Goal: Task Accomplishment & Management: Manage account settings

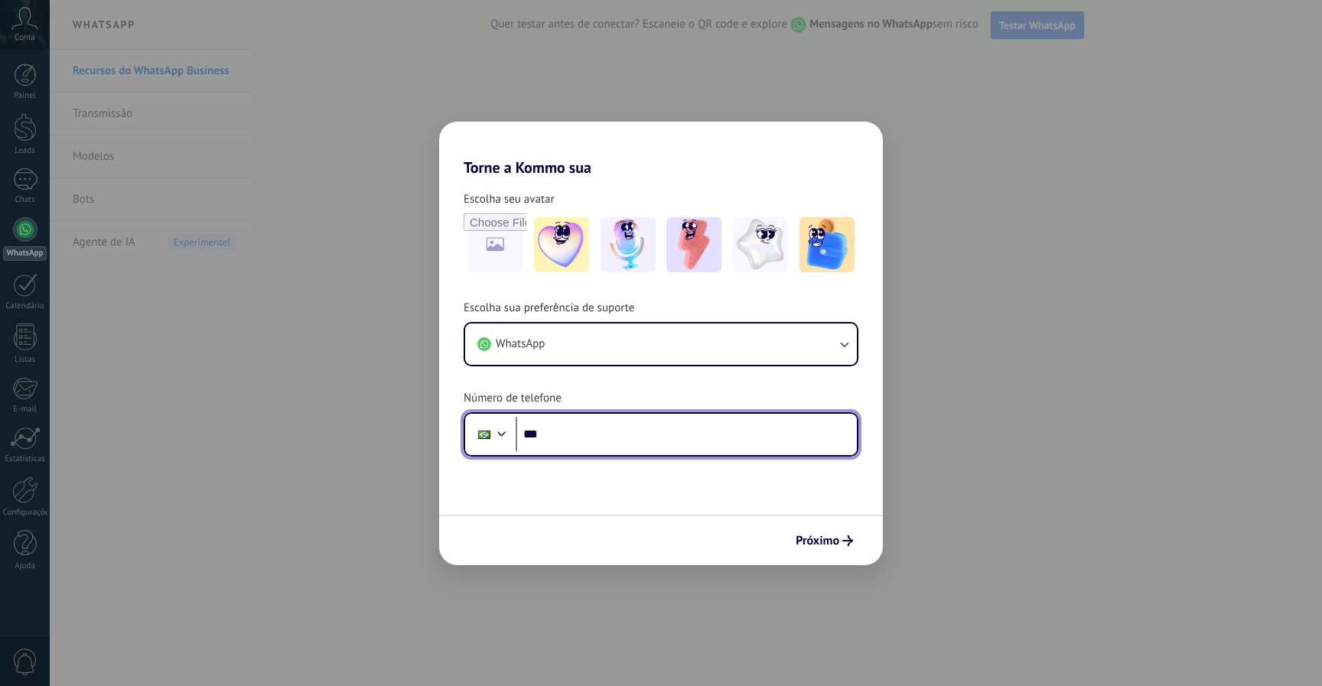
click at [597, 440] on input "***" at bounding box center [686, 434] width 341 height 35
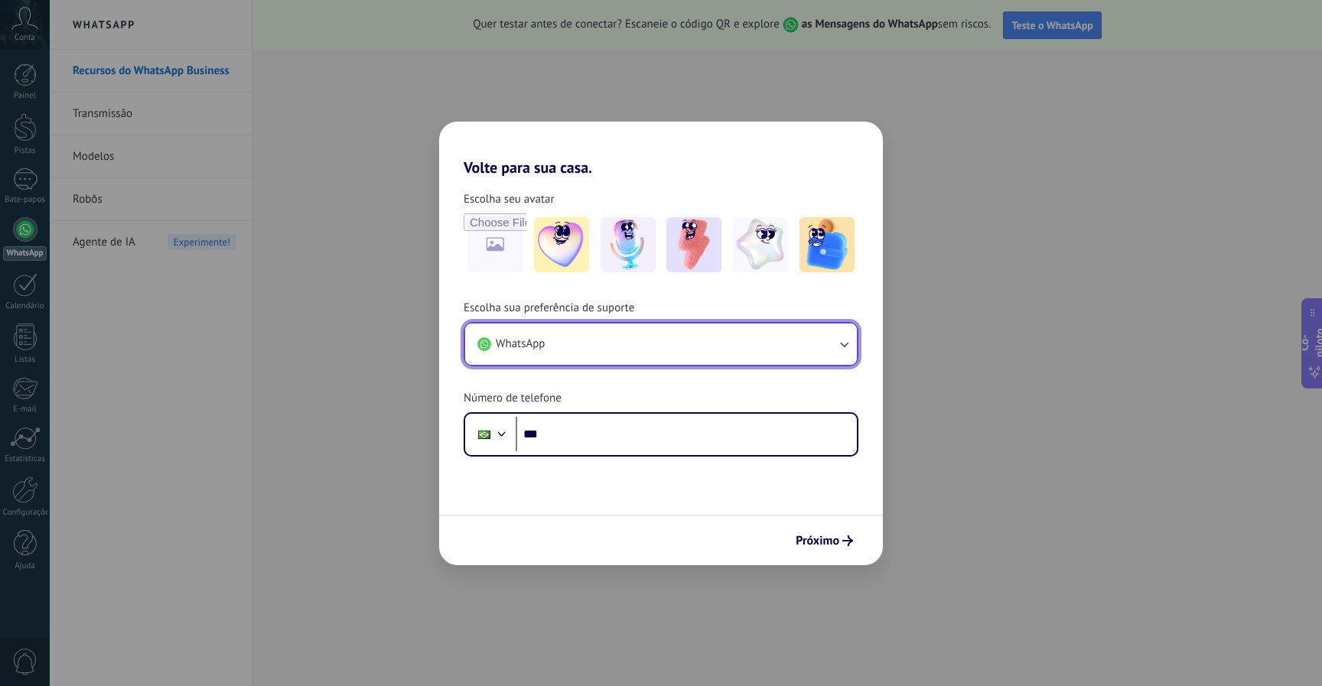
click at [679, 337] on button "WhatsApp" at bounding box center [661, 344] width 392 height 41
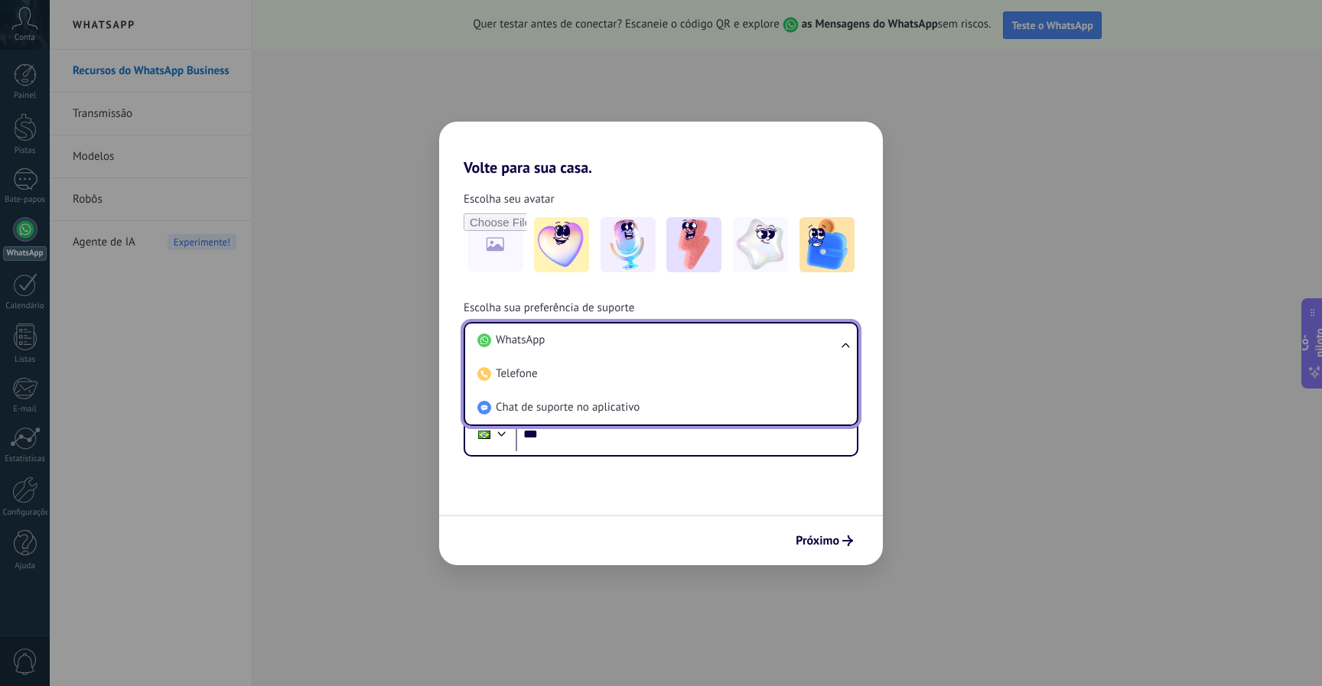
click at [691, 311] on div "Escolha sua preferência de suporte WhatsApp WhatsApp Telefone Chat de suporte n…" at bounding box center [661, 379] width 444 height 156
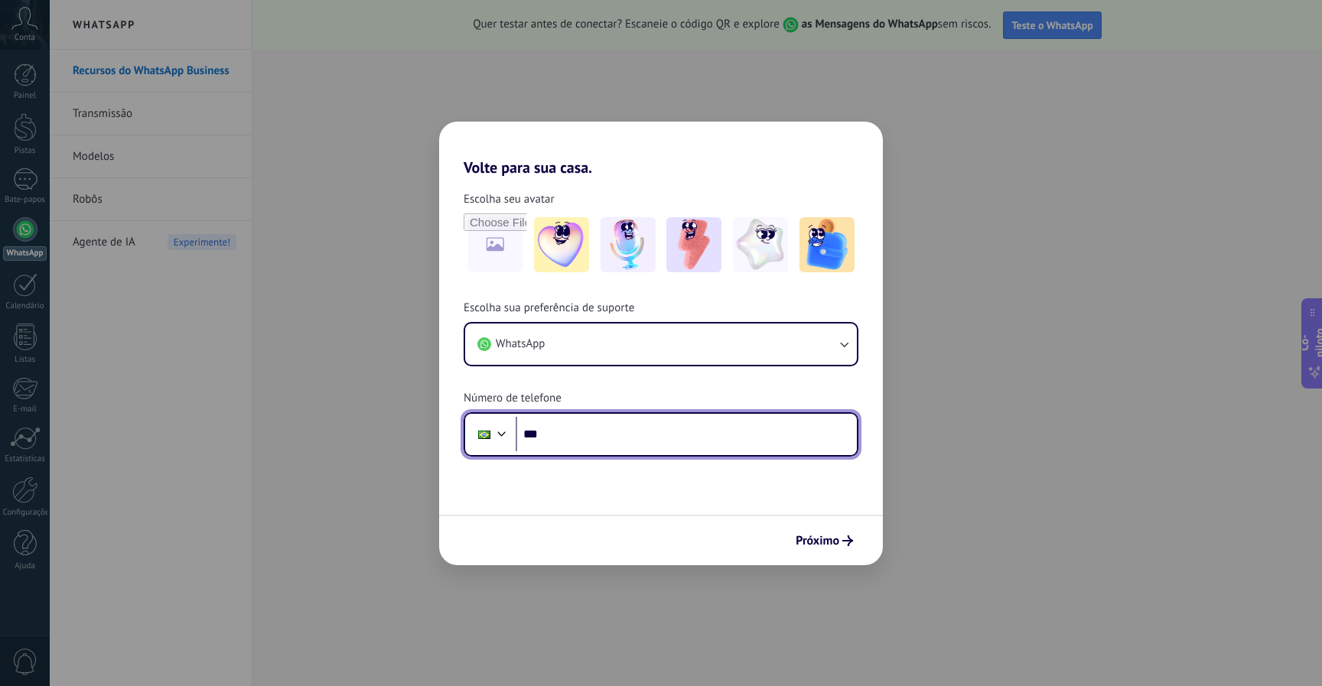
click at [584, 439] on input "***" at bounding box center [686, 434] width 341 height 35
paste input "****"
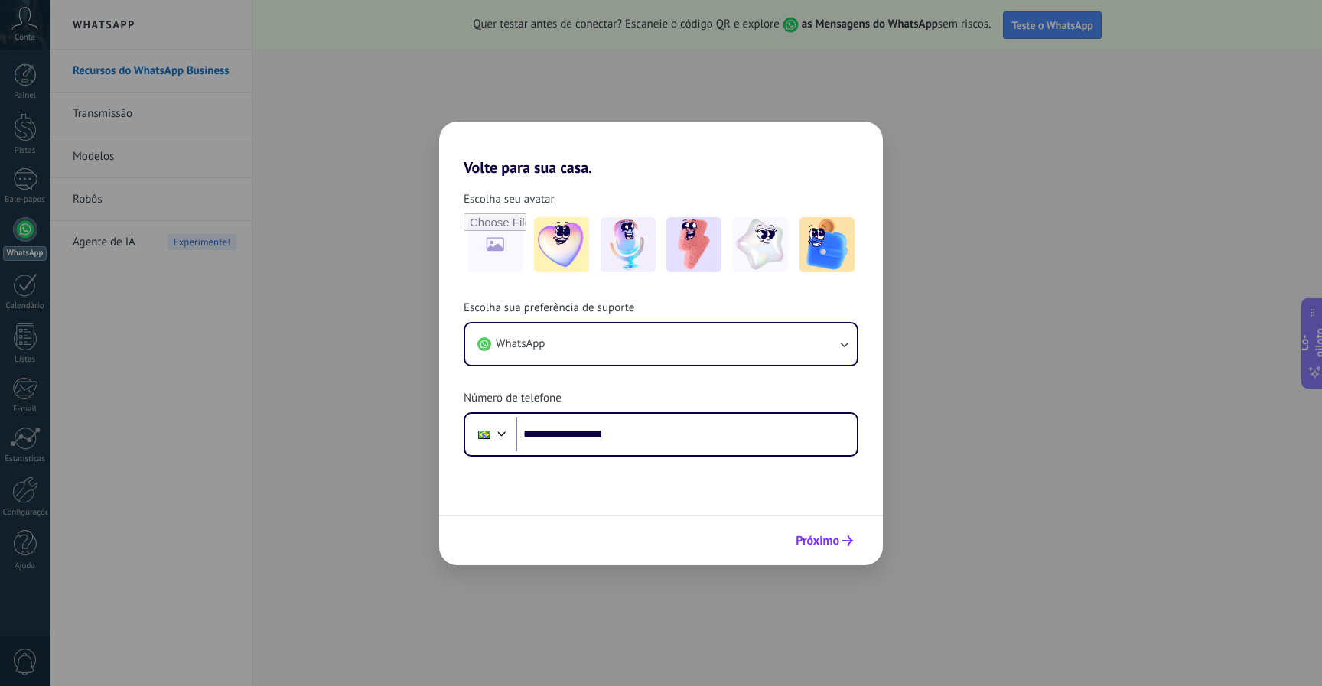
click at [828, 542] on font "Próximo" at bounding box center [817, 540] width 44 height 15
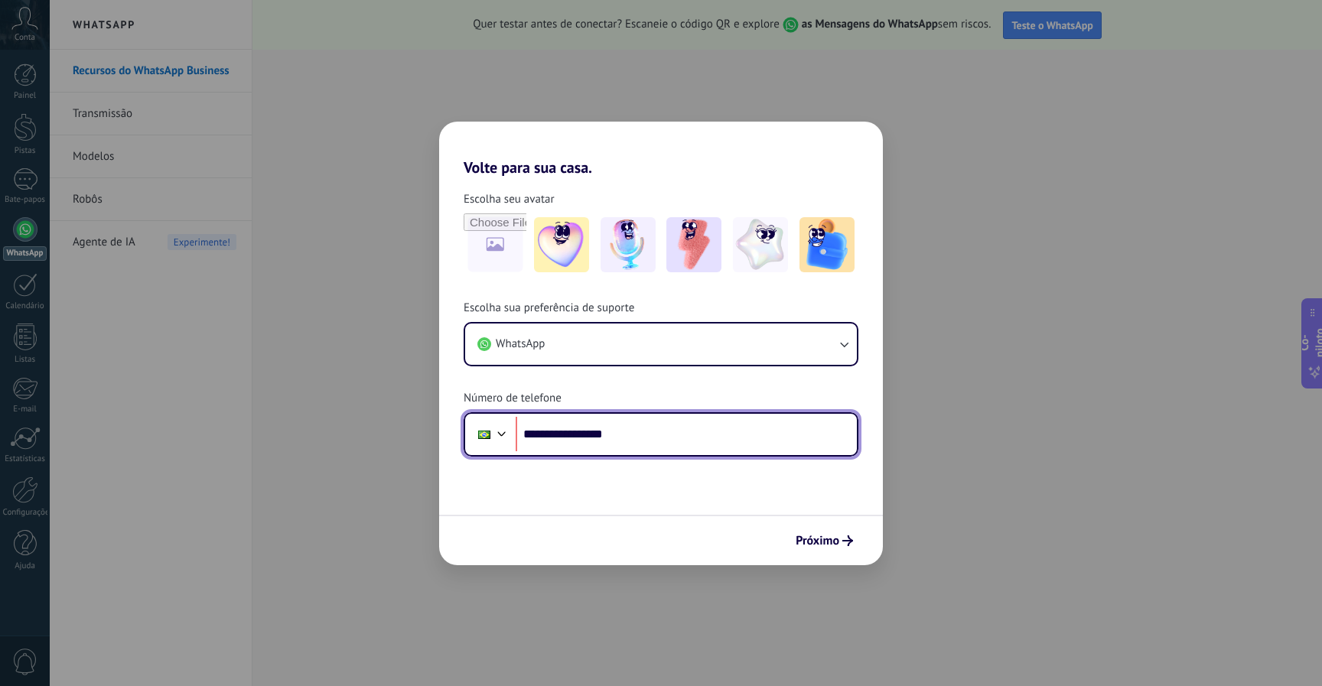
click at [570, 437] on input "**********" at bounding box center [686, 434] width 341 height 35
type input "**********"
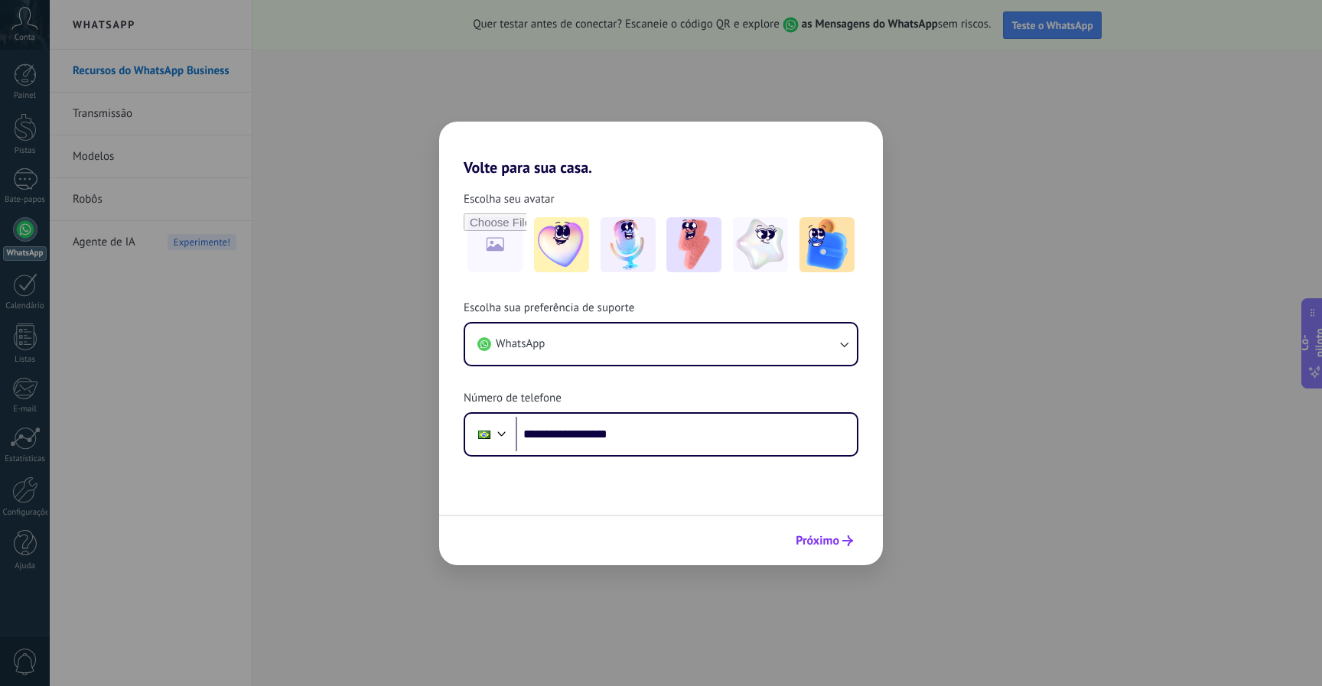
click at [826, 537] on font "Próximo" at bounding box center [817, 540] width 44 height 15
click at [826, 537] on div "Próximo" at bounding box center [661, 540] width 444 height 50
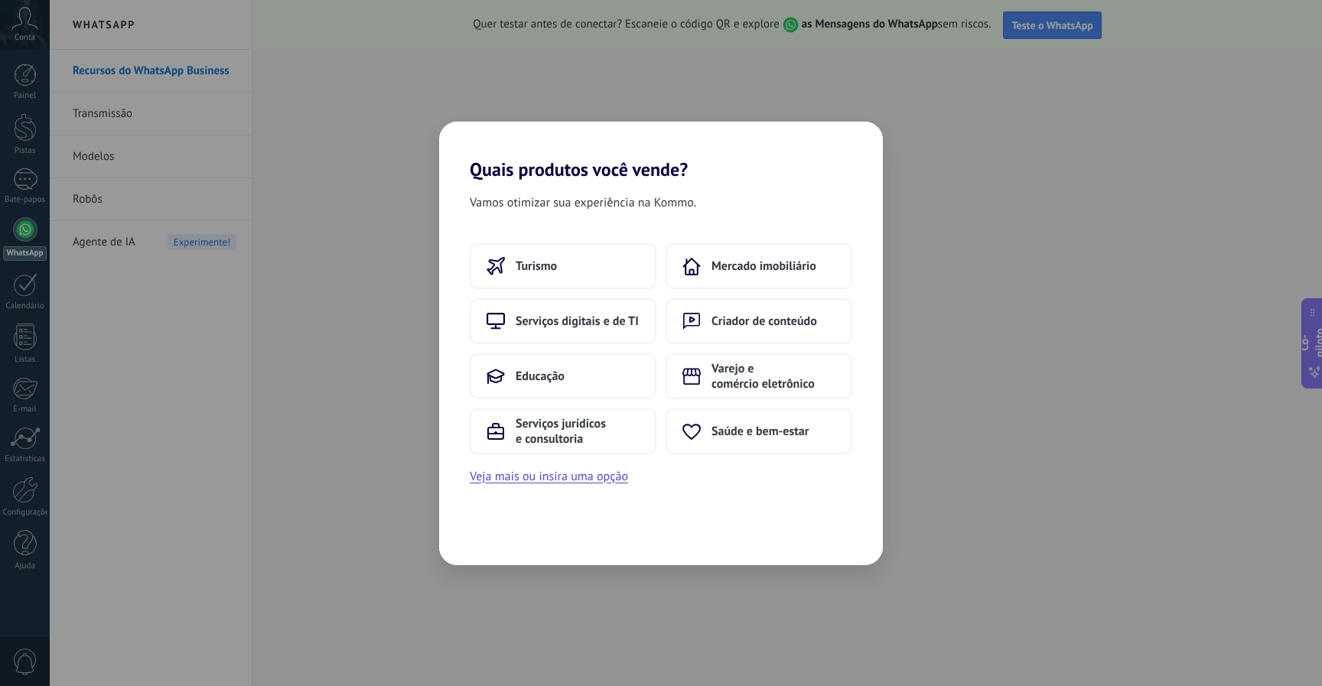
click at [702, 544] on div "Vamos otimizar sua experiência na Kommo. Turismo Mercado imobiliário Serviços d…" at bounding box center [661, 373] width 444 height 385
click at [610, 311] on button "Serviços digitais e de TI" at bounding box center [563, 321] width 187 height 46
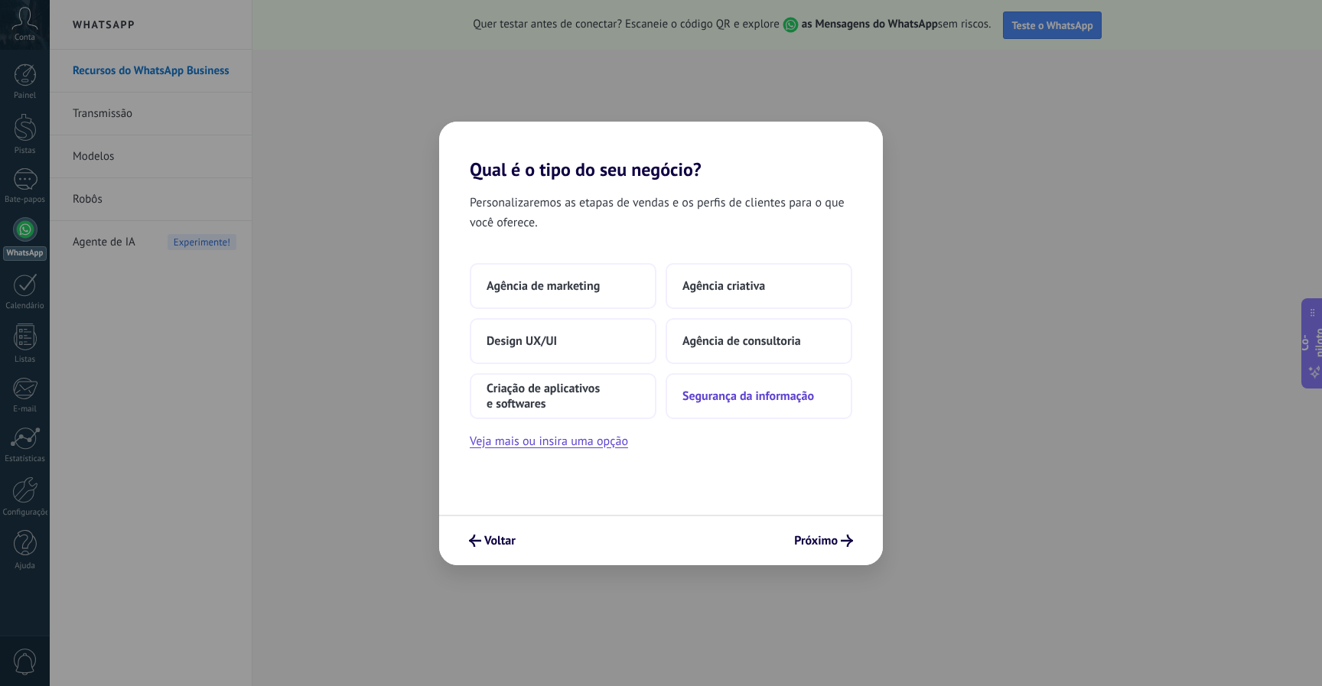
click at [766, 399] on font "Segurança da informação" at bounding box center [748, 396] width 132 height 15
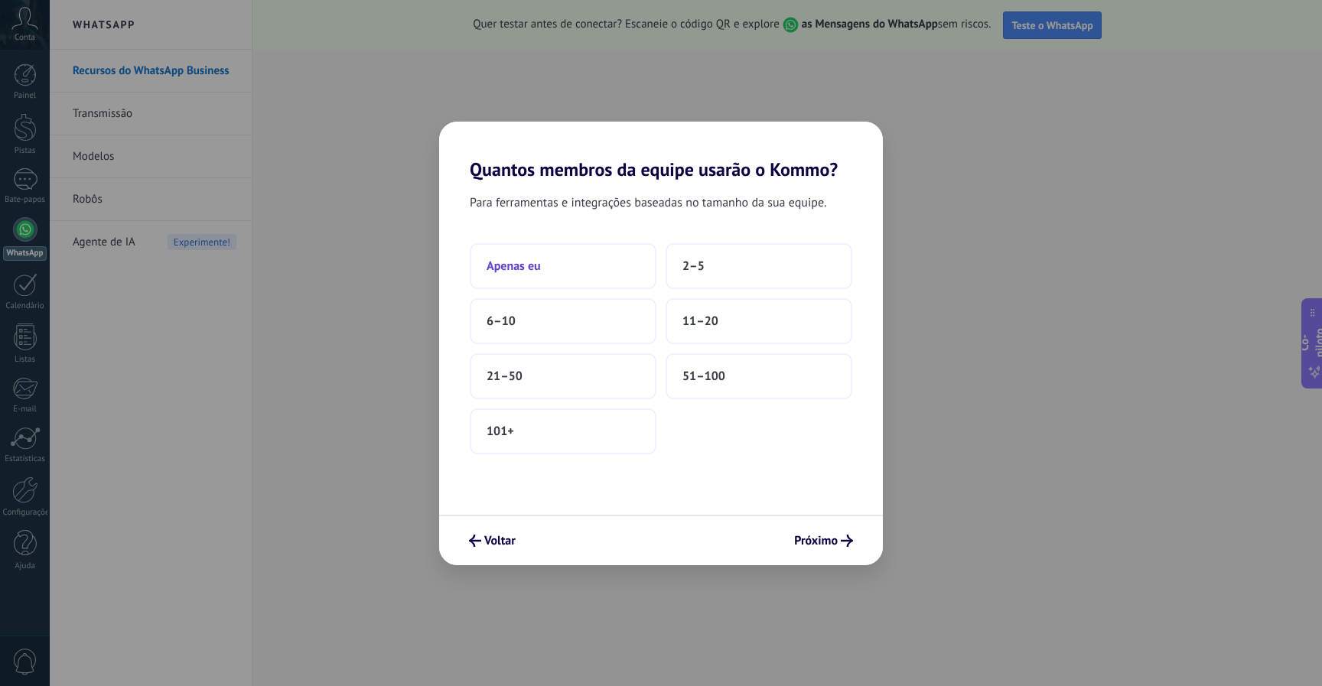
click at [575, 270] on button "Apenas eu" at bounding box center [563, 266] width 187 height 46
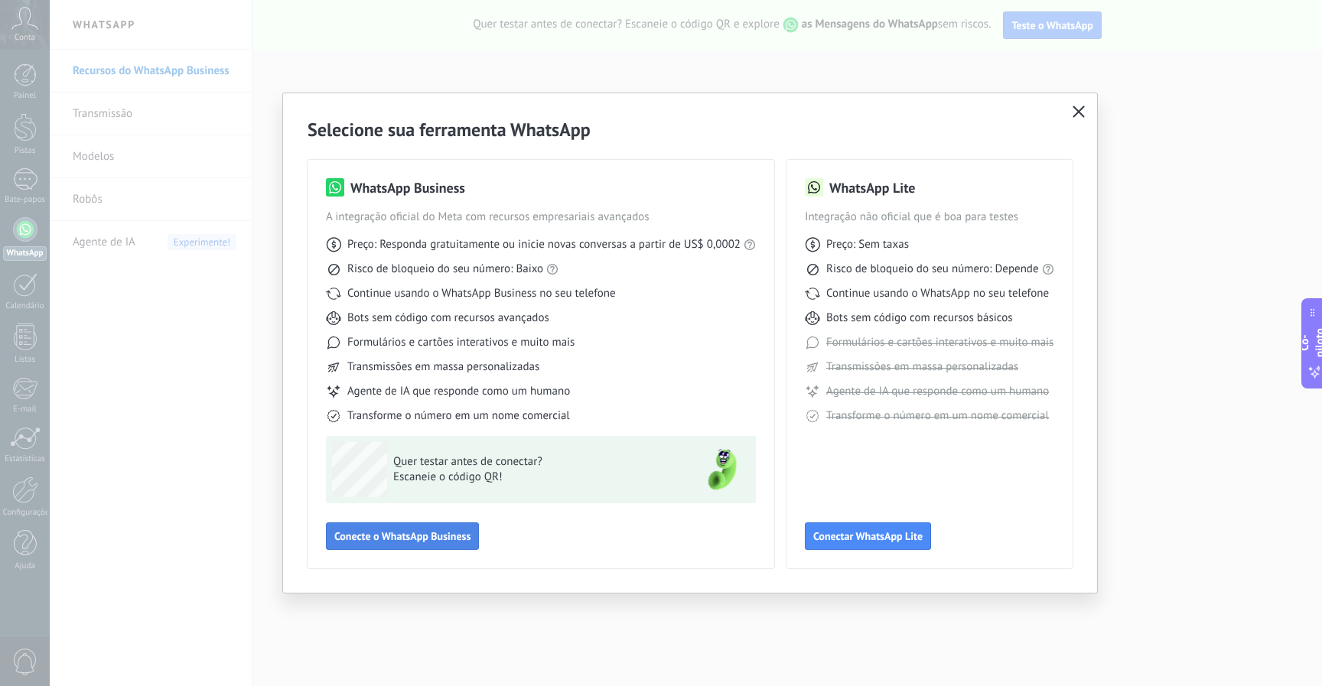
click at [463, 539] on font "Conecte o WhatsApp Business" at bounding box center [402, 536] width 136 height 14
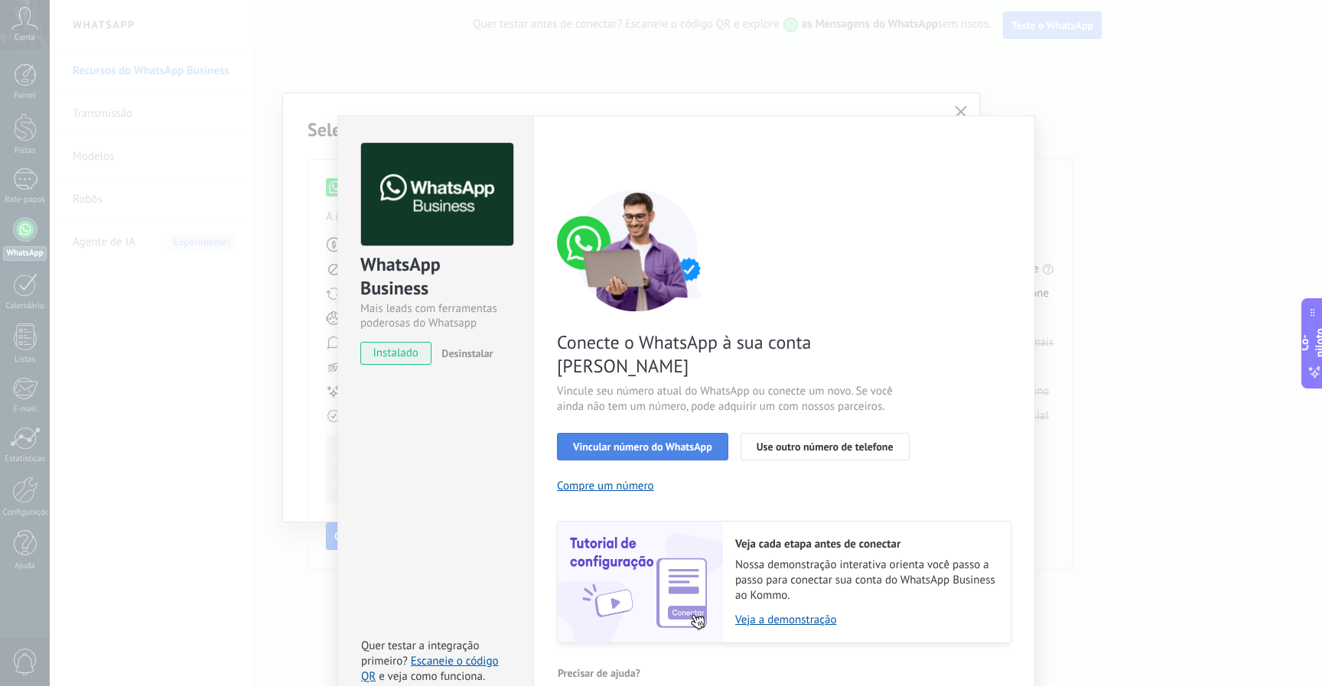
click at [665, 440] on font "Vincular número do WhatsApp" at bounding box center [642, 447] width 139 height 14
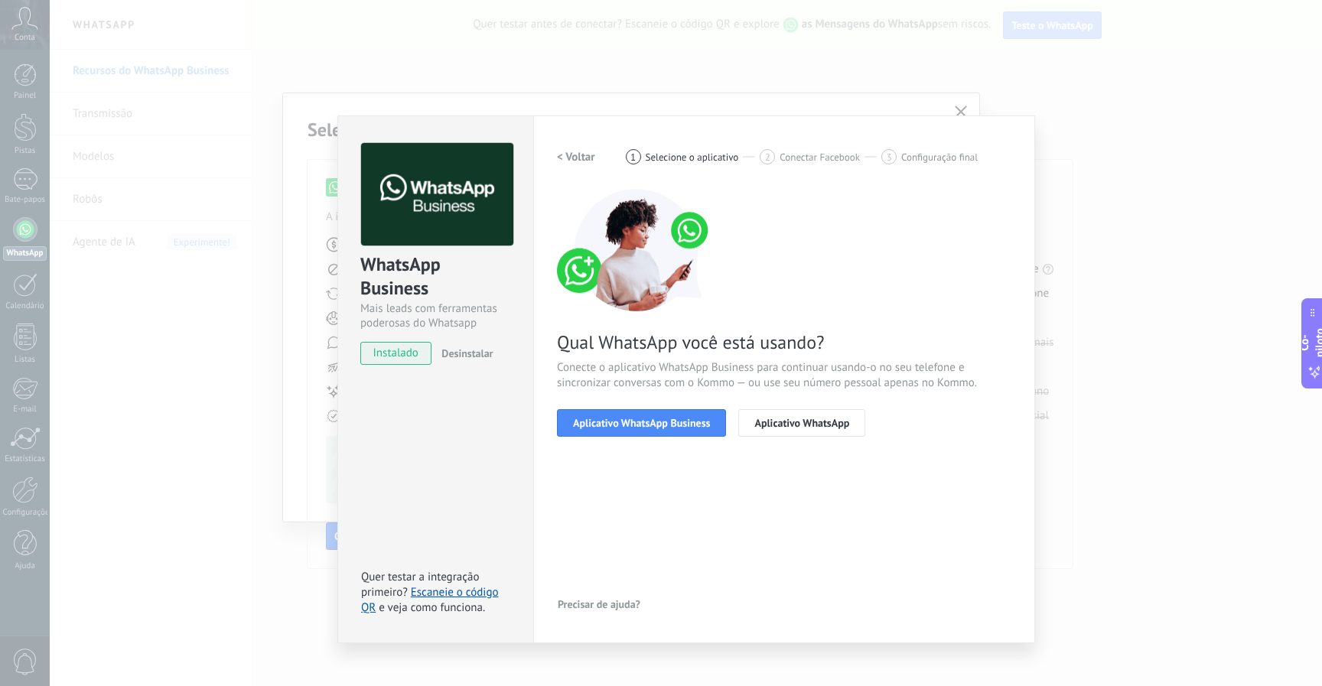
click at [834, 117] on div "Configurações Autorização Esta aba registra os usuários que concederam acesso d…" at bounding box center [784, 379] width 502 height 528
click at [585, 158] on font "< Voltar" at bounding box center [576, 157] width 38 height 15
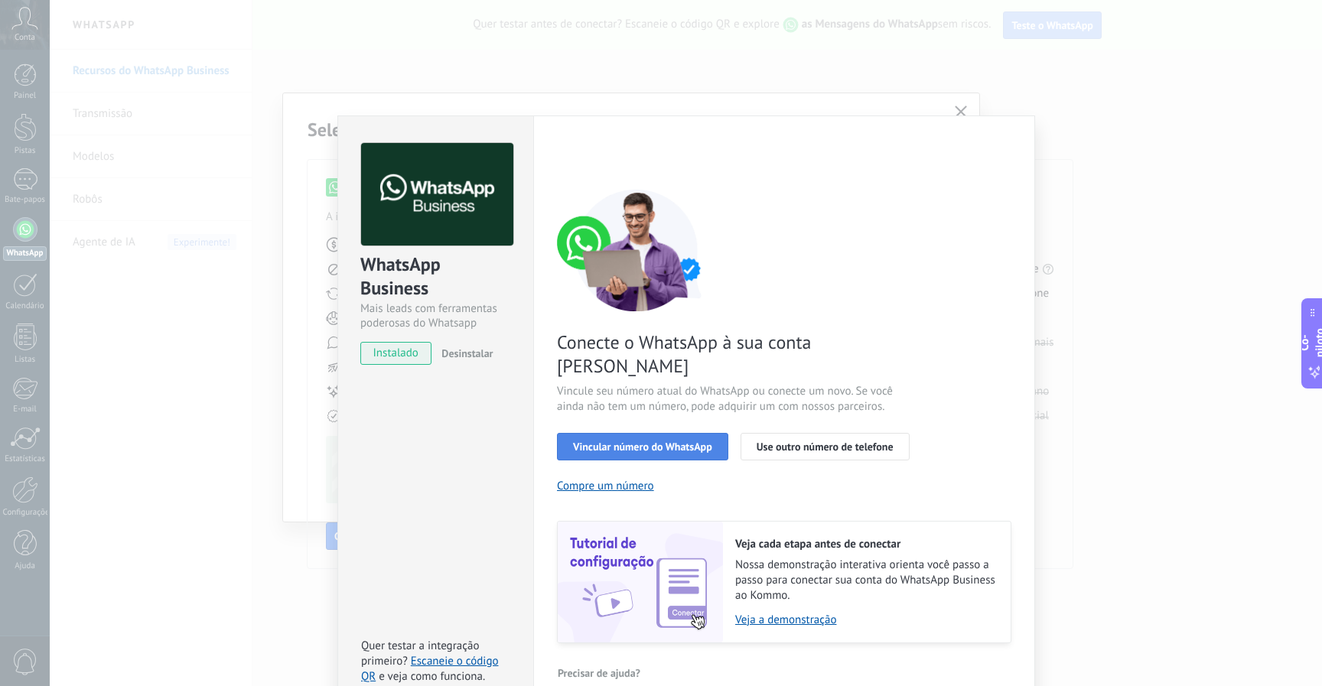
scroll to position [2, 0]
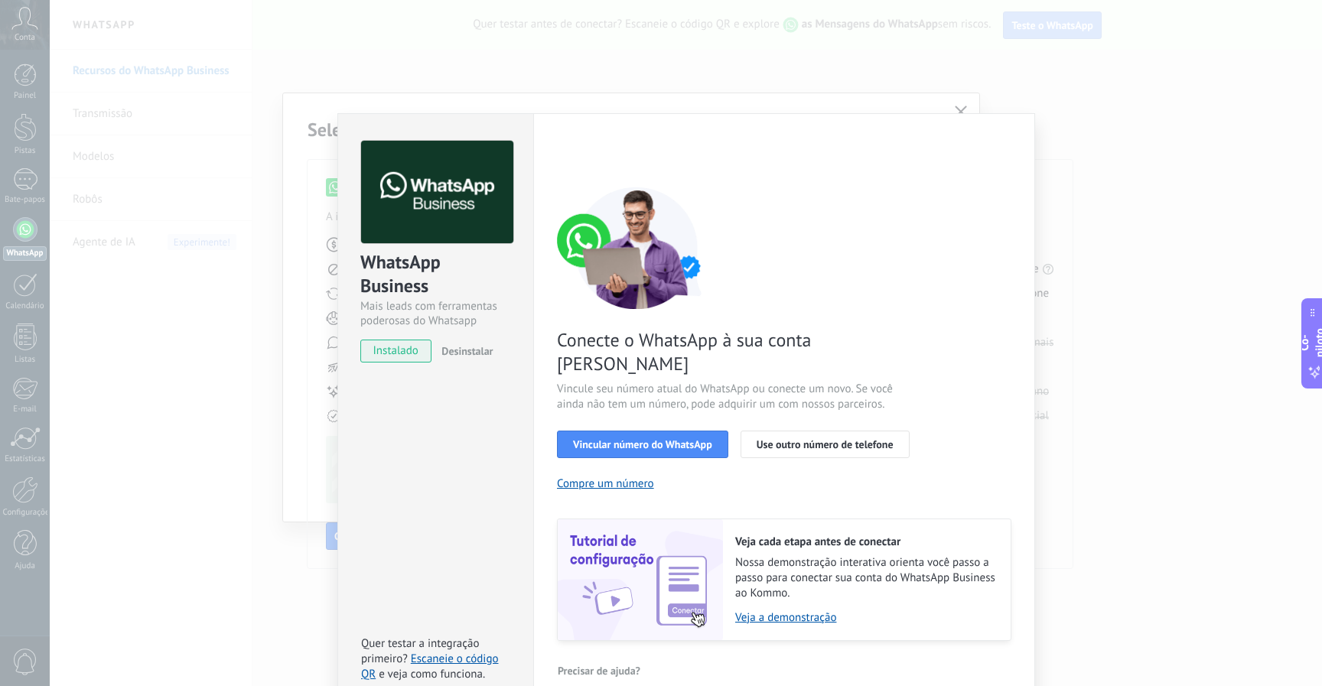
click at [1010, 98] on div "WhatsApp Business Mais leads com ferramentas poderosas do Whatsapp instalado De…" at bounding box center [686, 343] width 1272 height 686
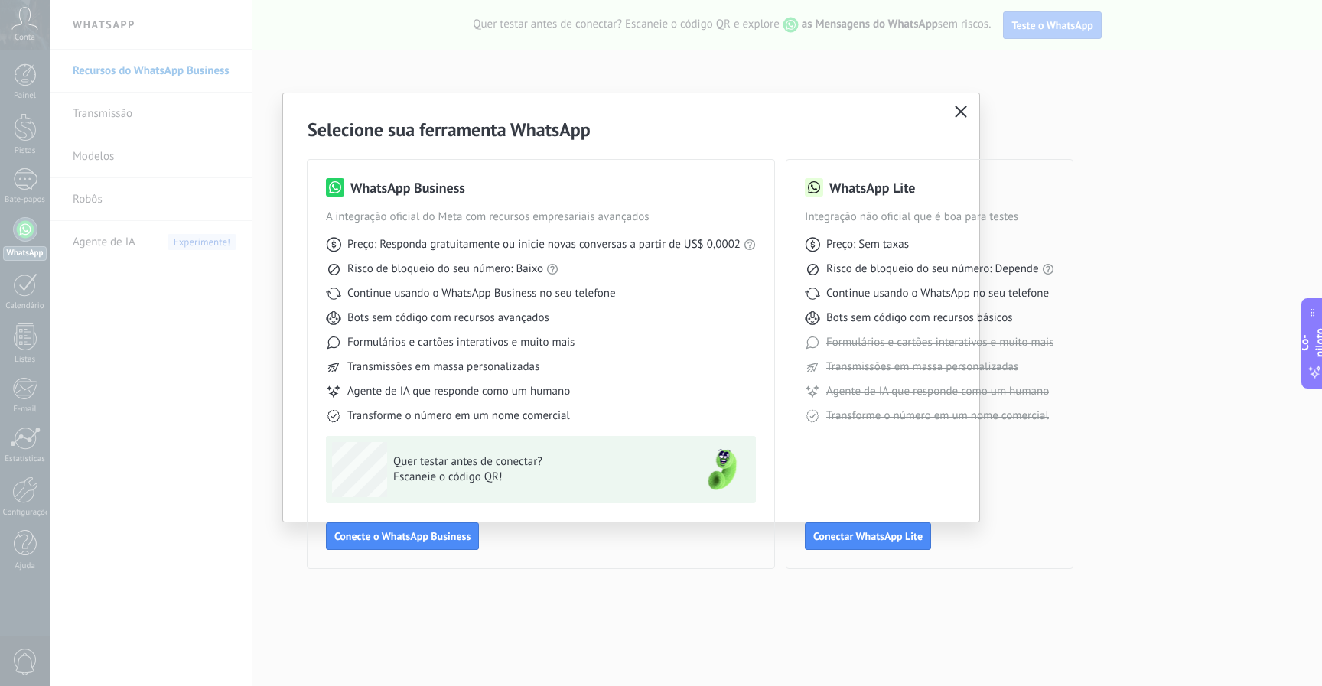
scroll to position [0, 0]
click at [959, 114] on icon "button" at bounding box center [961, 112] width 12 height 12
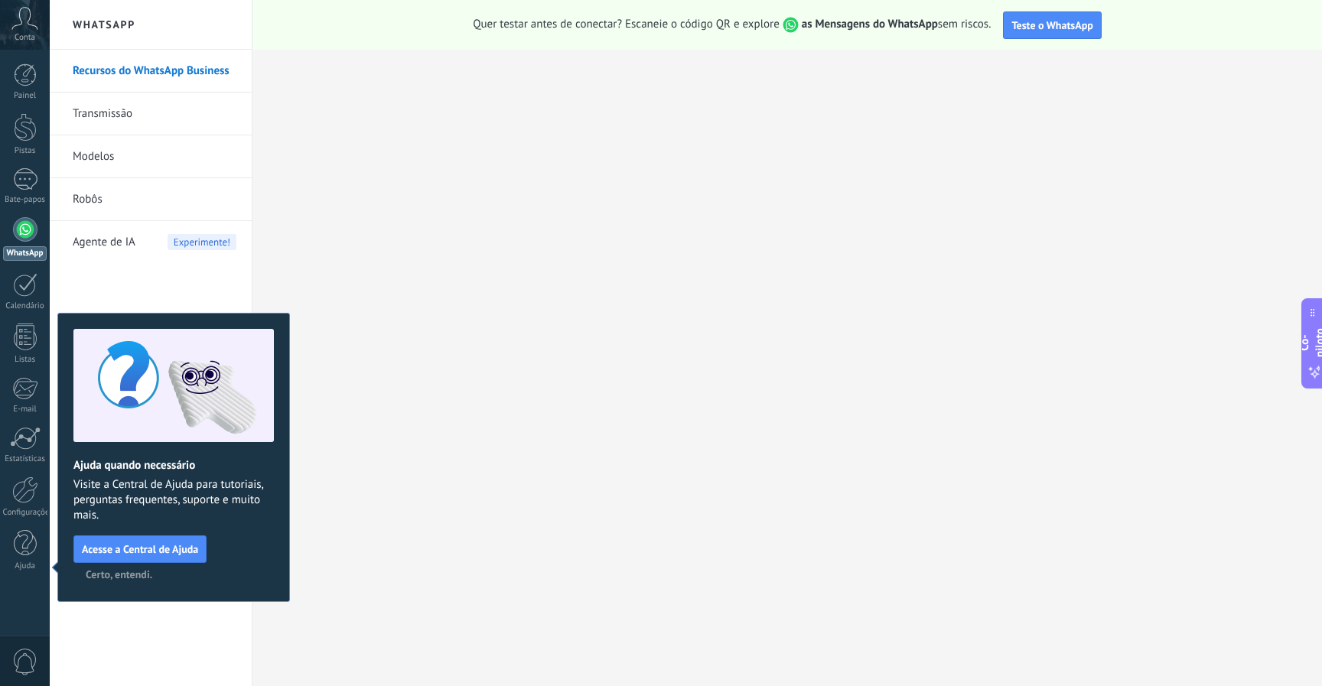
click at [145, 577] on font "Certo, entendi." at bounding box center [119, 575] width 67 height 14
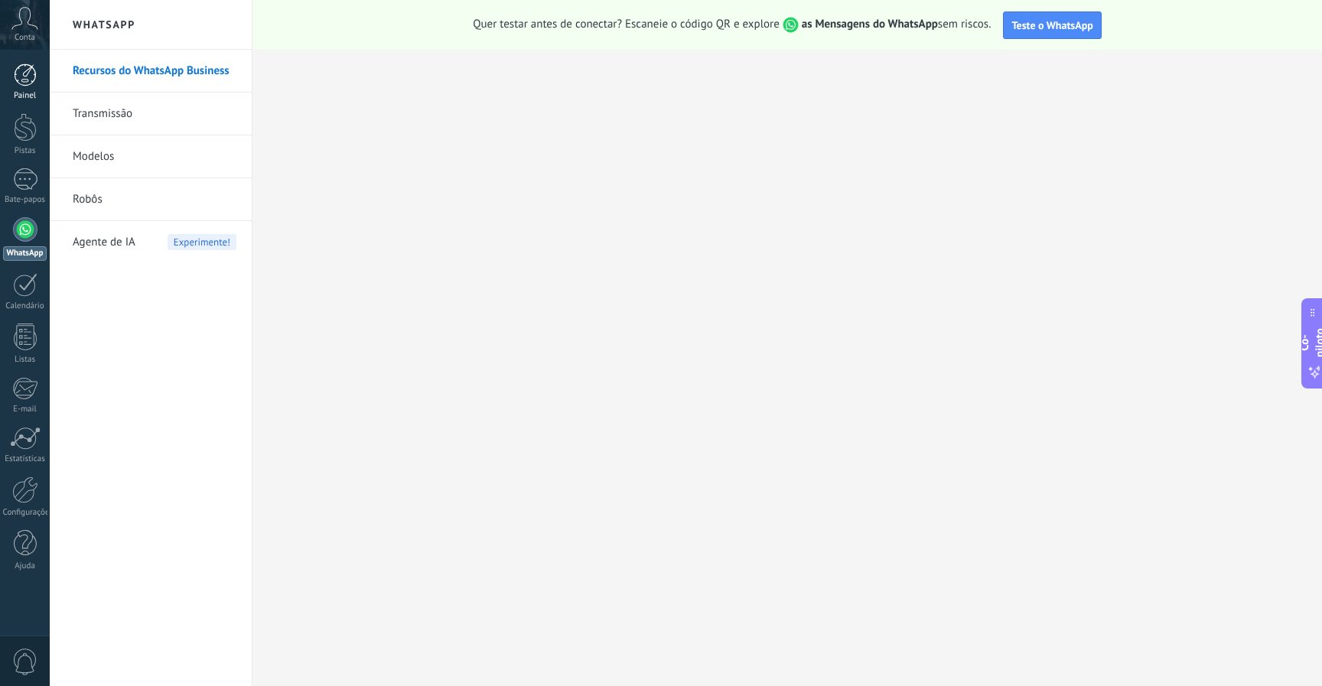
click at [31, 85] on div at bounding box center [25, 74] width 23 height 23
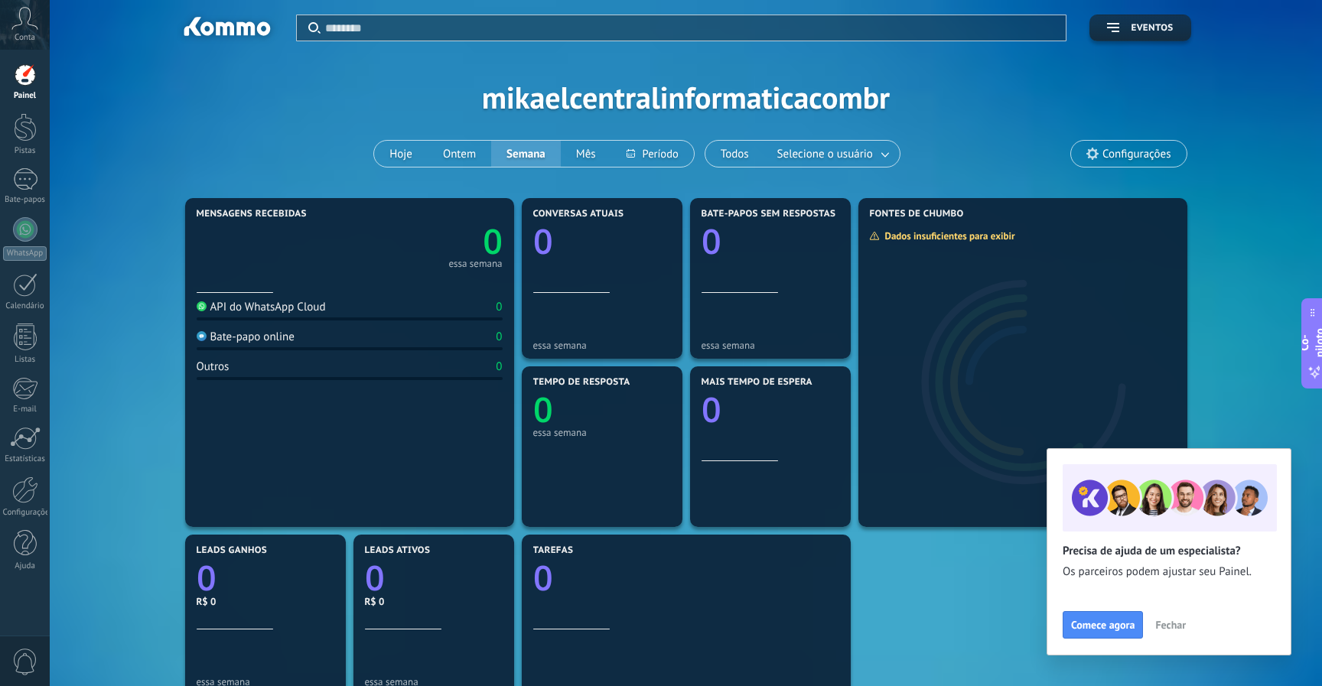
click at [1169, 627] on font "Fechar" at bounding box center [1170, 625] width 31 height 14
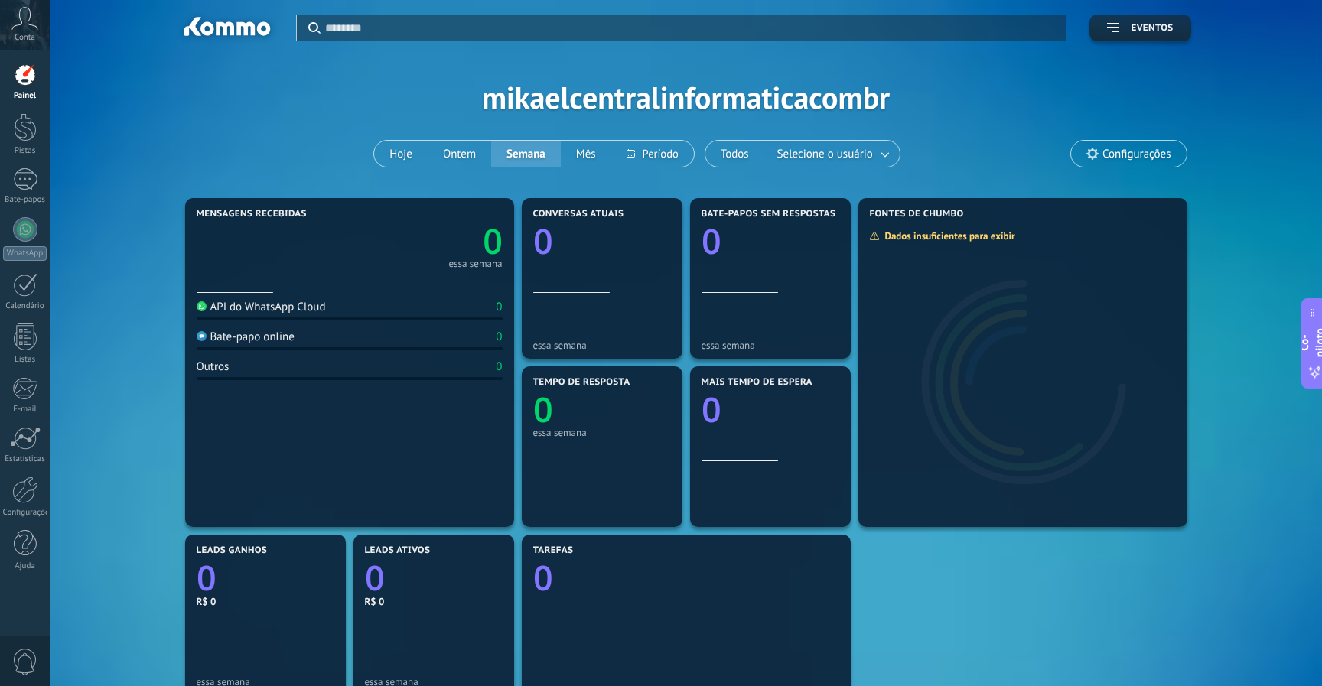
click at [693, 90] on div "Aplicar Eventos mikaelcentralinformaticacombr Hoje Ontem Semana Mês Todos Selec…" at bounding box center [686, 97] width 1226 height 194
click at [29, 31] on div "Conta" at bounding box center [25, 25] width 50 height 50
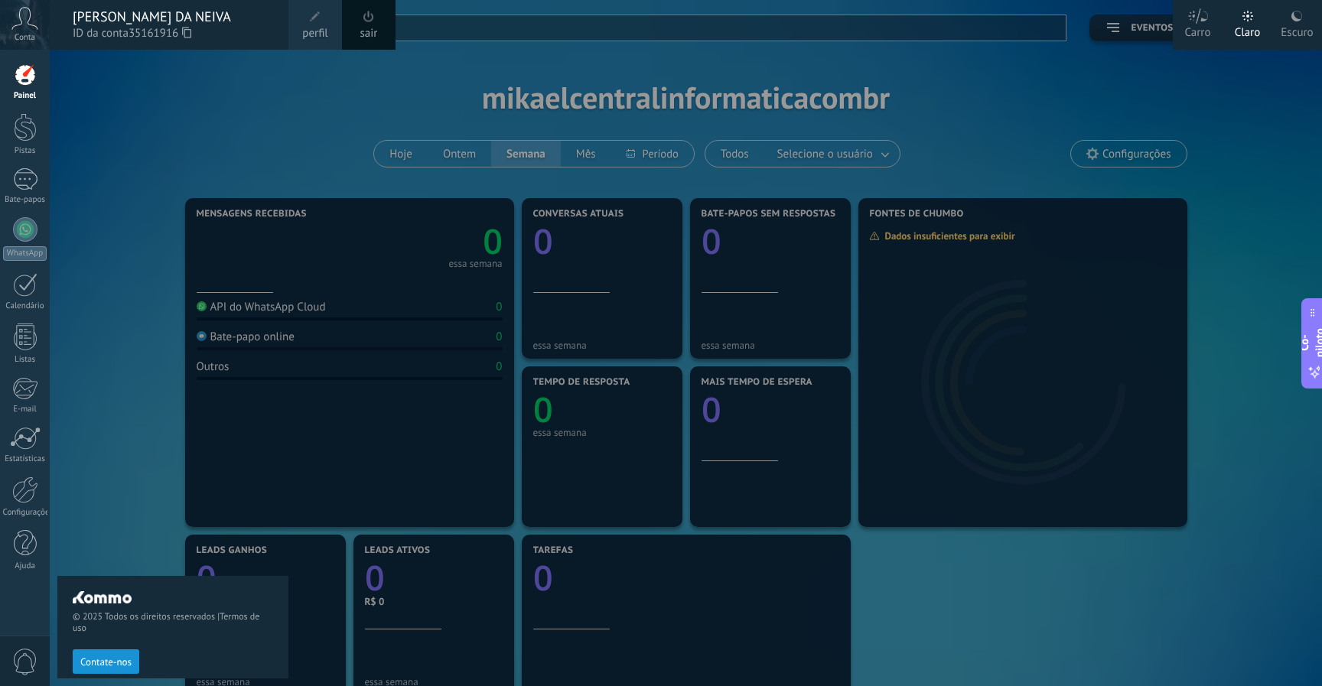
click at [1306, 28] on font "Escuro" at bounding box center [1296, 32] width 32 height 15
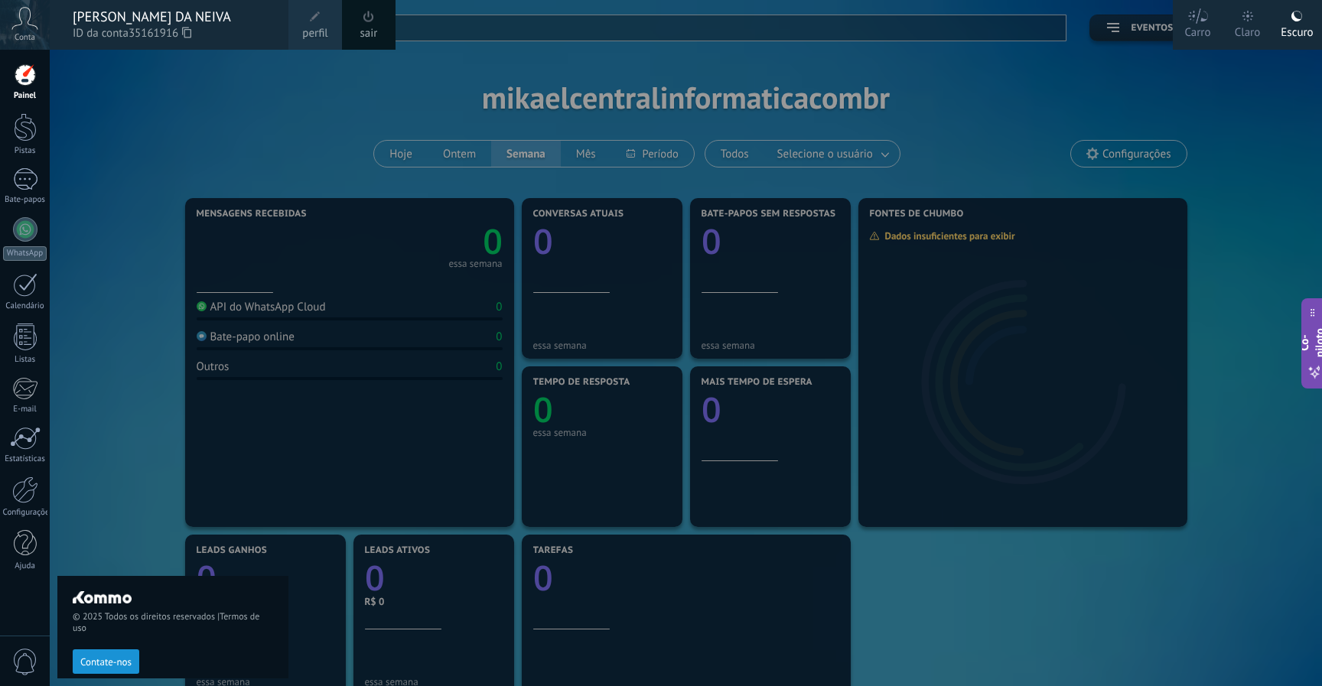
click at [1012, 105] on div at bounding box center [711, 343] width 1322 height 686
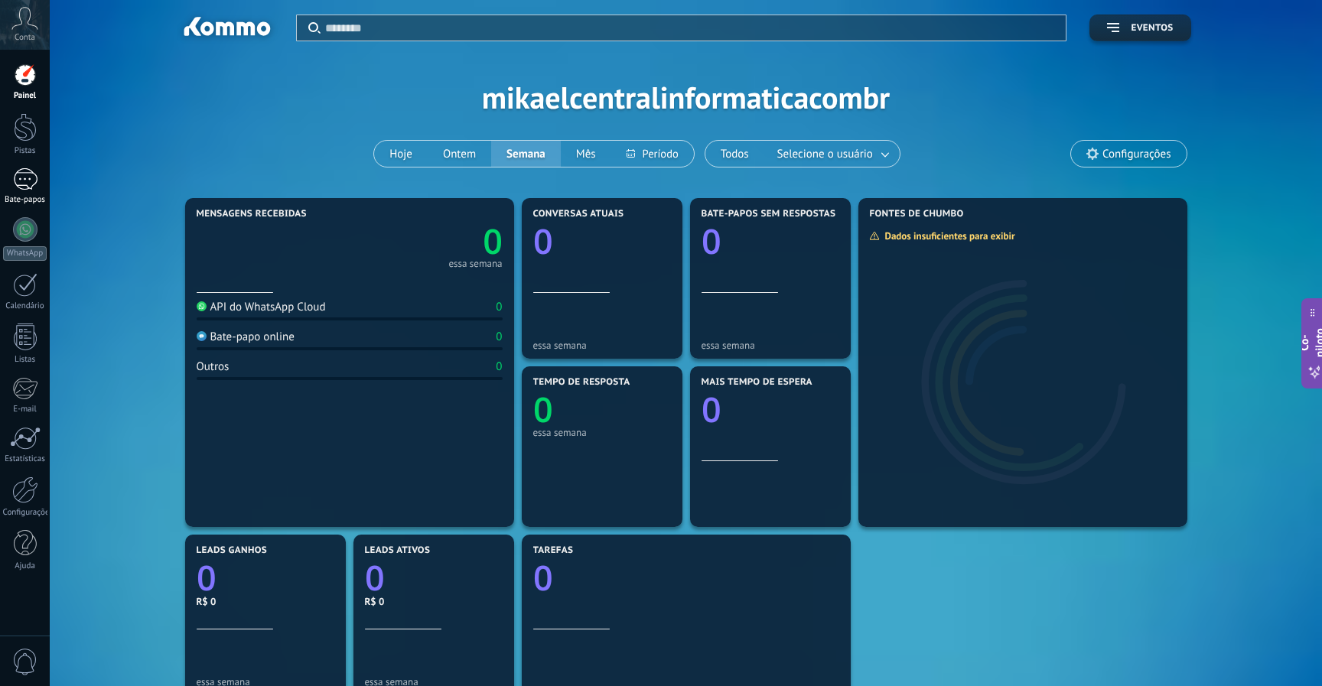
click at [30, 184] on div at bounding box center [25, 179] width 24 height 22
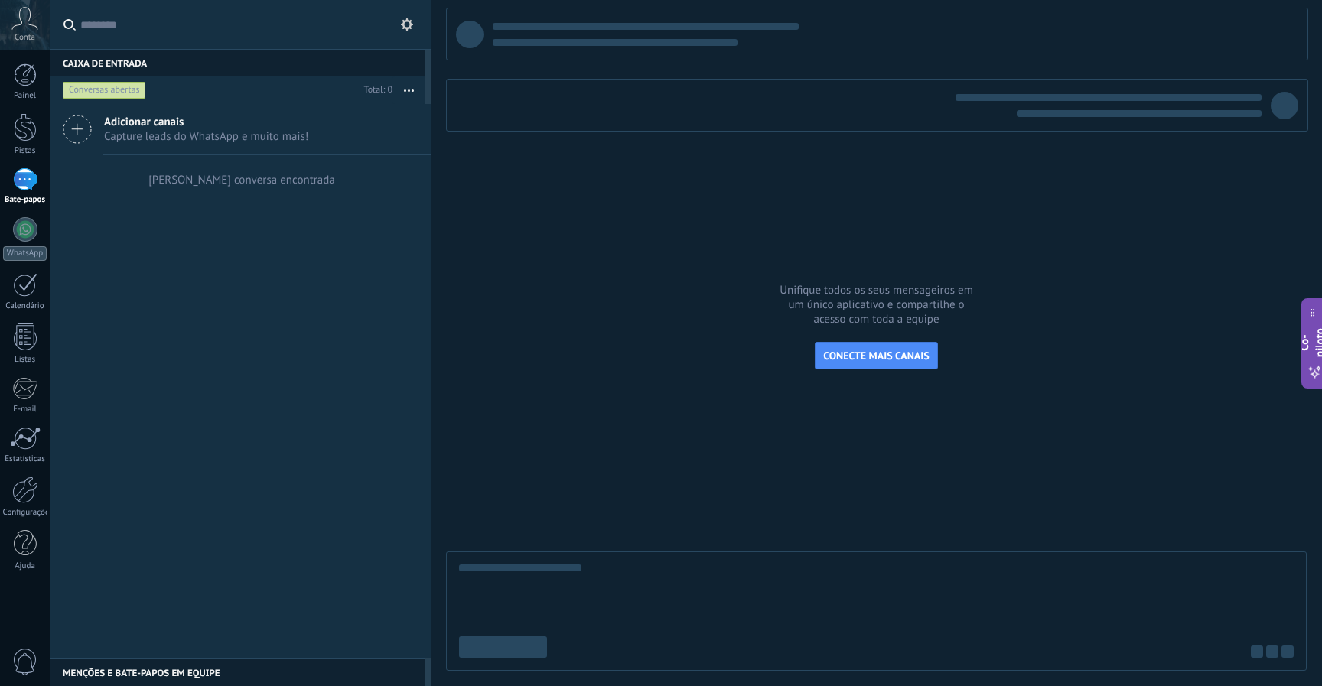
click at [240, 292] on div "Adicionar canais Capture leads do WhatsApp e muito mais! Nenhuma conversa encon…" at bounding box center [240, 381] width 381 height 555
click at [28, 384] on div at bounding box center [24, 388] width 25 height 23
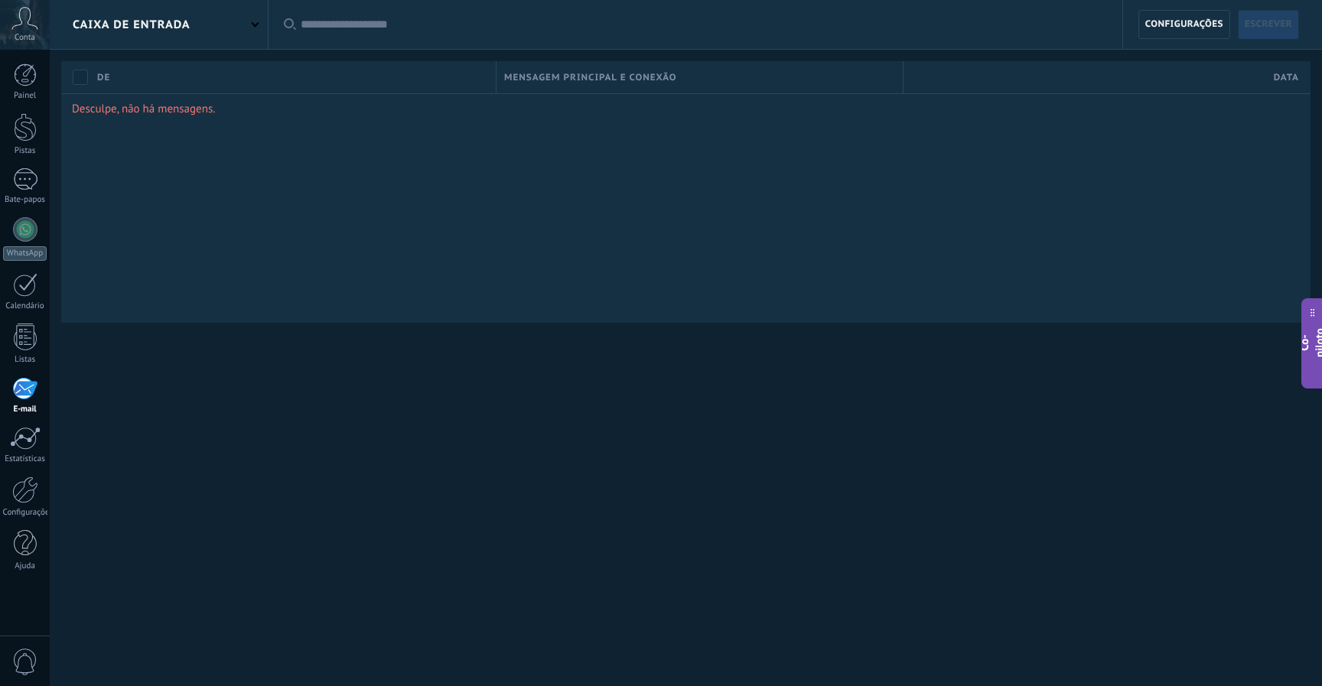
click at [34, 101] on div "Painel Pistas Bate-papos WhatsApp Clientes" at bounding box center [25, 324] width 50 height 523
click at [33, 84] on div at bounding box center [25, 74] width 23 height 23
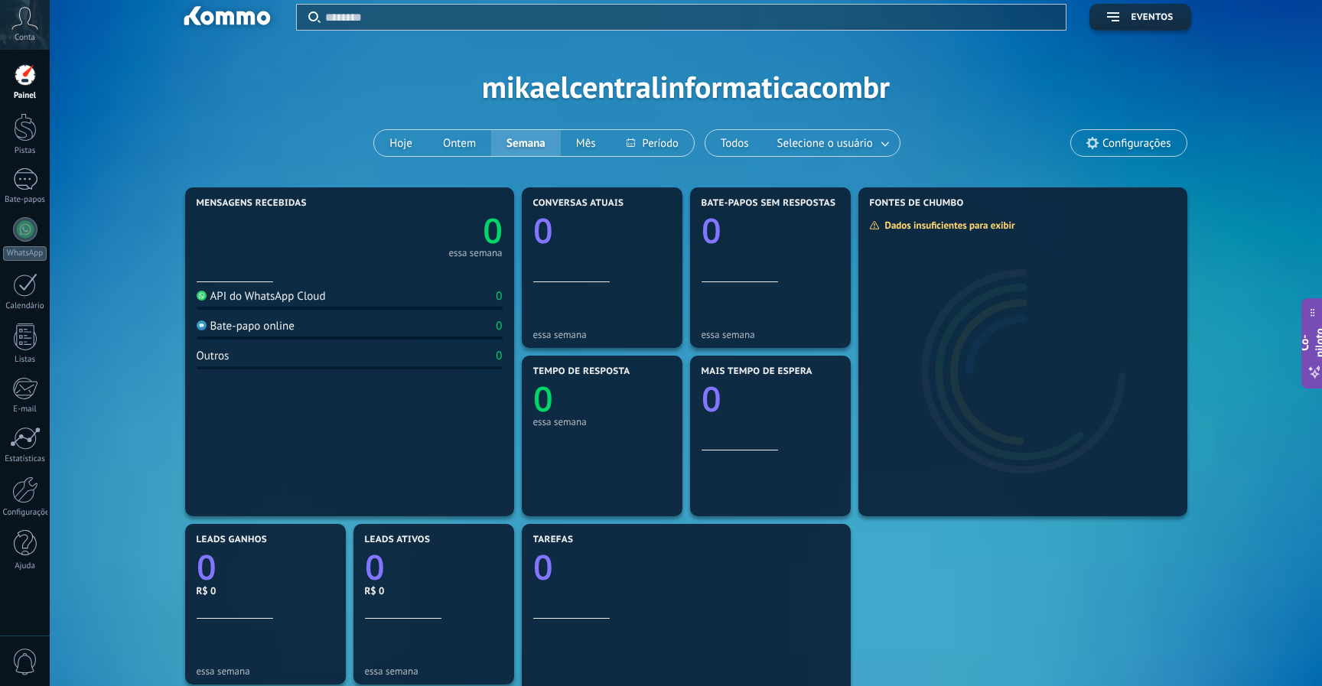
scroll to position [132, 0]
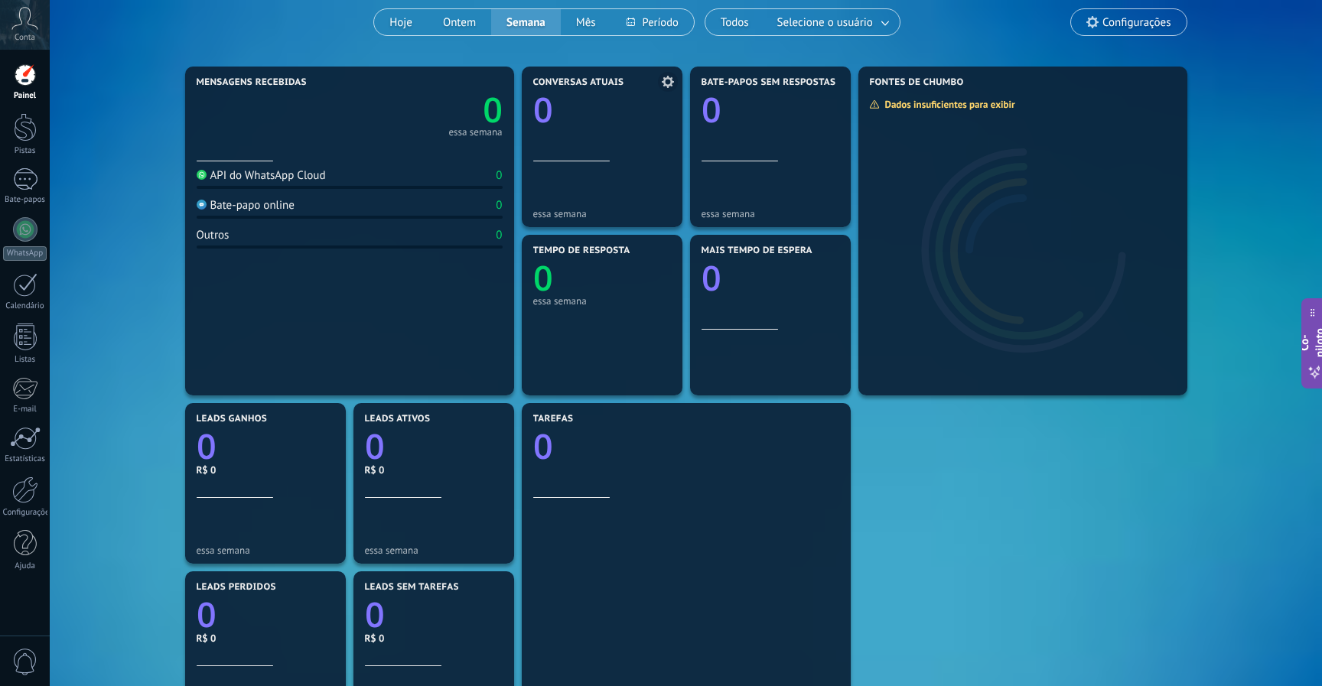
click at [603, 178] on div "essa semana" at bounding box center [602, 190] width 138 height 58
click at [672, 76] on span at bounding box center [668, 82] width 20 height 20
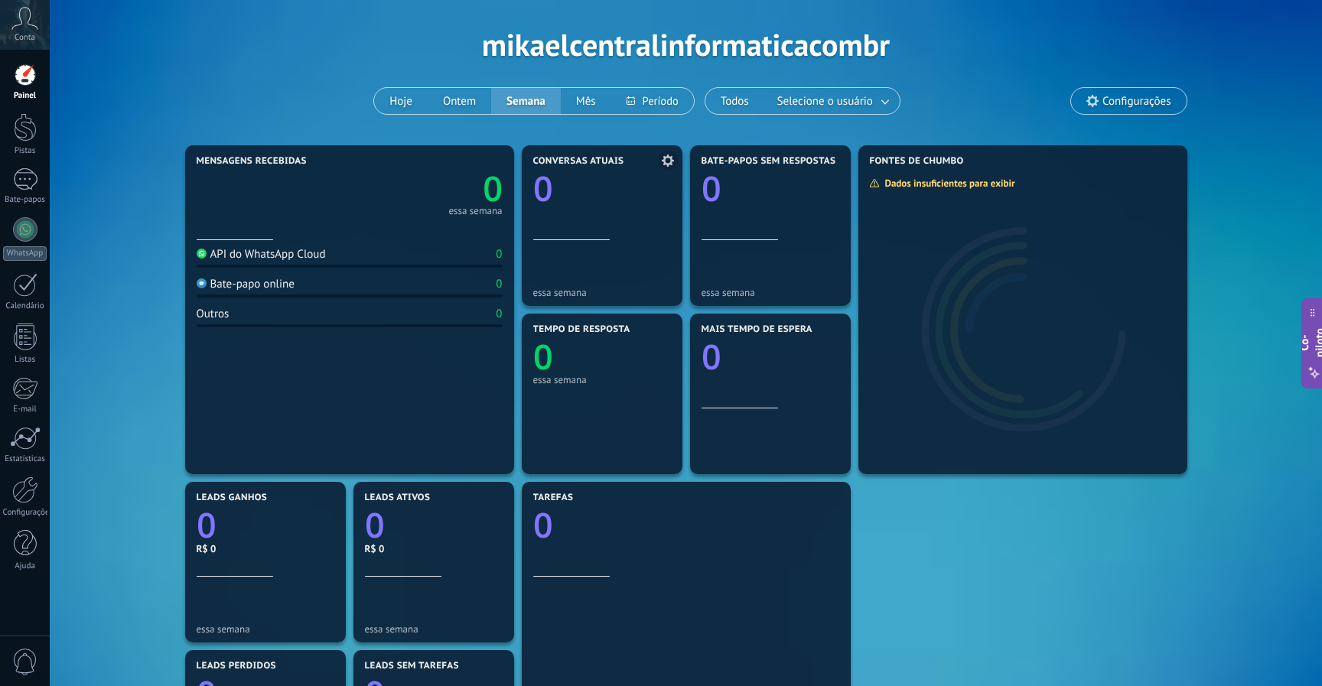
scroll to position [0, 0]
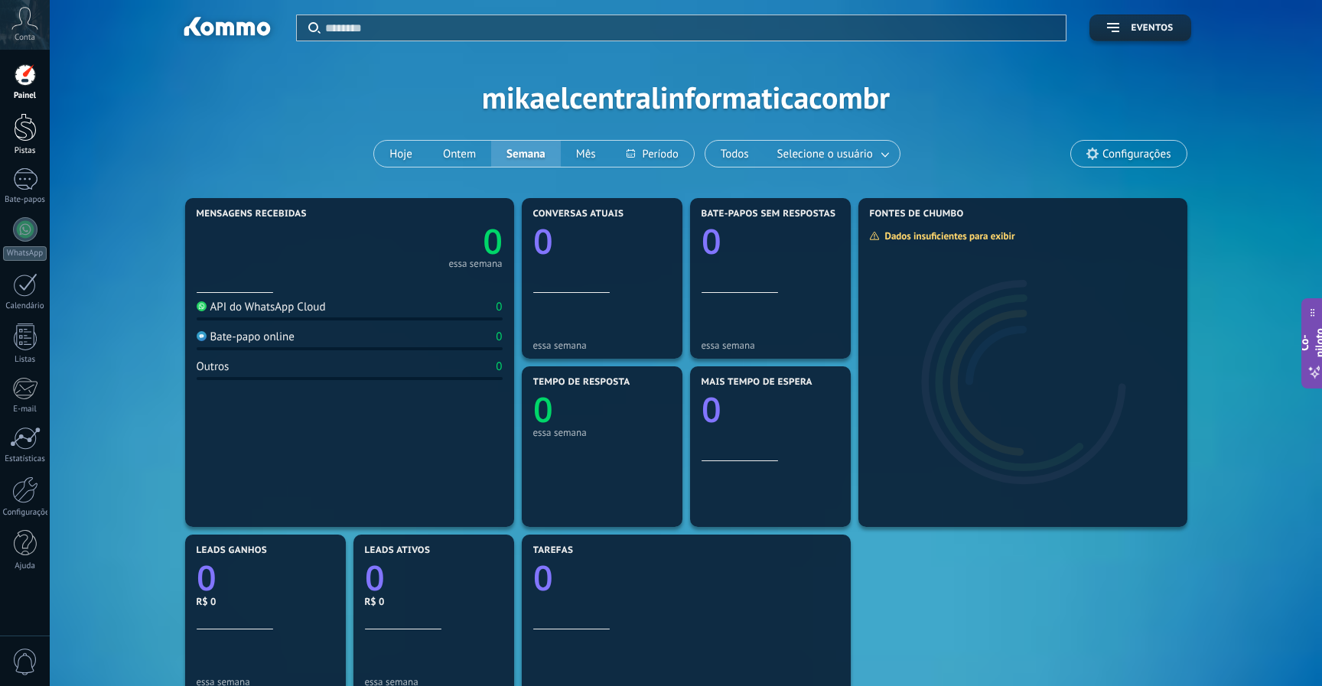
click at [17, 148] on font "Pistas" at bounding box center [25, 150] width 21 height 11
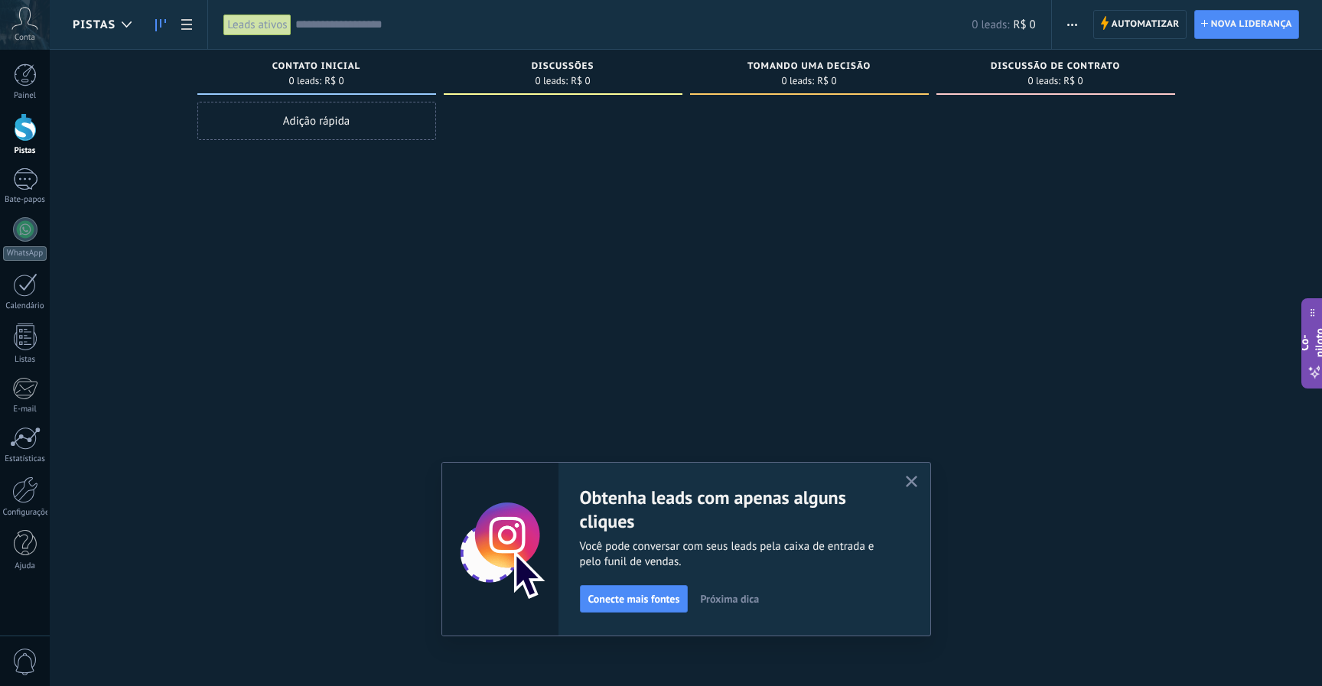
click at [913, 486] on icon "button" at bounding box center [911, 481] width 11 height 11
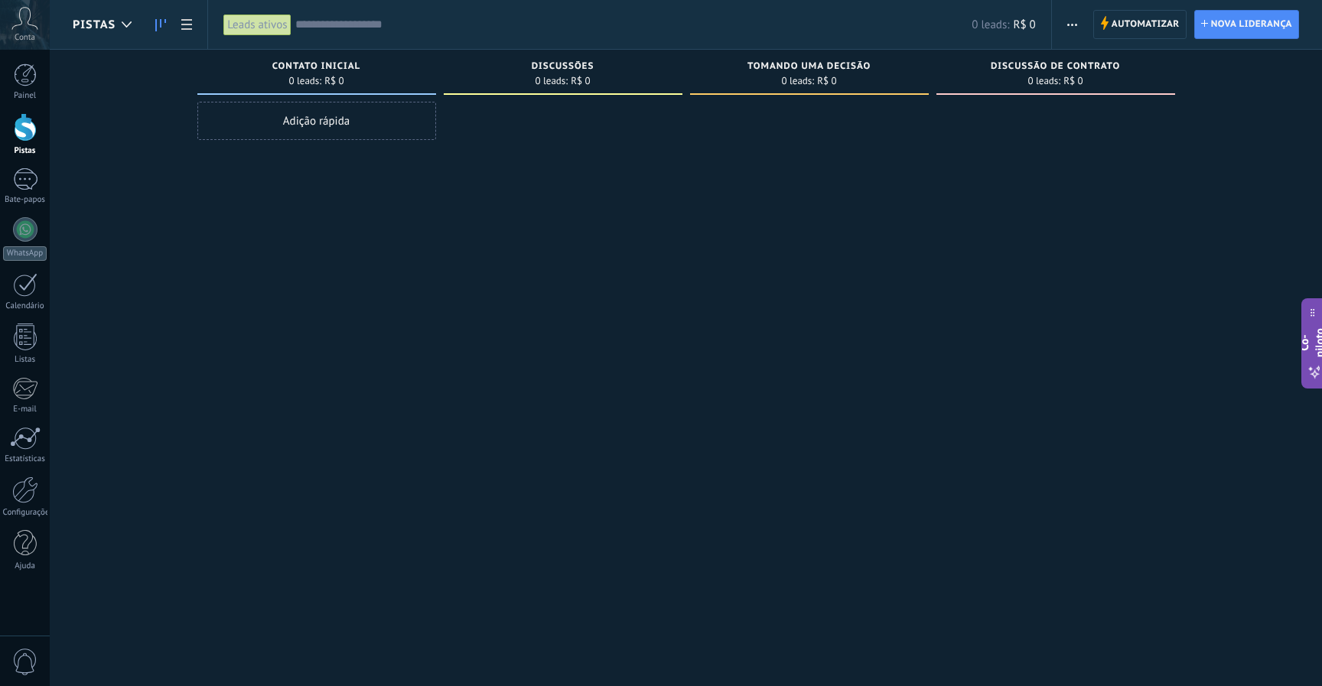
click at [330, 121] on font "Adição rápida" at bounding box center [316, 121] width 67 height 15
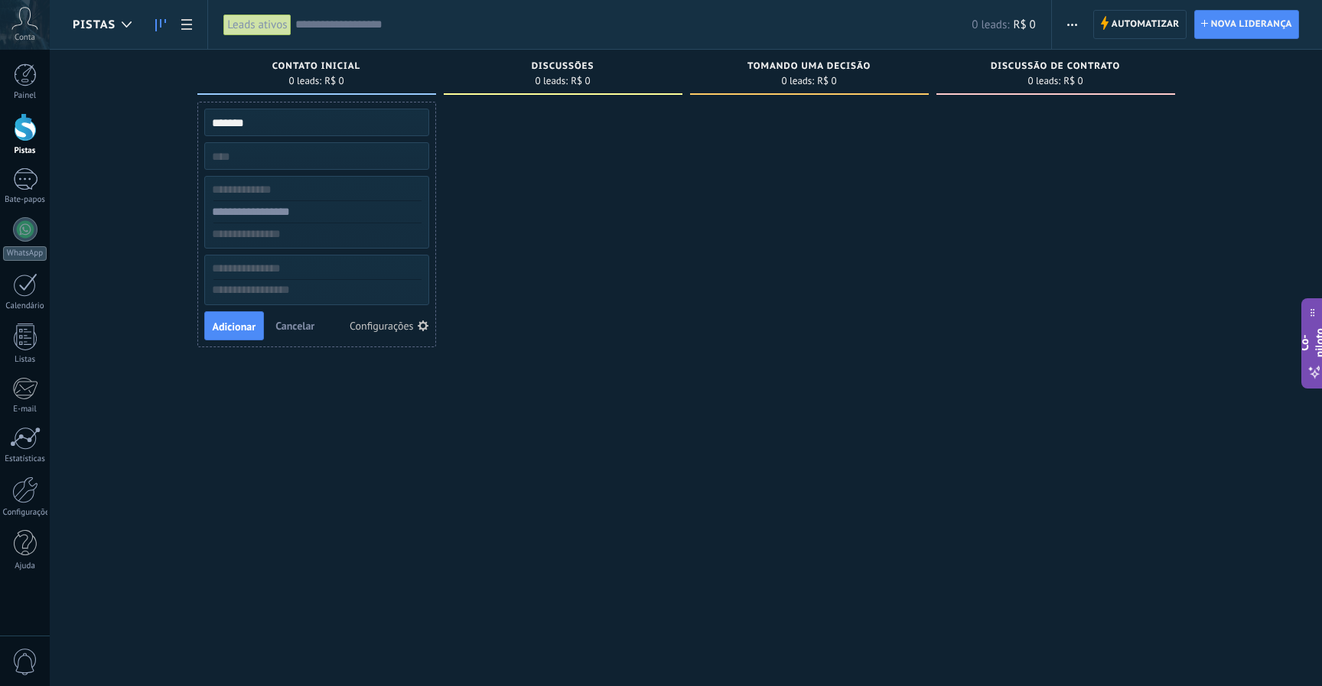
type input "*******"
type input "*****"
type input "*******"
paste input "**********"
type input "**********"
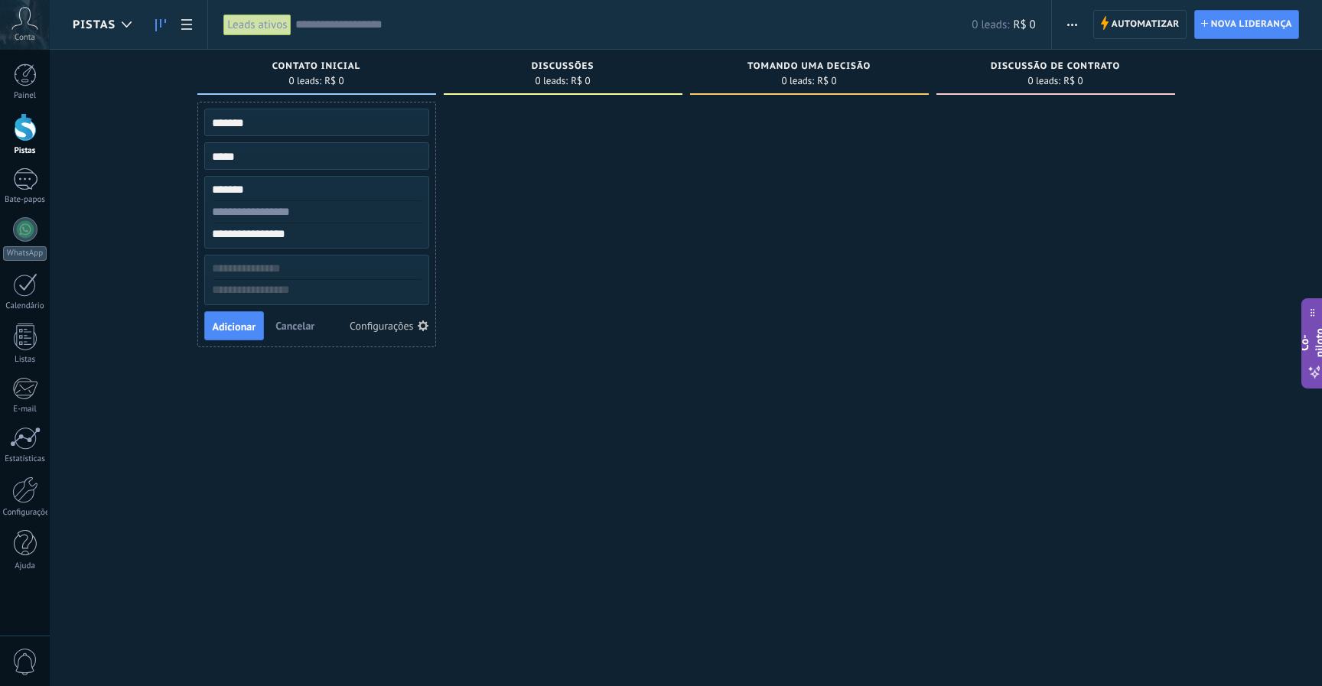
click at [322, 271] on input "text" at bounding box center [314, 269] width 223 height 22
type input "***"
click at [302, 287] on textarea at bounding box center [316, 291] width 223 height 22
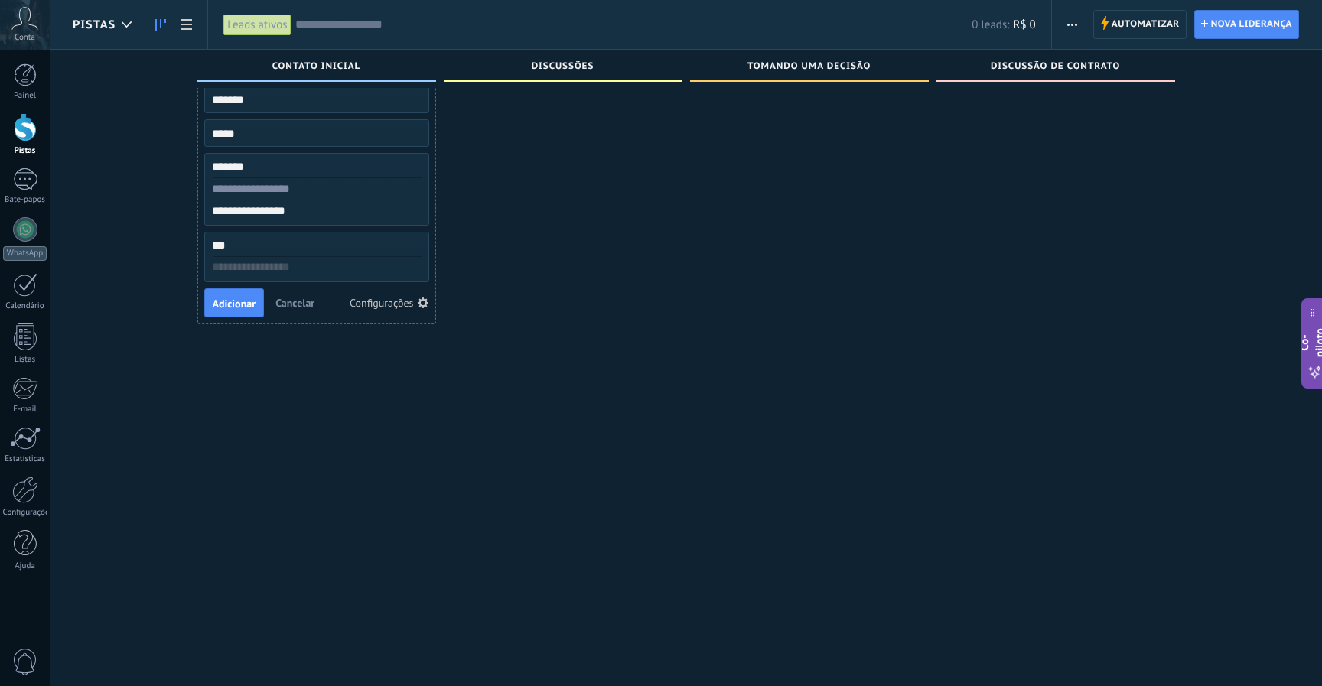
scroll to position [26, 0]
click at [237, 301] on font "Adicionar" at bounding box center [235, 301] width 44 height 14
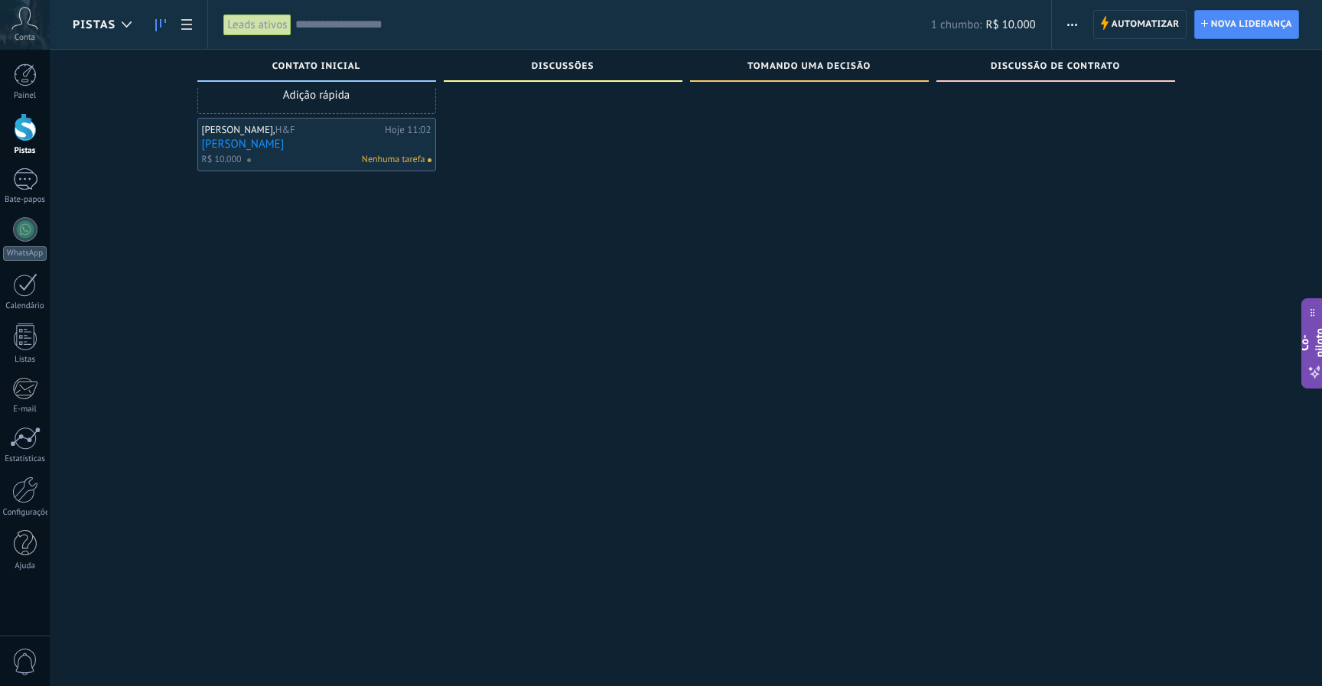
click at [394, 457] on div "Adição rápida [PERSON_NAME], H&F Hoje 11:02 [PERSON_NAME]$ 10.000 Nenhuma tarefa" at bounding box center [316, 319] width 239 height 486
click at [392, 145] on link "[PERSON_NAME]" at bounding box center [316, 144] width 229 height 13
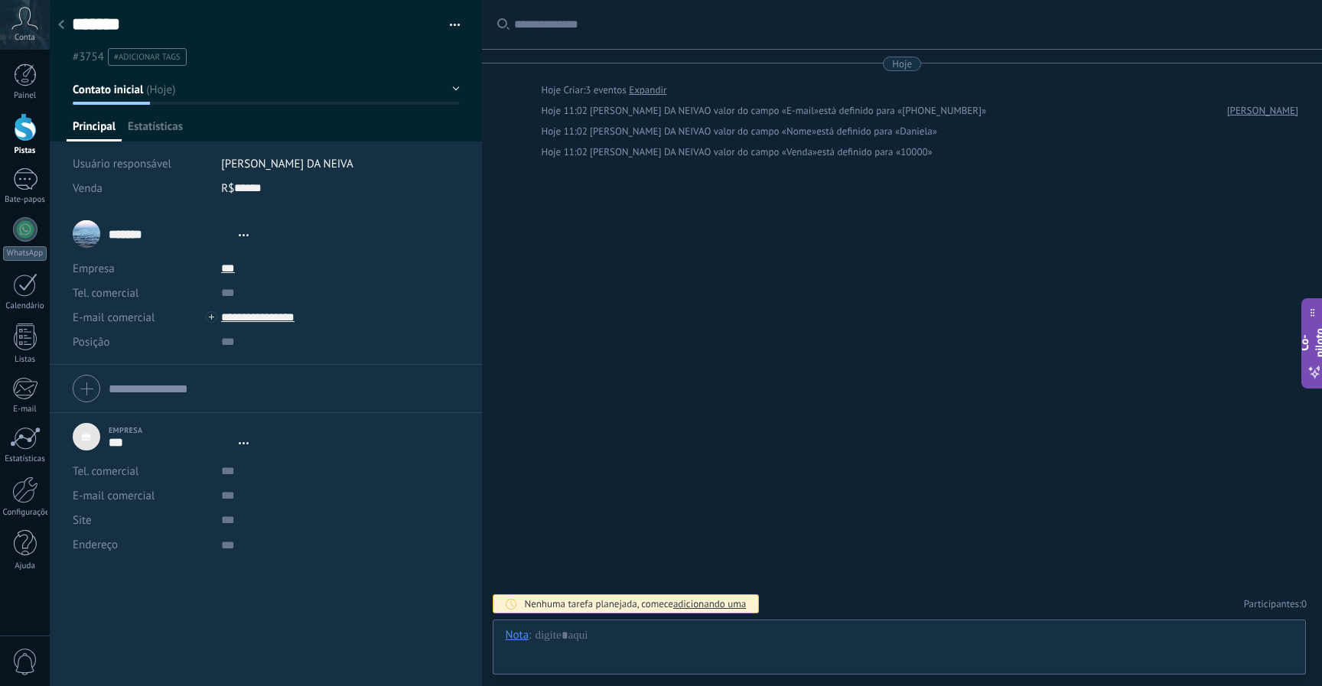
scroll to position [15, 0]
click at [711, 163] on div "Procurar Carregar mais Hoje Hoje Criar: 3 eventos Expandir Hoje 11:02 [PERSON_N…" at bounding box center [902, 343] width 840 height 686
click at [686, 651] on div at bounding box center [899, 651] width 789 height 46
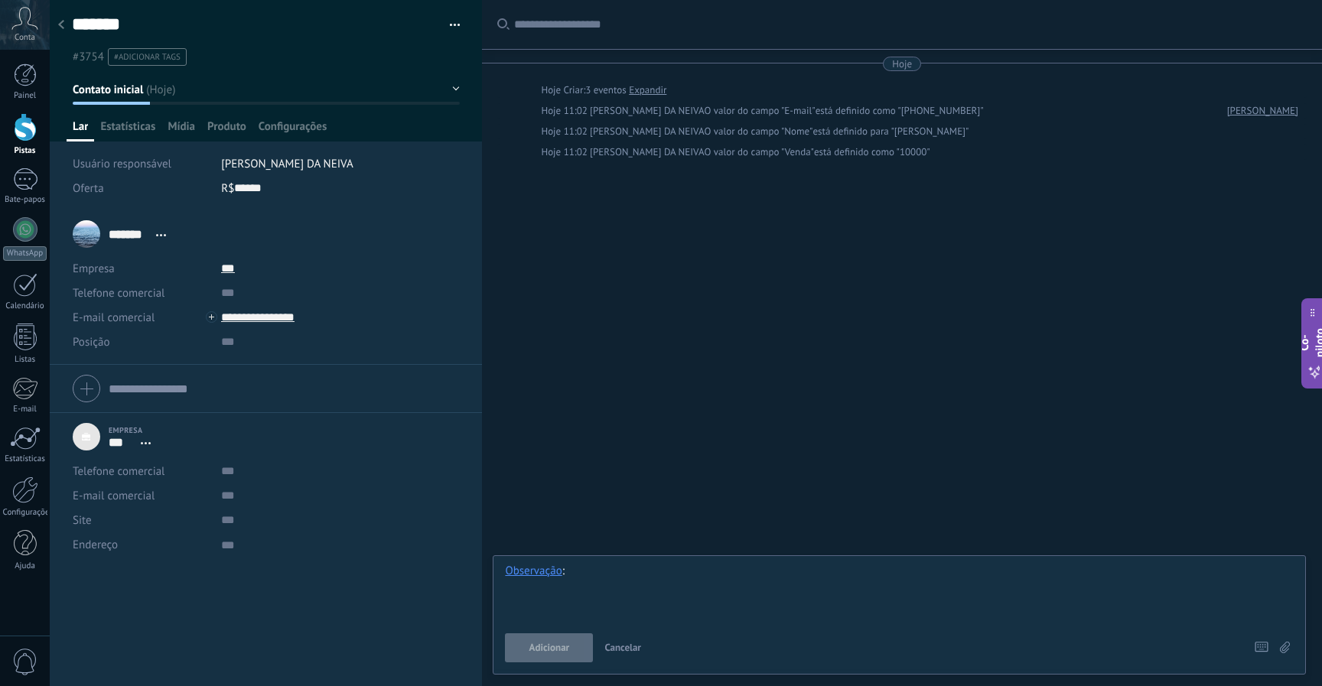
click at [617, 599] on div at bounding box center [899, 593] width 789 height 58
click at [540, 653] on font "Adicionar" at bounding box center [549, 647] width 41 height 13
click at [639, 489] on div "Procurar Carregar mais Hoje Hoje Criar: 3 eventos Expandir Hoje 11:02 [PERSON_N…" at bounding box center [902, 343] width 840 height 686
click at [125, 127] on font "Estatísticas" at bounding box center [127, 126] width 55 height 15
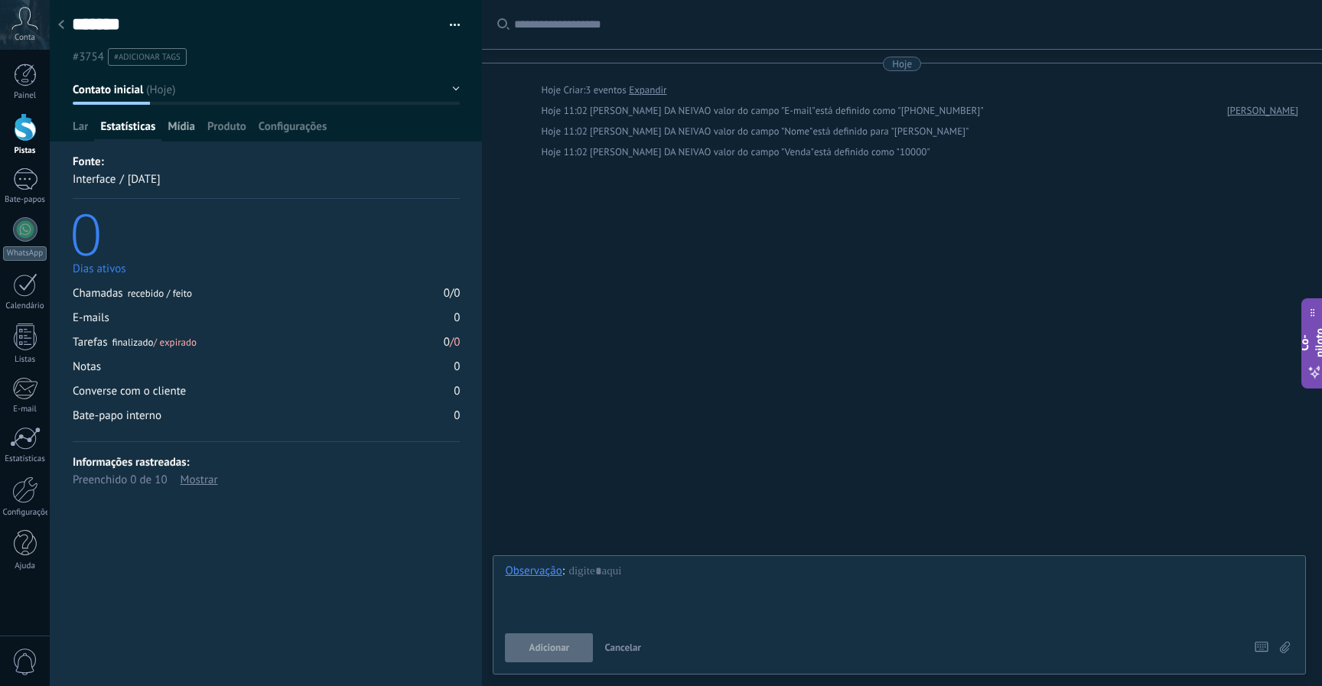
click at [175, 126] on font "Mídia" at bounding box center [182, 126] width 28 height 15
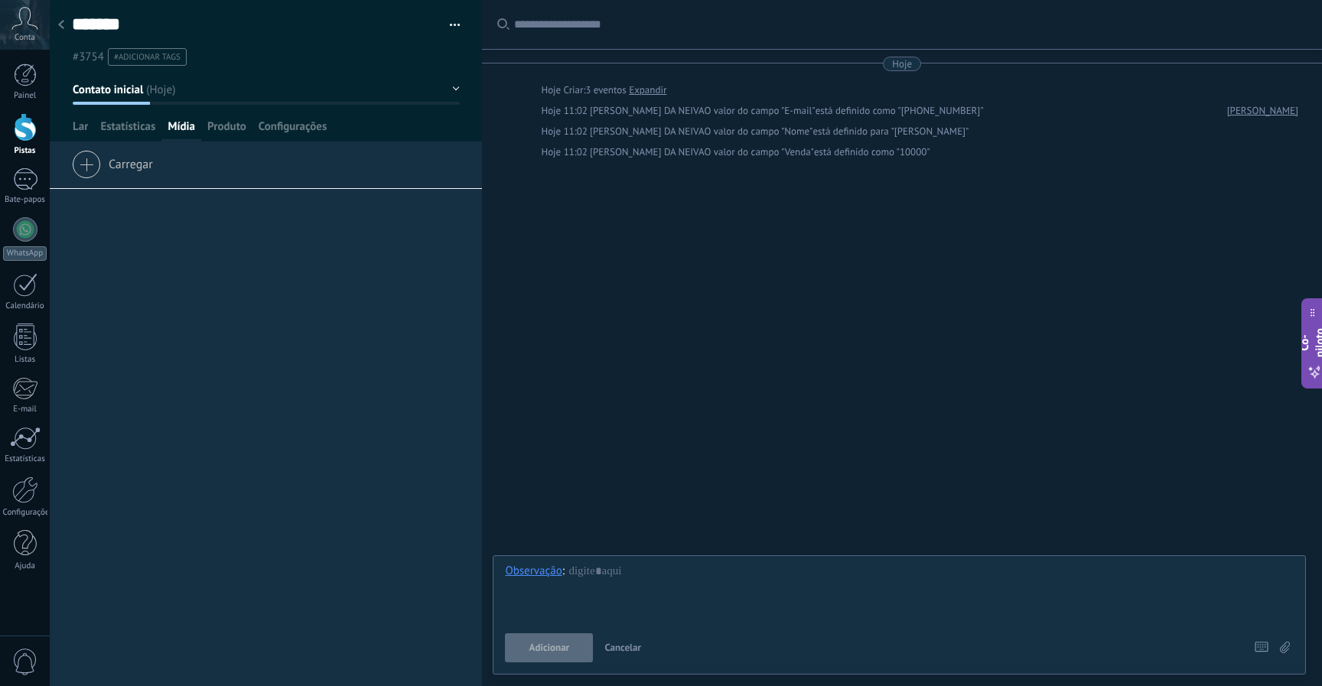
click at [135, 168] on font "Carregar" at bounding box center [131, 164] width 44 height 15
click at [0, 0] on input "Carregar" at bounding box center [0, 0] width 0 height 0
click at [214, 133] on font "Produto" at bounding box center [226, 126] width 39 height 15
click at [281, 128] on font "Configurações" at bounding box center [293, 126] width 68 height 15
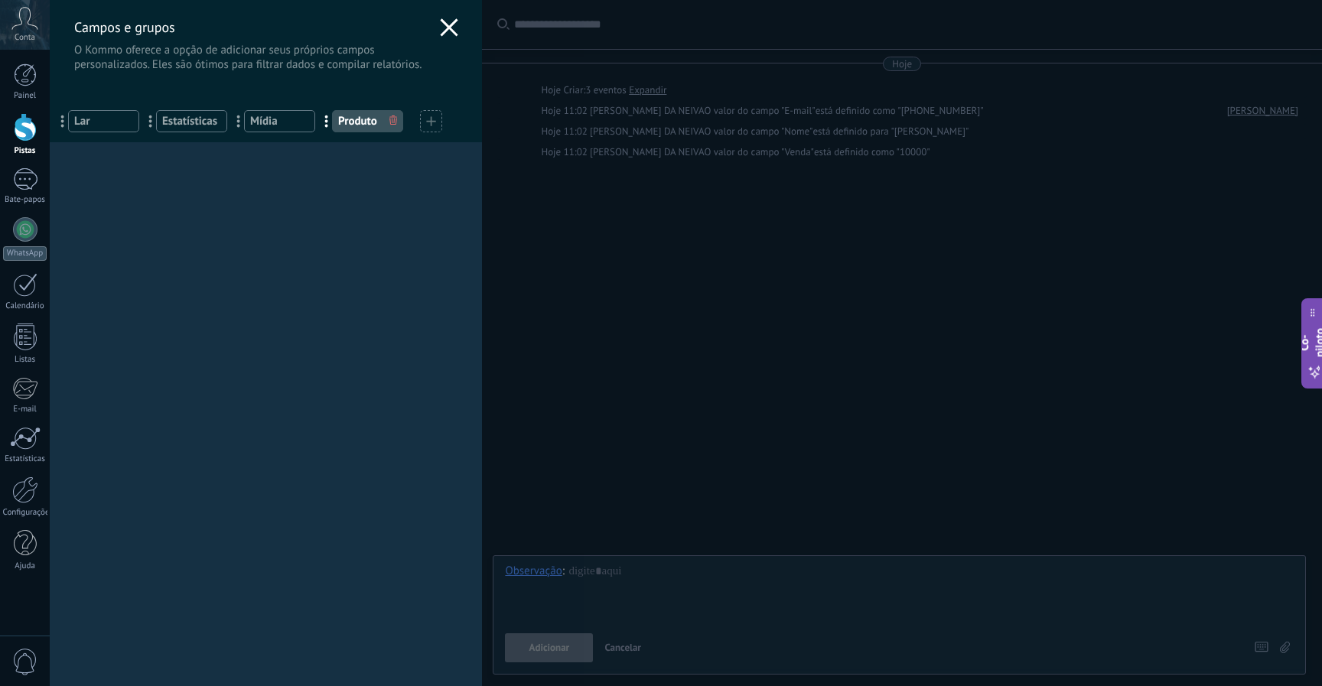
click at [447, 34] on icon at bounding box center [449, 27] width 18 height 18
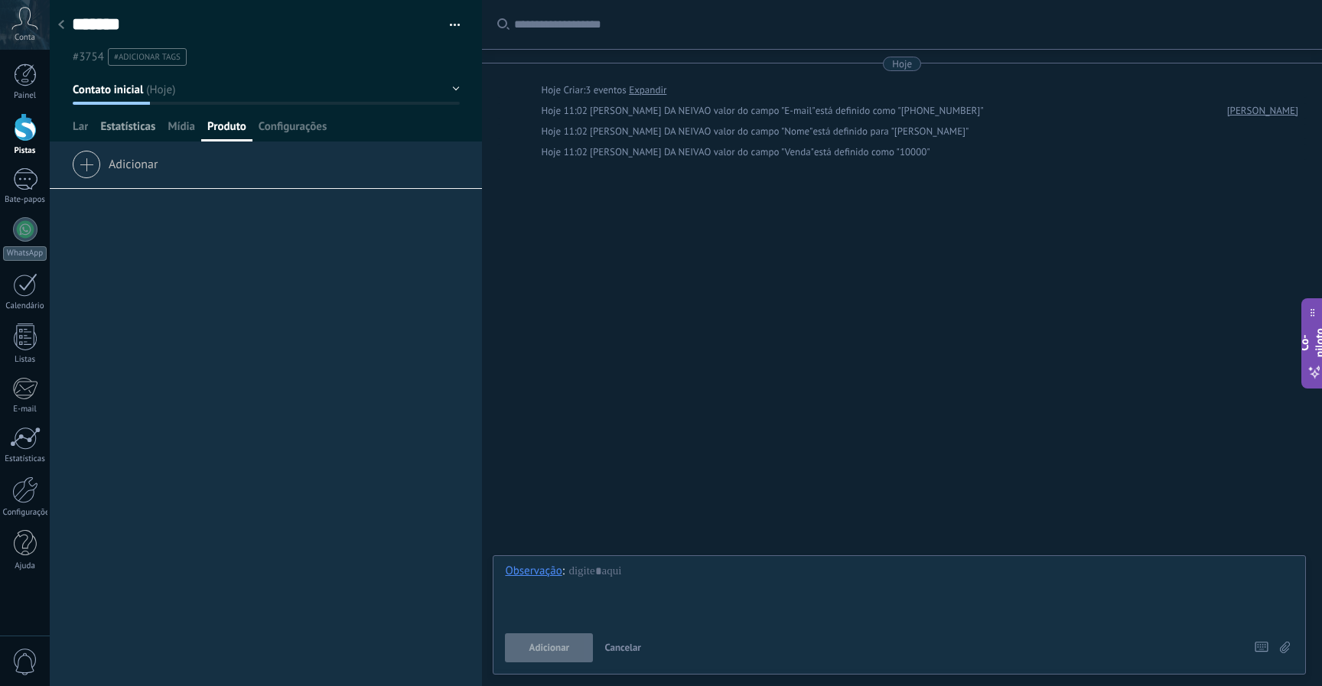
click at [129, 122] on font "Estatísticas" at bounding box center [127, 126] width 55 height 15
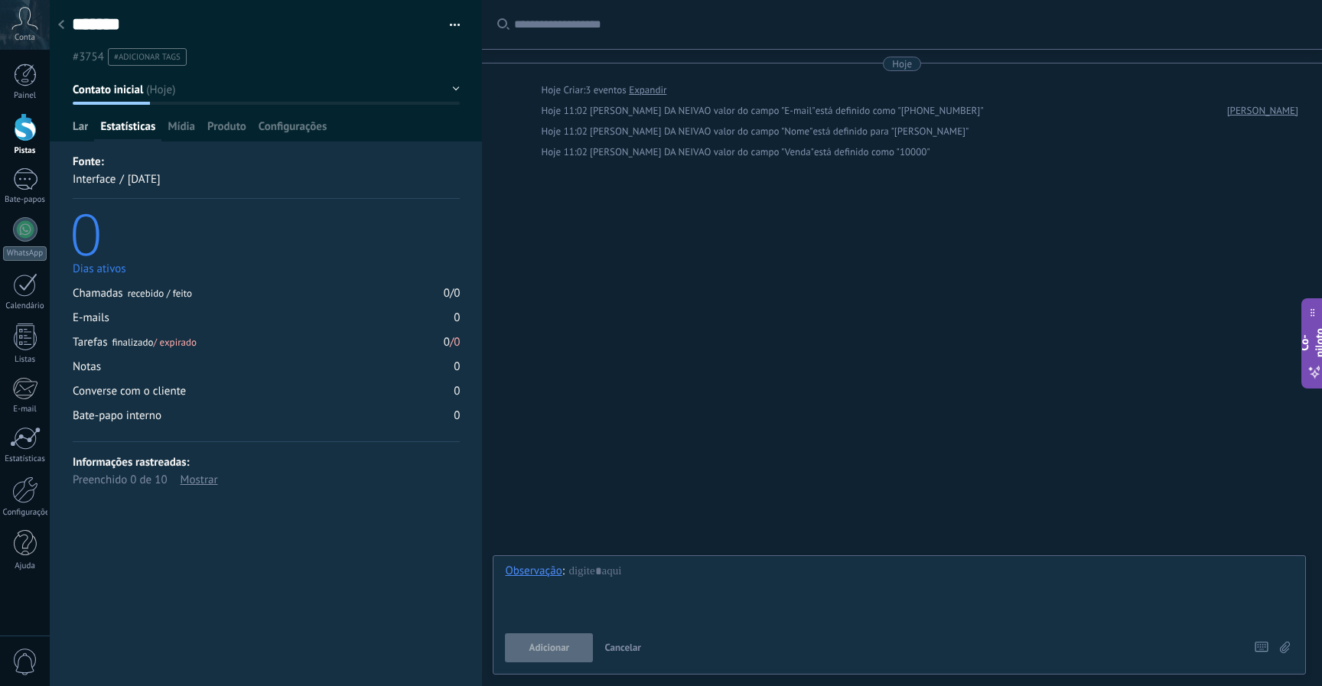
click at [73, 131] on font "Lar" at bounding box center [80, 126] width 15 height 15
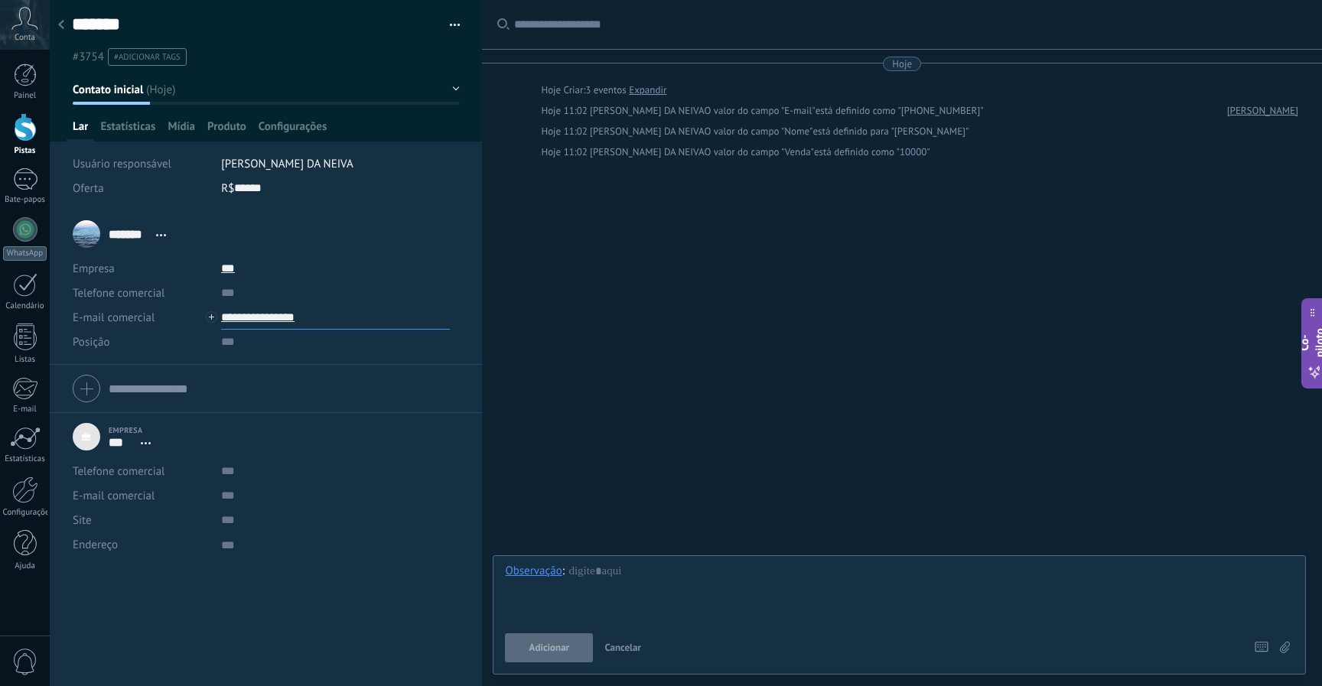
drag, startPoint x: 252, startPoint y: 312, endPoint x: 252, endPoint y: 294, distance: 17.6
click at [252, 294] on div "Empresa *** Detalhes abertos Editar o lead" at bounding box center [266, 305] width 386 height 98
click at [249, 294] on input "text" at bounding box center [335, 293] width 229 height 24
click at [227, 311] on input "**********" at bounding box center [335, 317] width 229 height 24
click at [271, 364] on font "Cópia" at bounding box center [265, 370] width 28 height 15
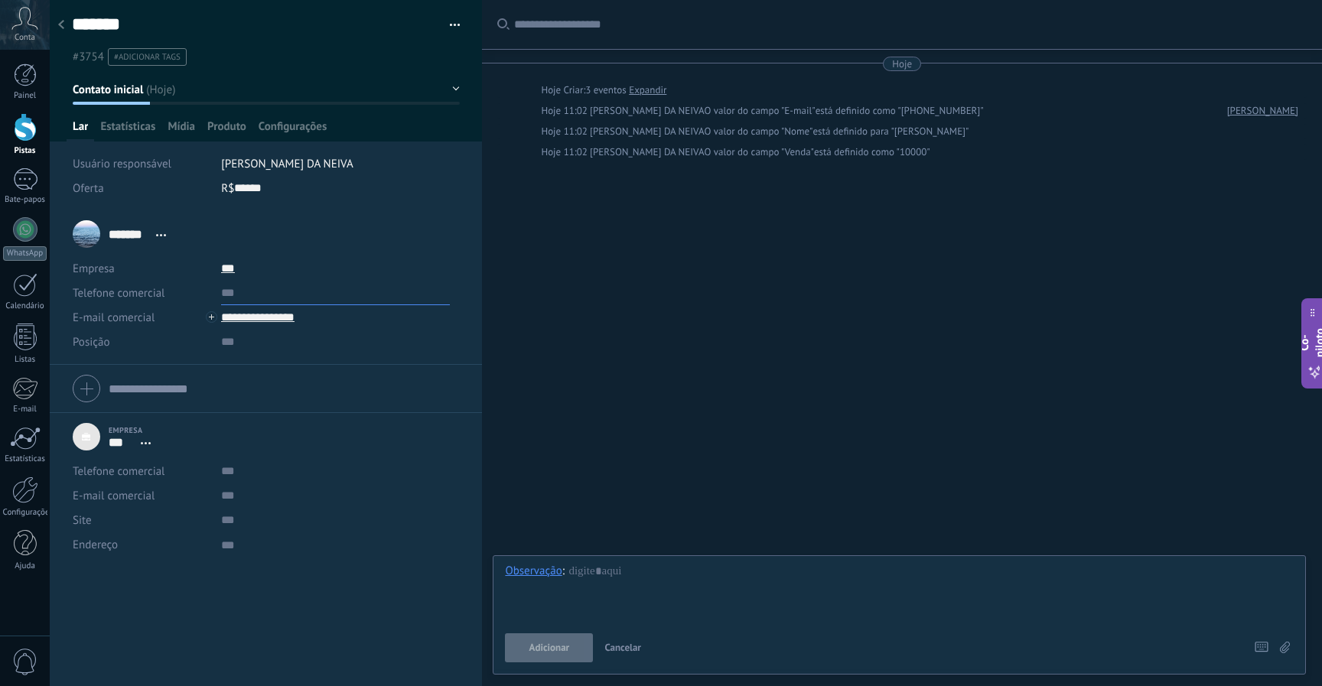
click at [265, 298] on input "text" at bounding box center [335, 293] width 229 height 24
paste input "**********"
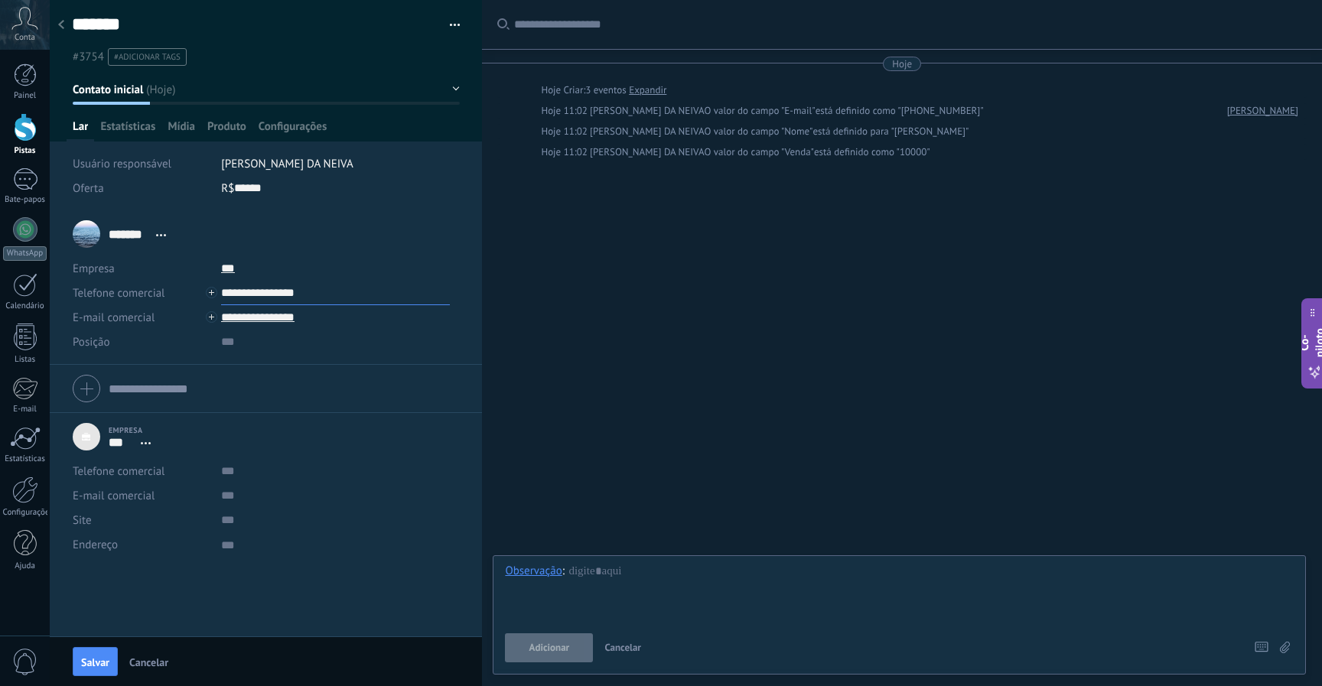
type input "**********"
click at [307, 317] on input "**********" at bounding box center [335, 317] width 229 height 24
click at [284, 396] on font "Editar o lead" at bounding box center [282, 396] width 62 height 15
drag, startPoint x: 365, startPoint y: 316, endPoint x: 204, endPoint y: 320, distance: 160.7
click at [204, 320] on div "**********" at bounding box center [266, 317] width 386 height 24
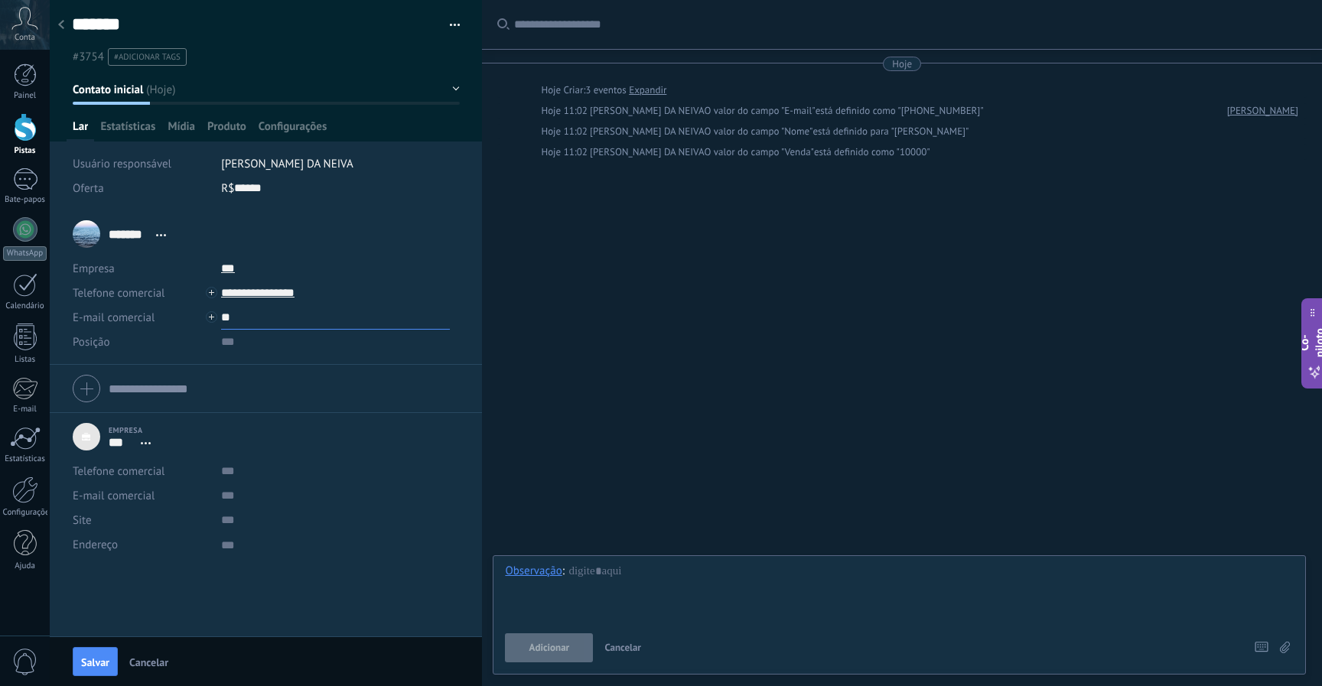
type input "*"
paste input "**********"
type input "**********"
click at [194, 376] on div at bounding box center [266, 388] width 386 height 38
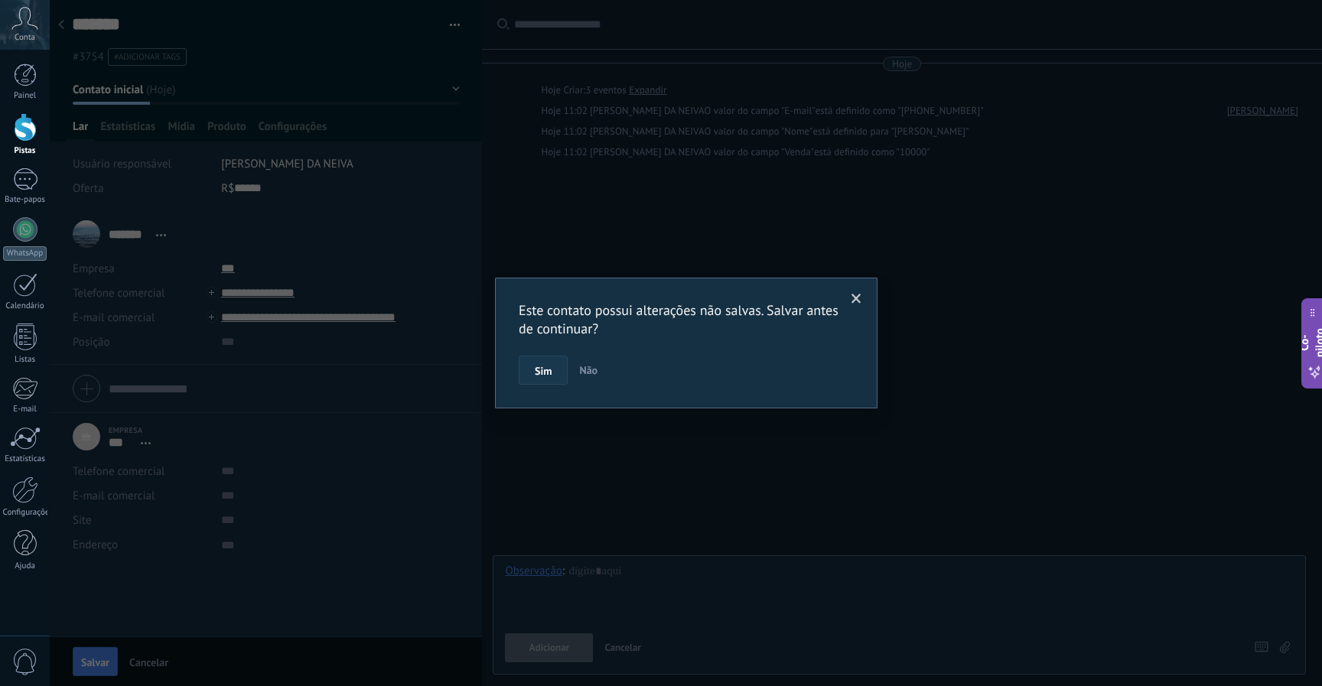
click at [553, 374] on button "Sim" at bounding box center [543, 370] width 49 height 29
type input "***"
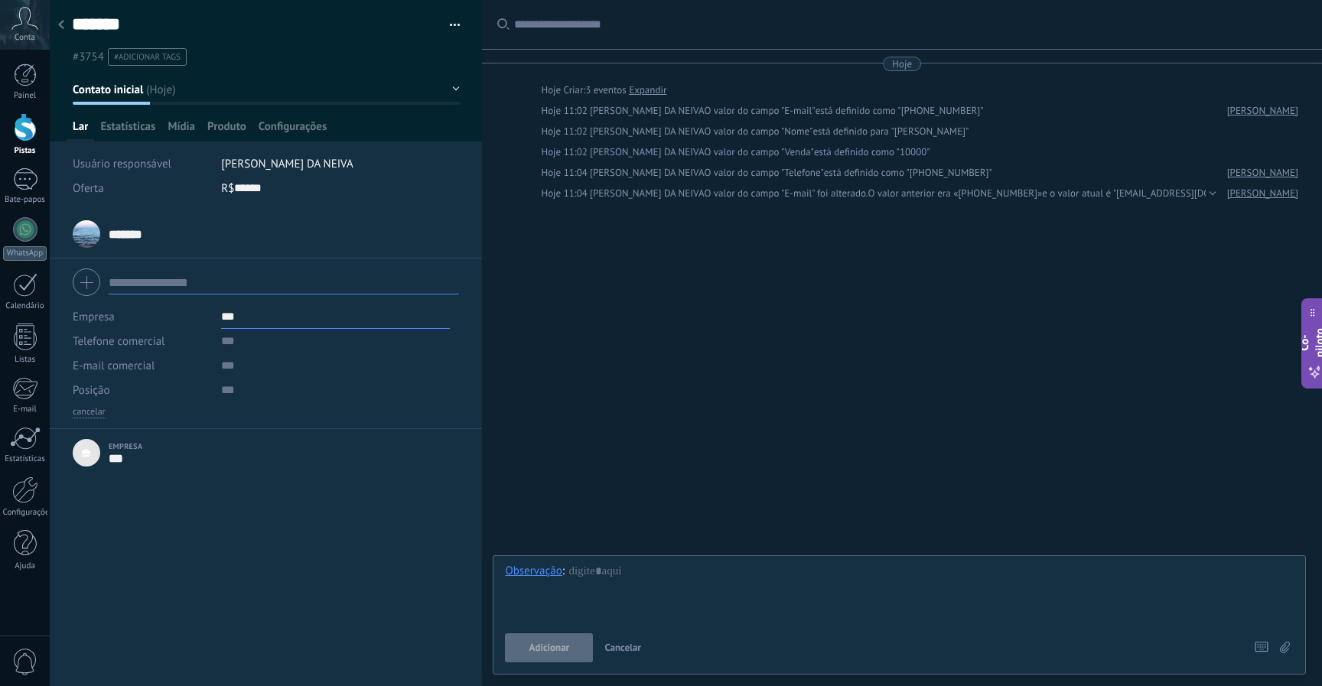
click at [346, 509] on div "******* [PERSON_NAME] ******* [PERSON_NAME] Detalhes abertos Copiar nome Desvin…" at bounding box center [266, 448] width 432 height 476
click at [128, 127] on font "Estatísticas" at bounding box center [127, 126] width 55 height 15
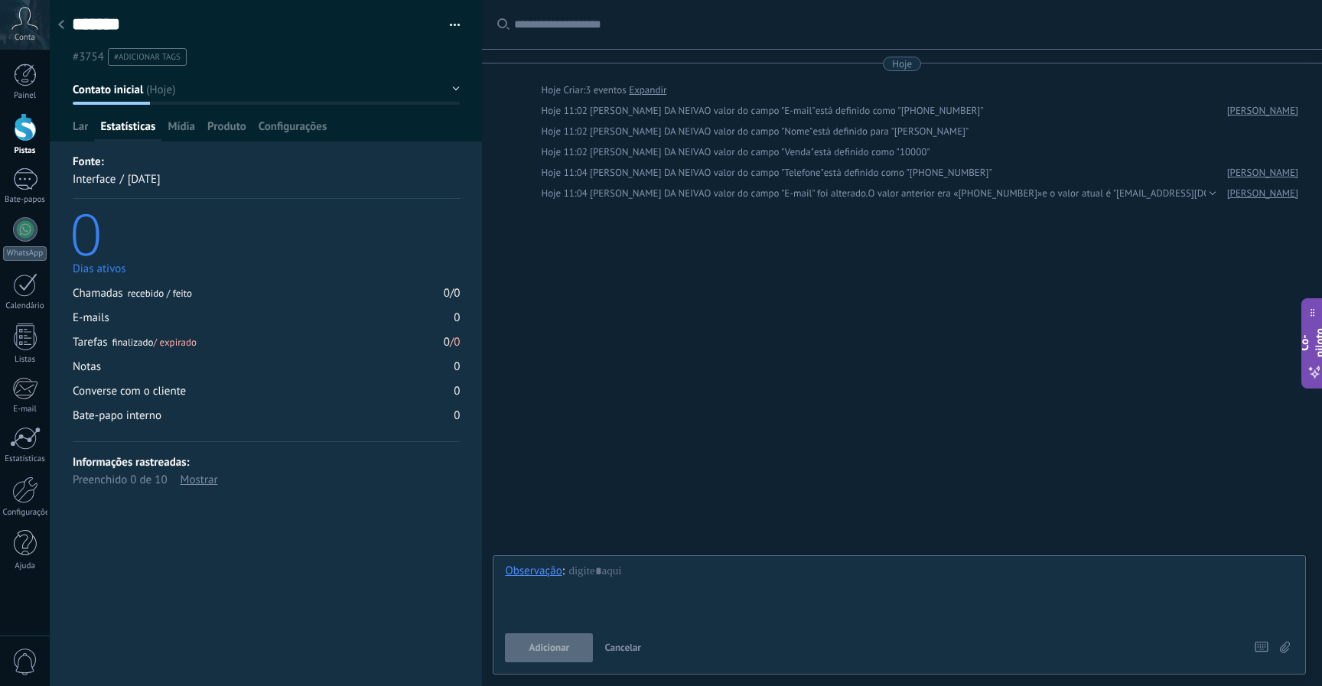
click at [454, 24] on button "button" at bounding box center [449, 25] width 22 height 23
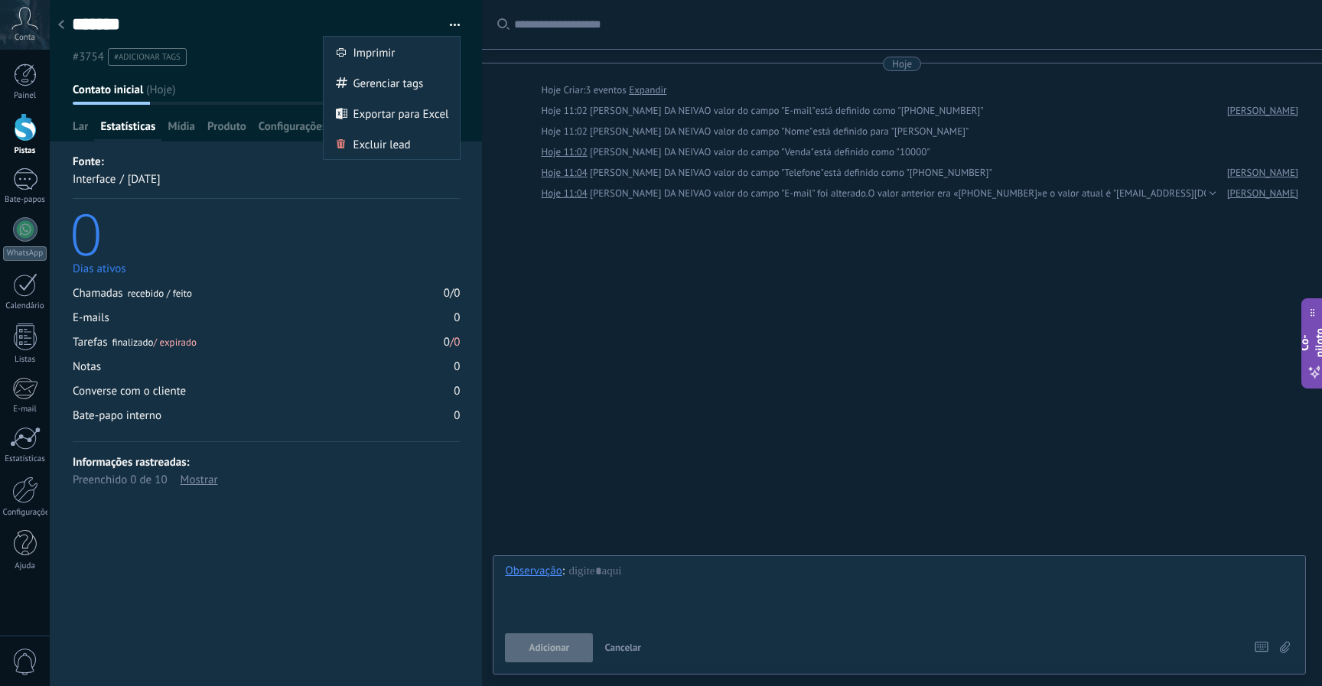
click at [631, 314] on div "Procurar Carregar mais Hoje Hoje Criar: 3 eventos Expandir Hoje 11:02 [PERSON_N…" at bounding box center [902, 343] width 840 height 686
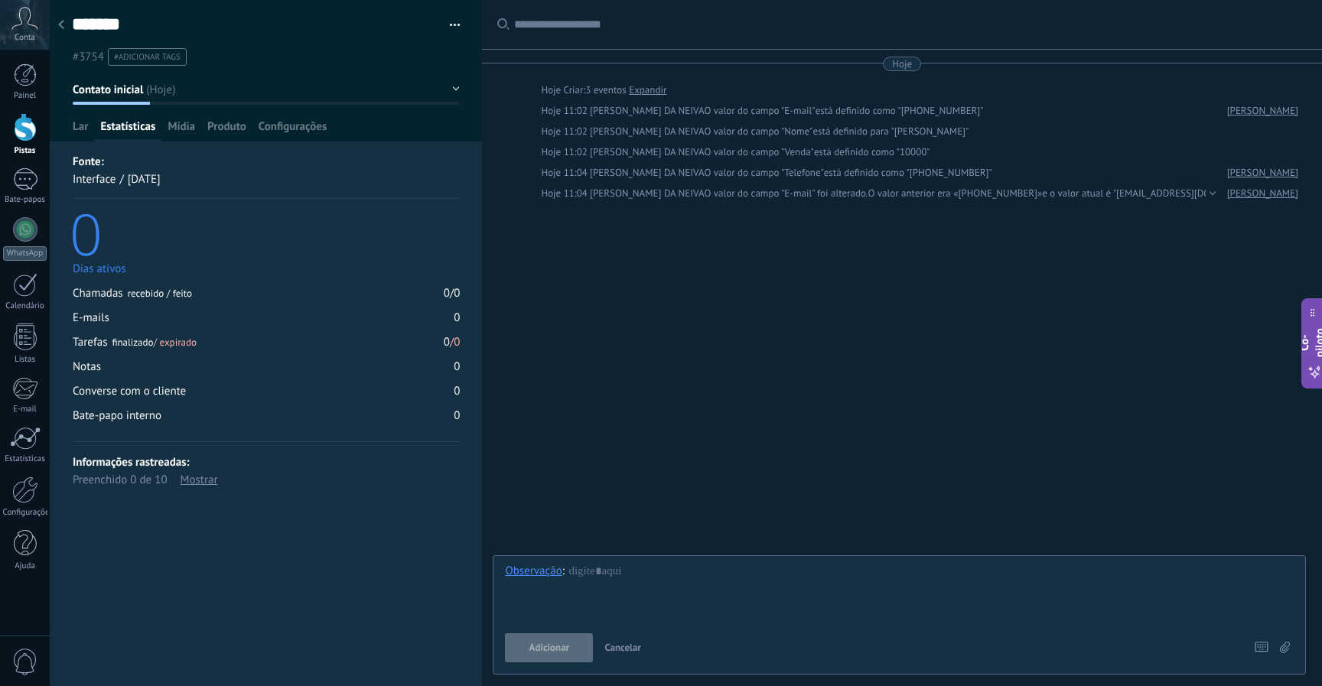
click at [597, 625] on div "Observação : Adicionar Cancelar Atalhos – selecionar ação – insira o valor do c…" at bounding box center [899, 613] width 789 height 99
click at [615, 594] on div at bounding box center [899, 593] width 789 height 58
click at [563, 642] on font "Adicionar" at bounding box center [549, 647] width 41 height 13
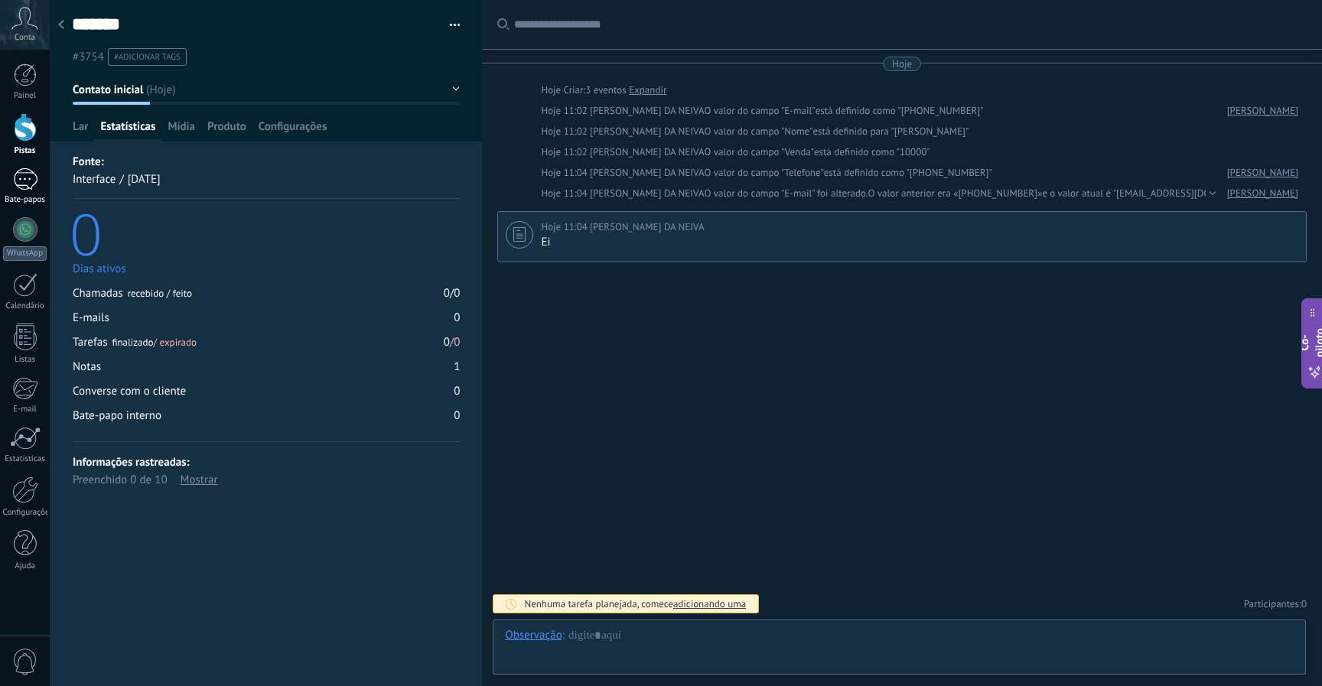
click at [24, 184] on div at bounding box center [25, 179] width 24 height 22
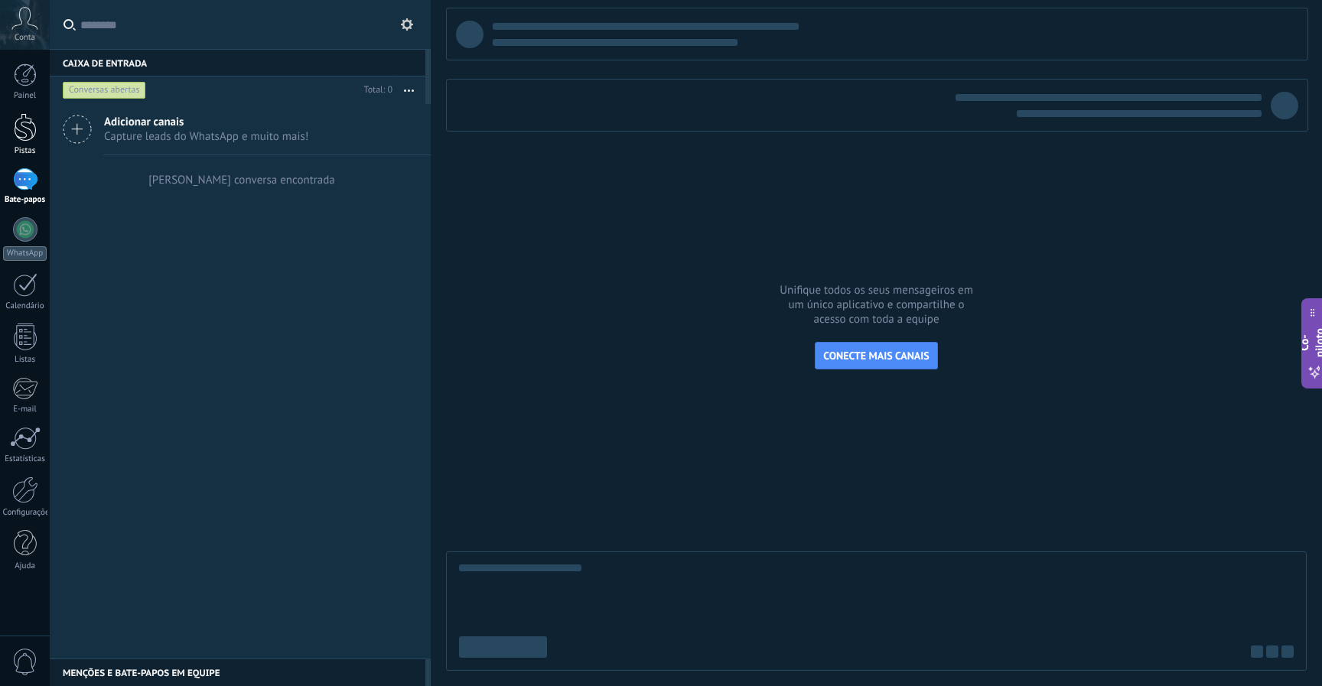
click at [31, 132] on div at bounding box center [25, 127] width 23 height 28
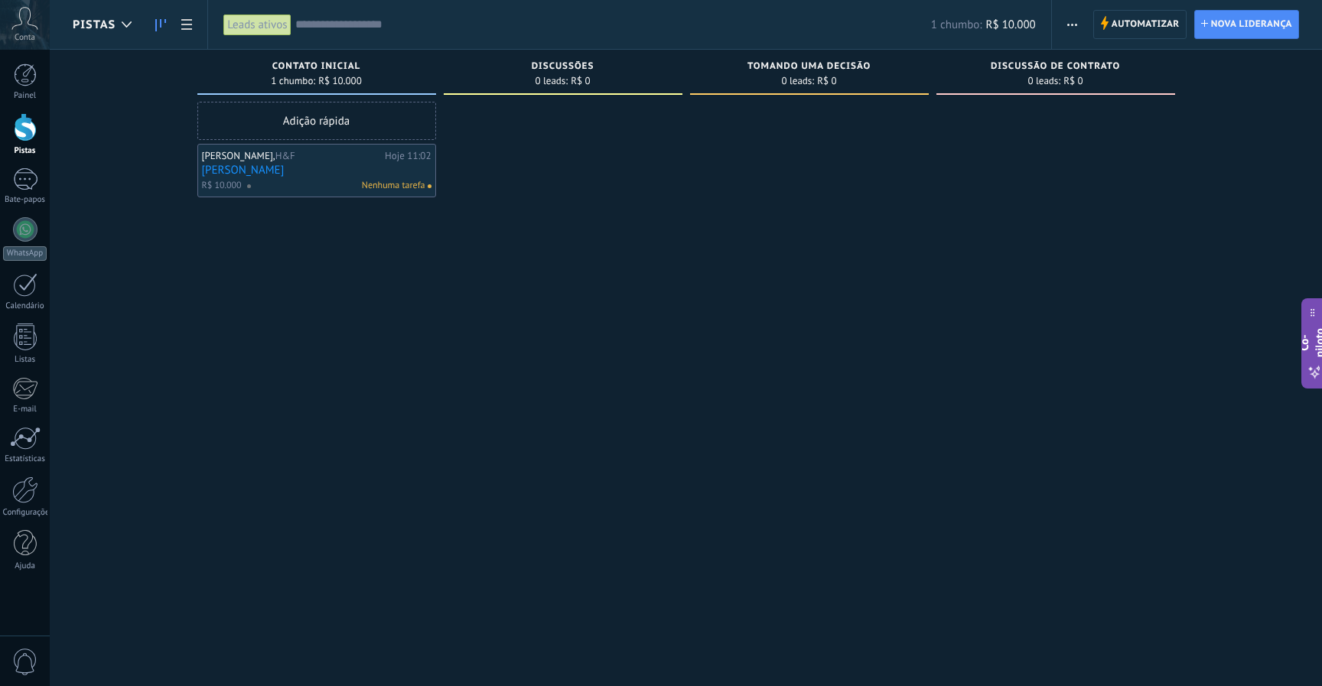
click at [283, 179] on div "Nenhuma tarefa" at bounding box center [335, 186] width 179 height 14
click at [398, 152] on font "Hoje 11:02" at bounding box center [408, 155] width 46 height 13
click at [269, 345] on div "Adição rápida [PERSON_NAME], H&F Hoje 11:02 [PERSON_NAME]$ 10.000 Nenhuma tarefa" at bounding box center [316, 345] width 239 height 486
click at [1124, 20] on font "Automatizar" at bounding box center [1145, 23] width 68 height 11
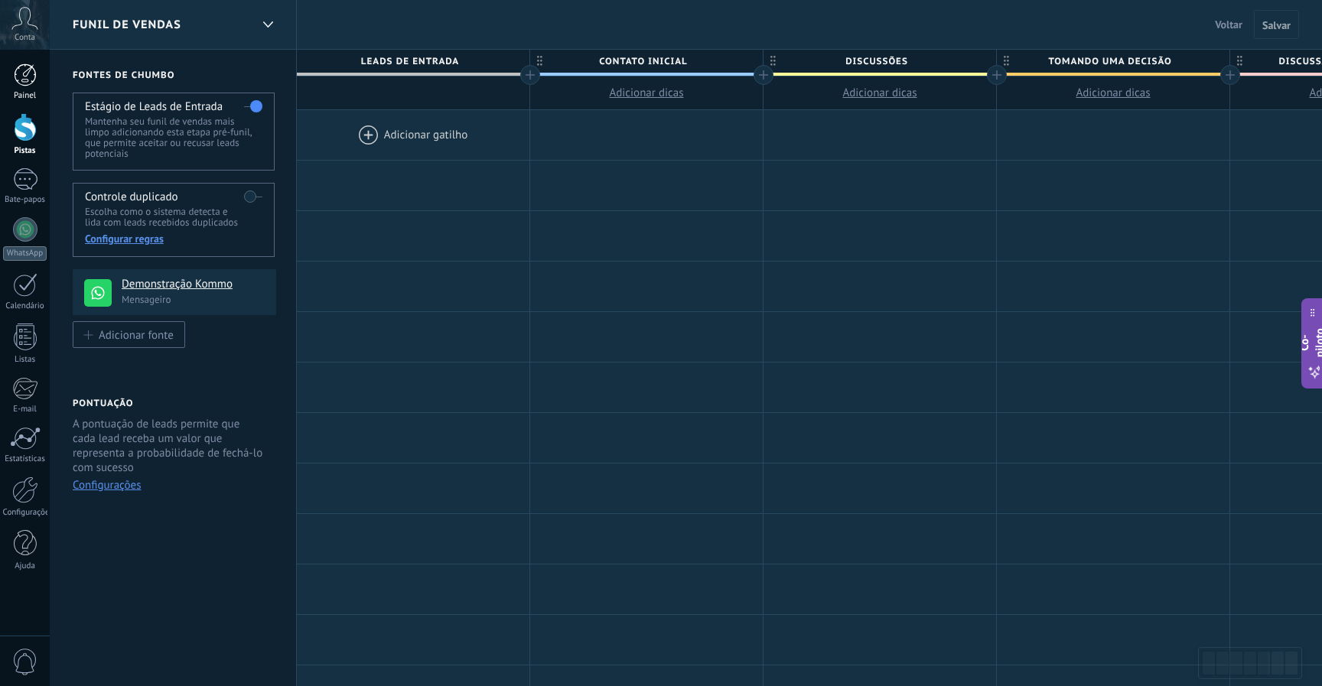
click at [21, 83] on div at bounding box center [25, 74] width 23 height 23
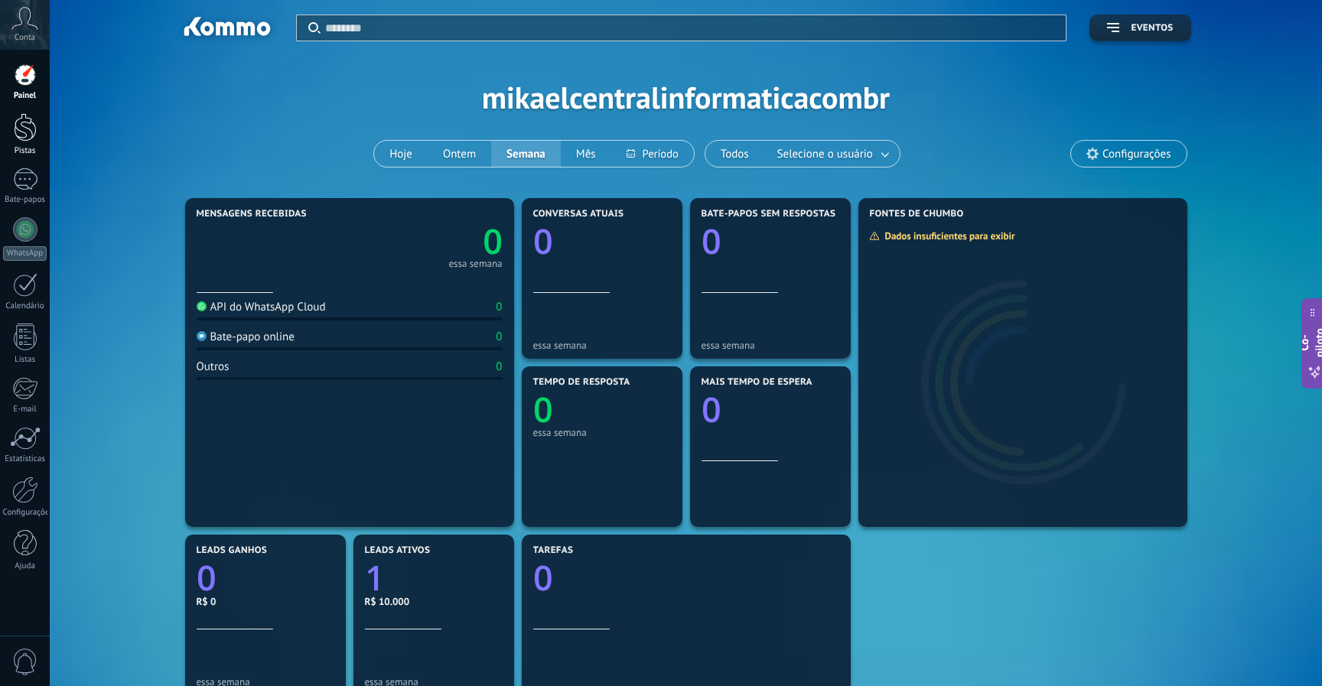
click at [36, 127] on link "Pistas" at bounding box center [25, 134] width 50 height 43
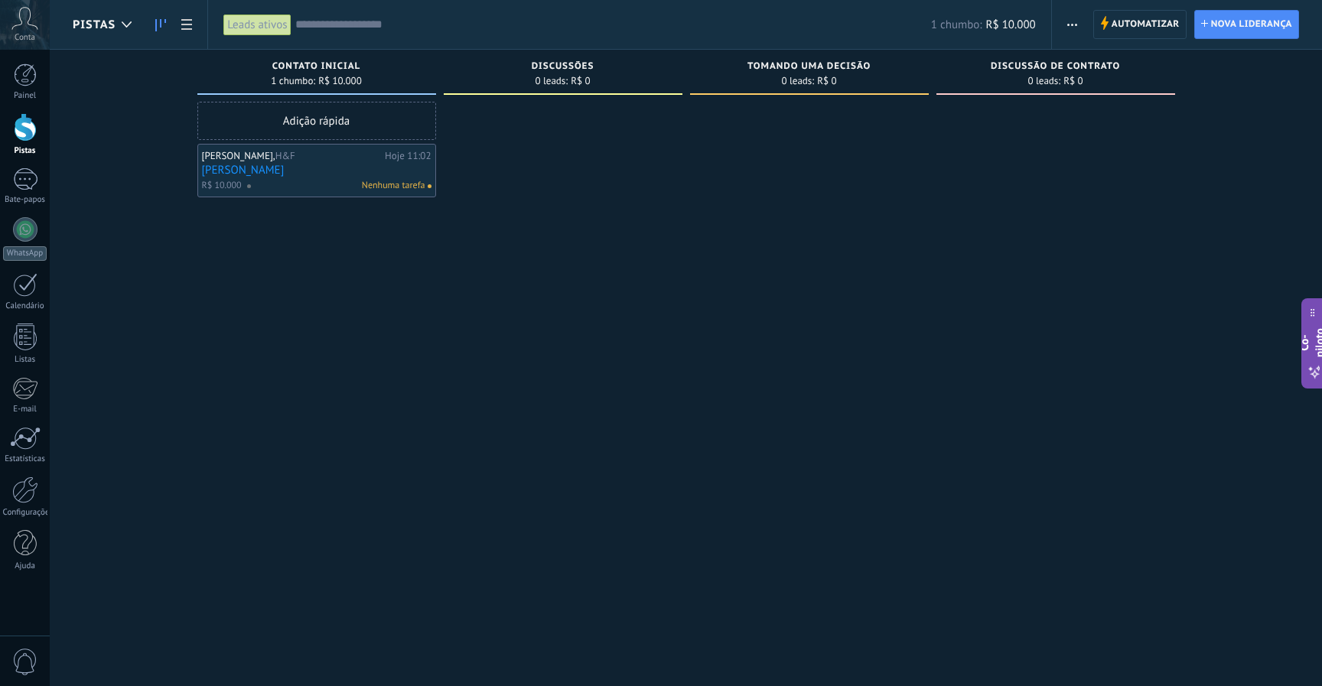
click at [310, 173] on link "[PERSON_NAME]" at bounding box center [316, 170] width 229 height 13
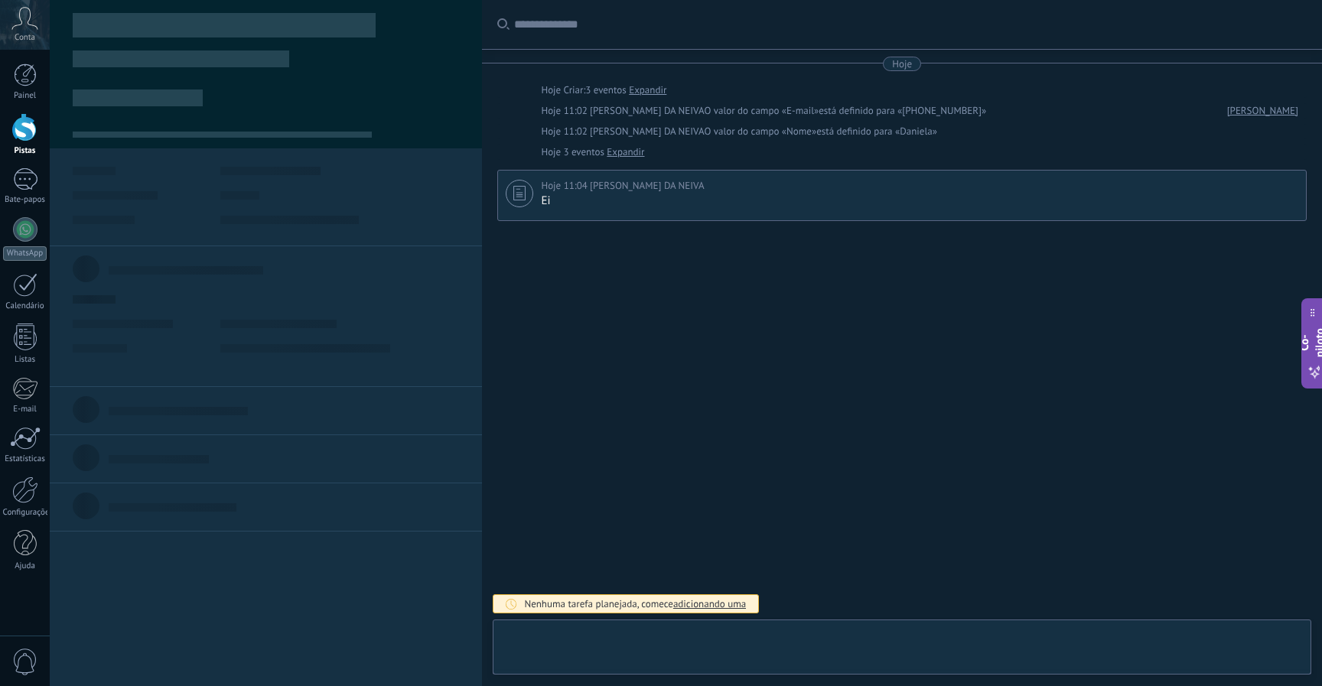
scroll to position [15, 0]
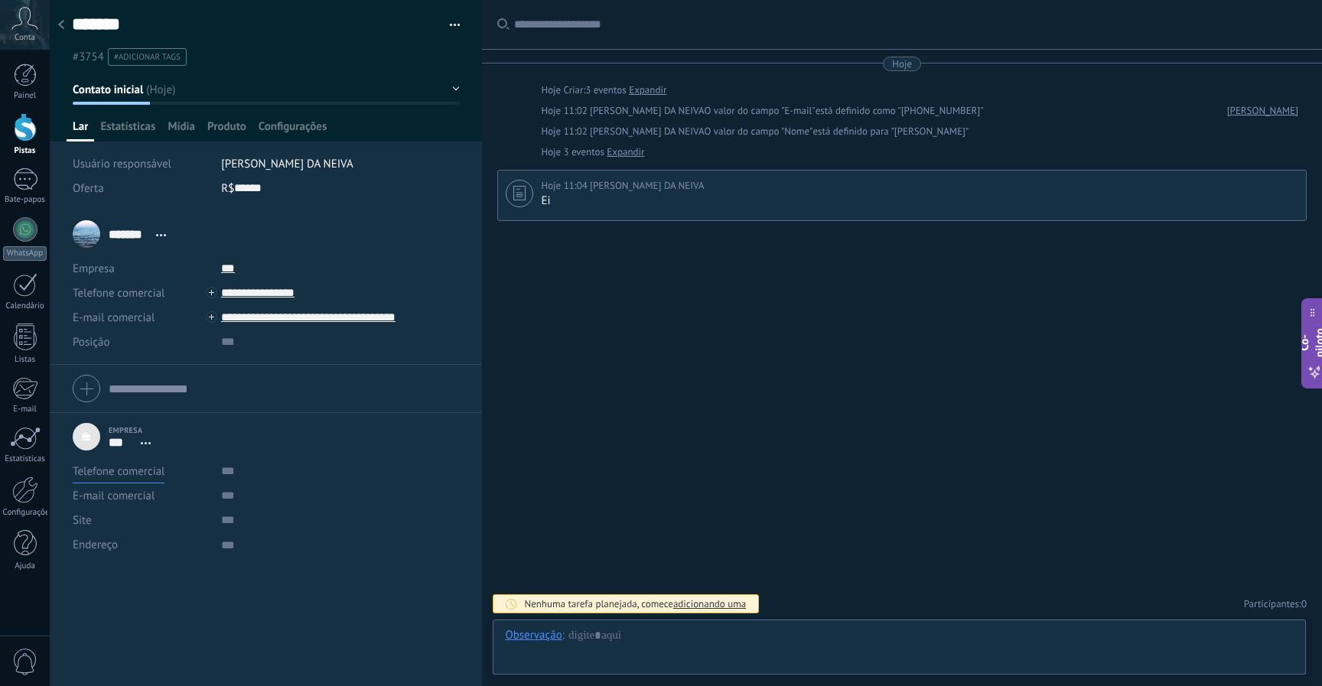
click at [153, 473] on font "Telefone comercial" at bounding box center [119, 471] width 92 height 15
click at [330, 444] on div "Empresa *** H&F Detalhes abertos Desvincular" at bounding box center [266, 437] width 386 height 38
click at [23, 78] on div at bounding box center [25, 74] width 23 height 23
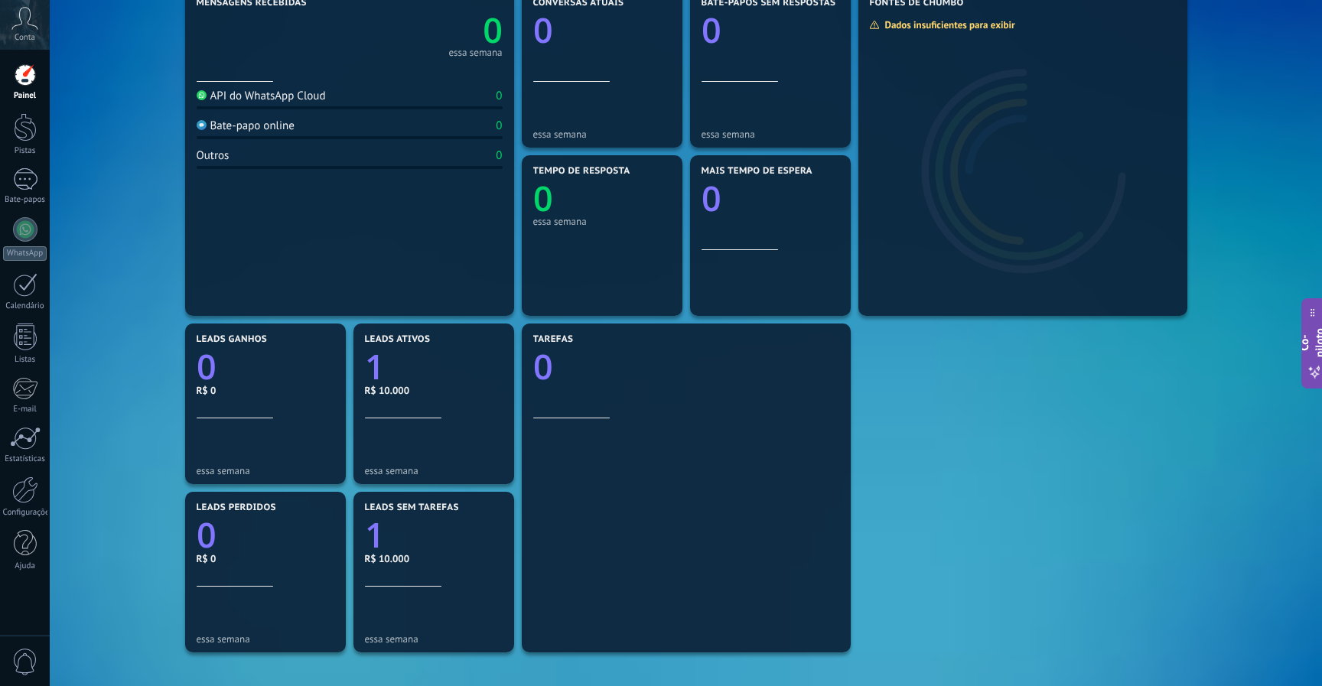
scroll to position [396, 0]
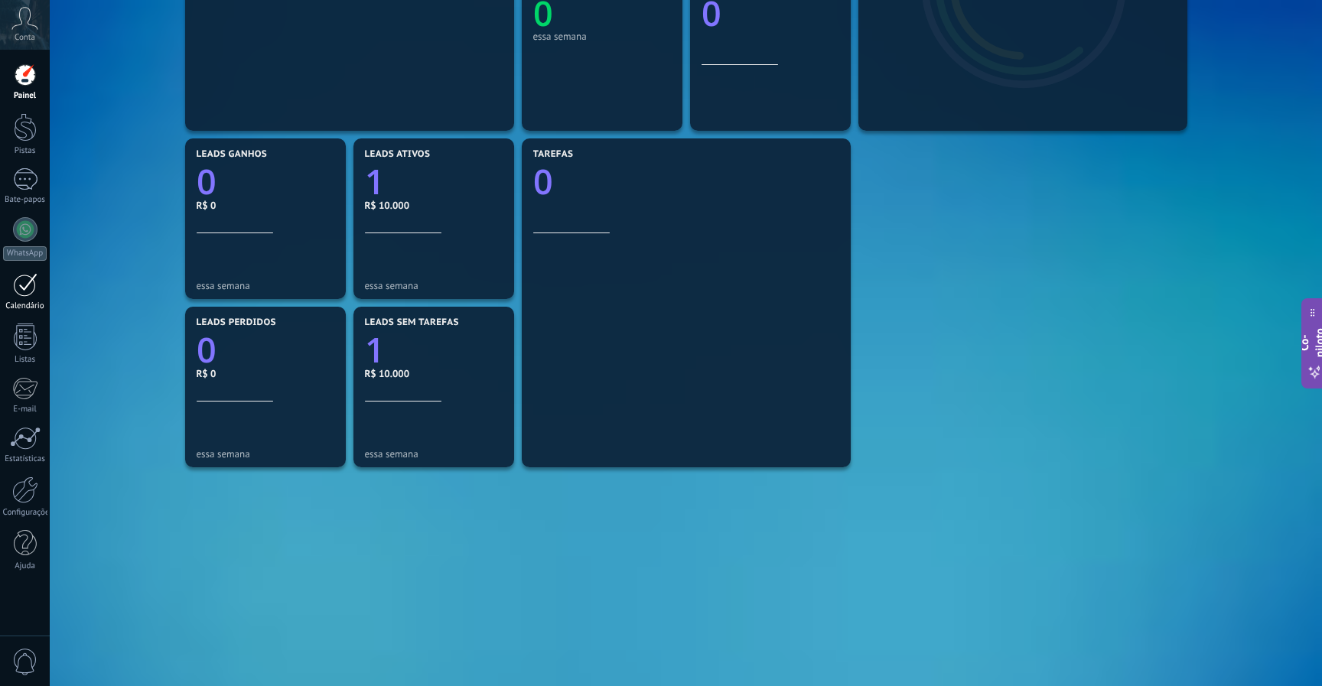
click at [14, 294] on div at bounding box center [25, 285] width 24 height 24
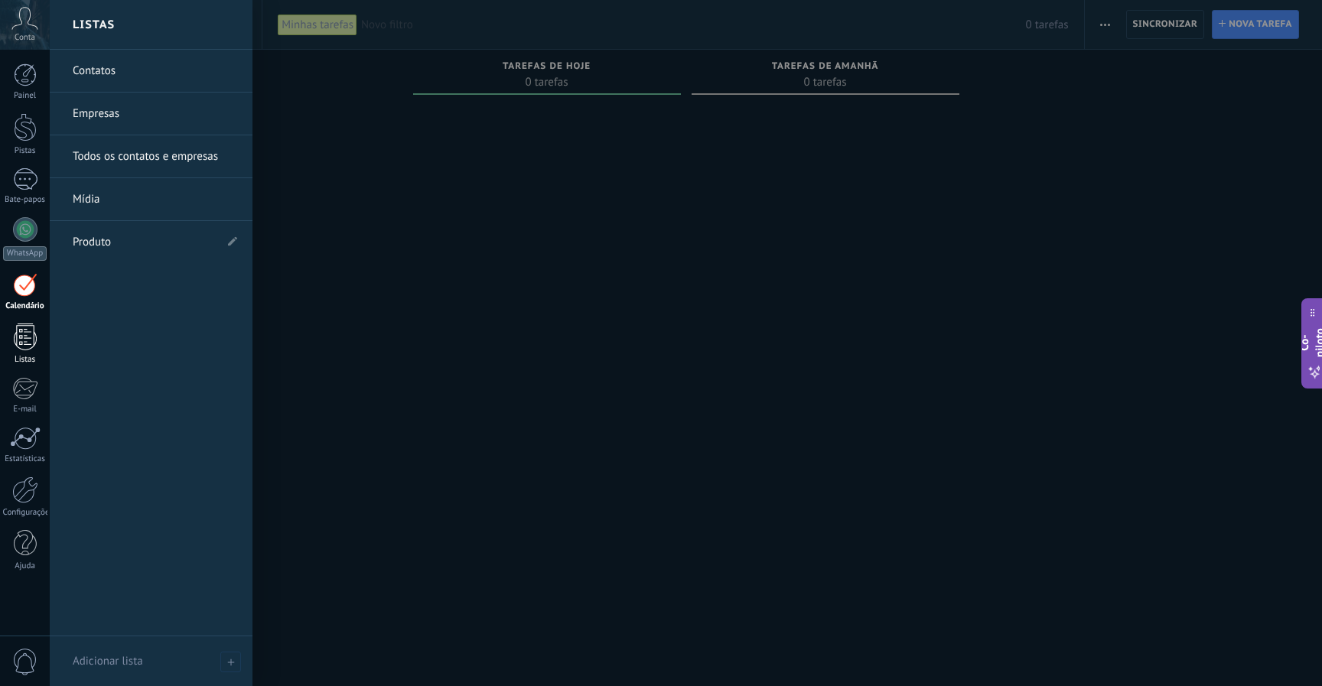
click at [21, 341] on div at bounding box center [25, 337] width 23 height 27
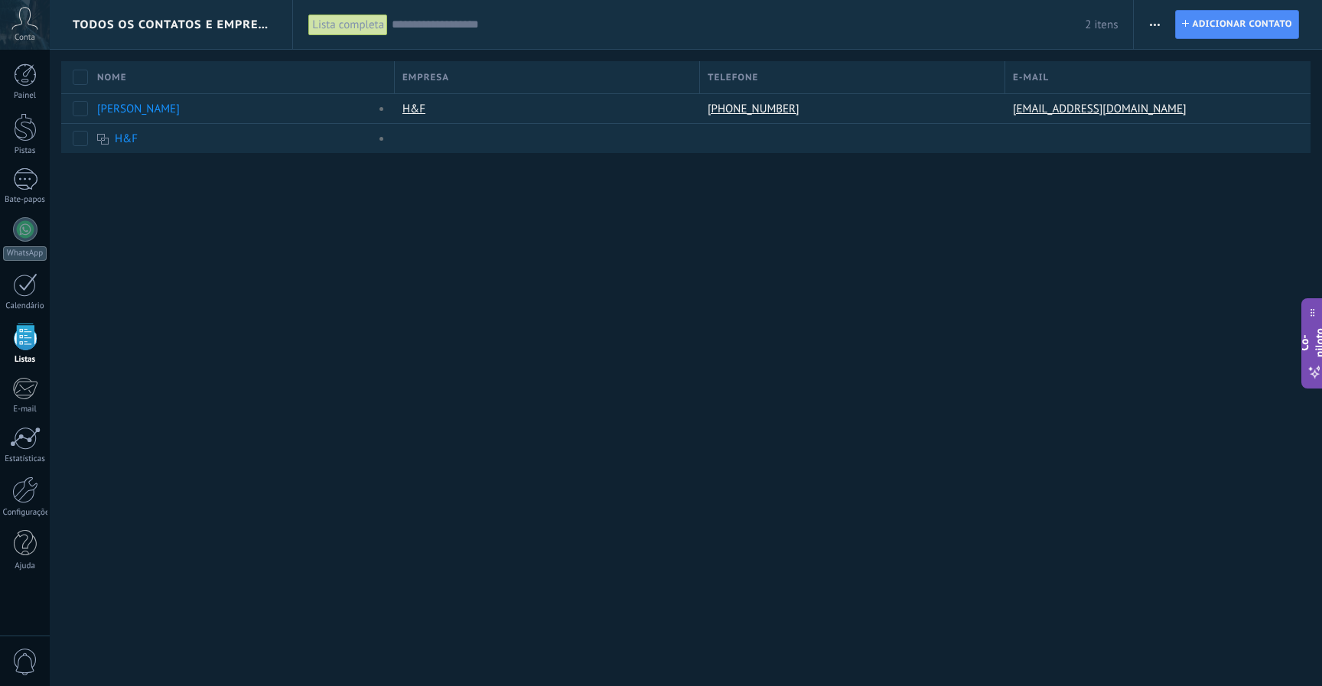
click at [441, 28] on input "text" at bounding box center [738, 25] width 693 height 16
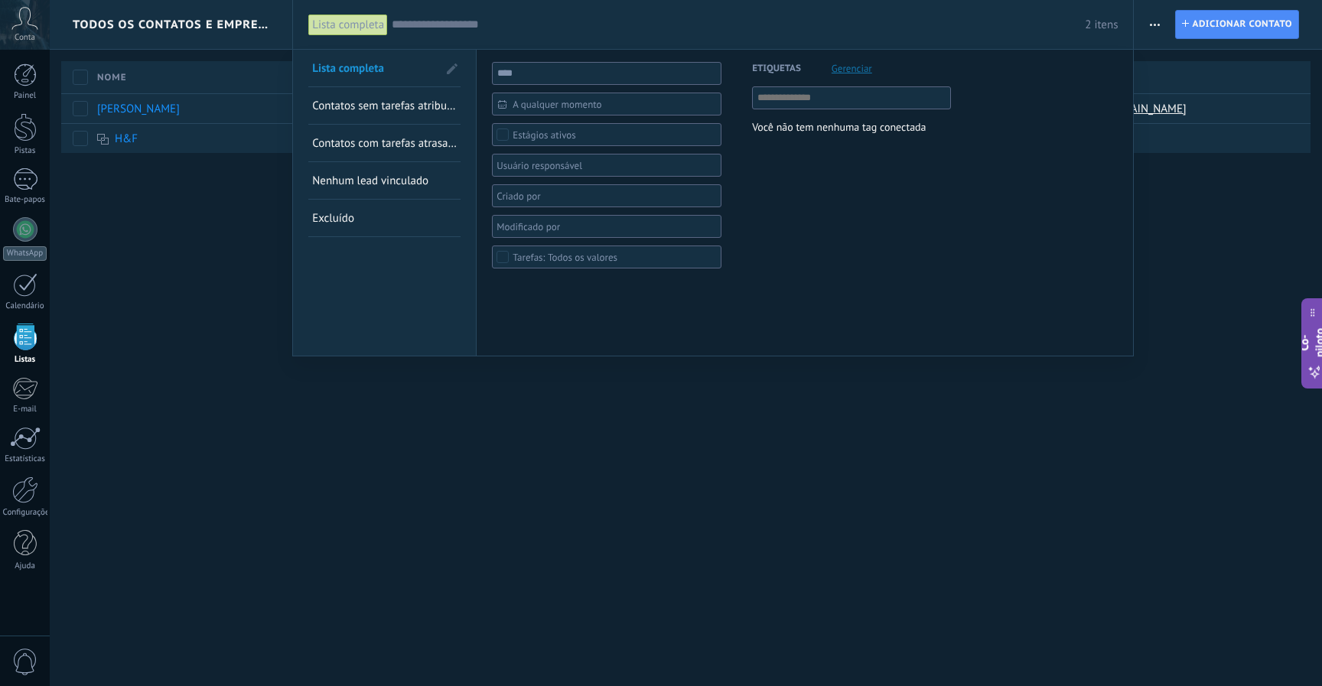
click at [437, 31] on input "text" at bounding box center [738, 25] width 693 height 16
click at [361, 20] on font "Lista completa" at bounding box center [348, 25] width 72 height 15
click at [207, 217] on div at bounding box center [661, 343] width 1322 height 686
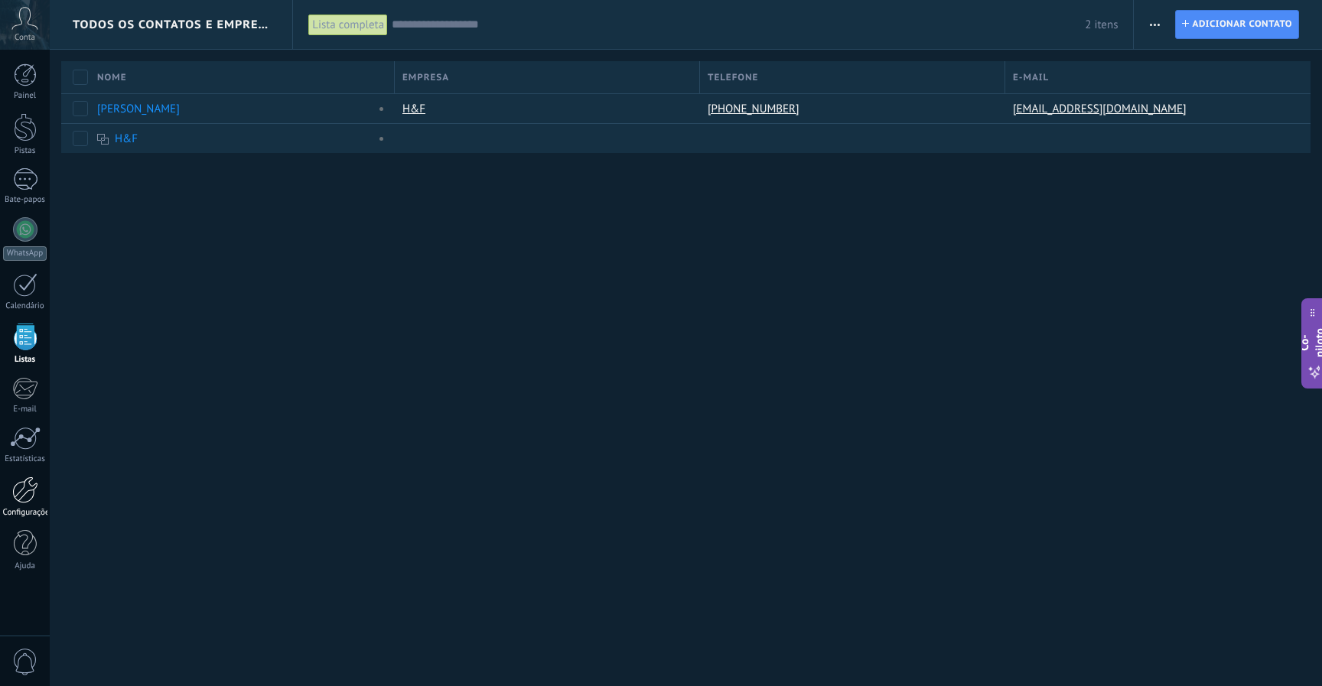
click at [19, 490] on div at bounding box center [25, 490] width 26 height 27
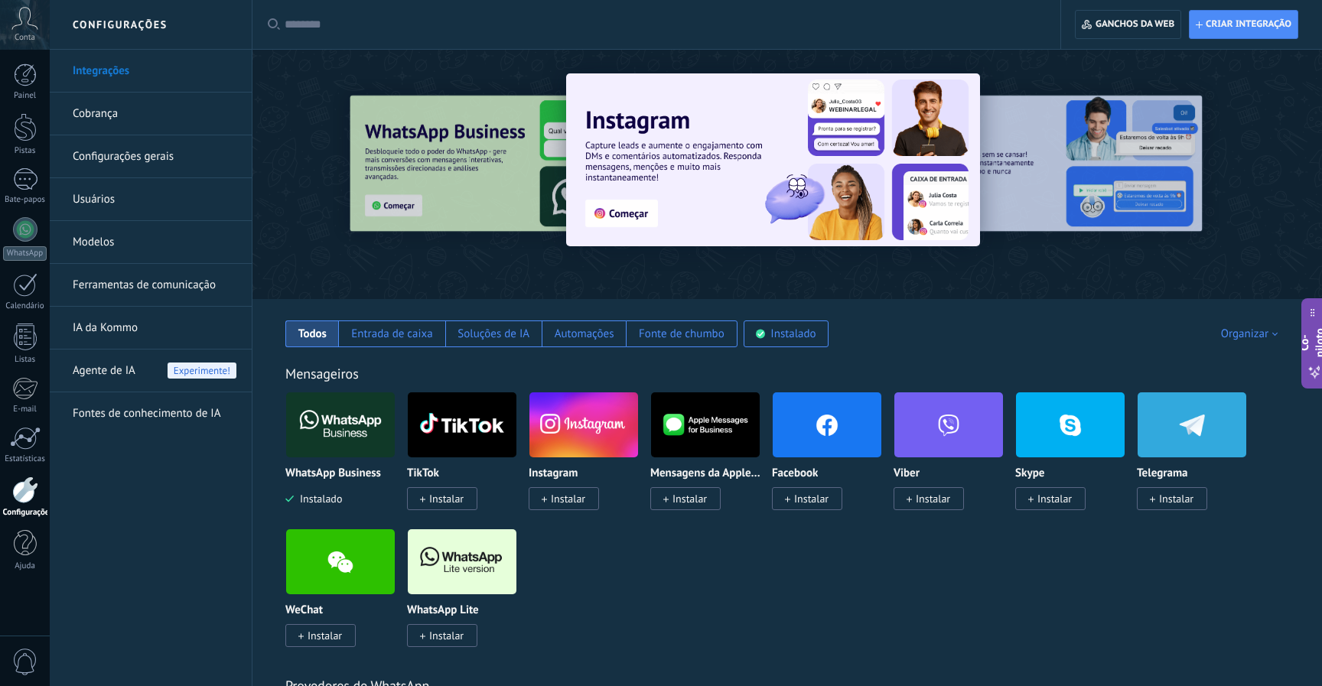
click at [967, 275] on div at bounding box center [786, 170] width 1069 height 220
click at [34, 89] on link "Painel" at bounding box center [25, 81] width 50 height 37
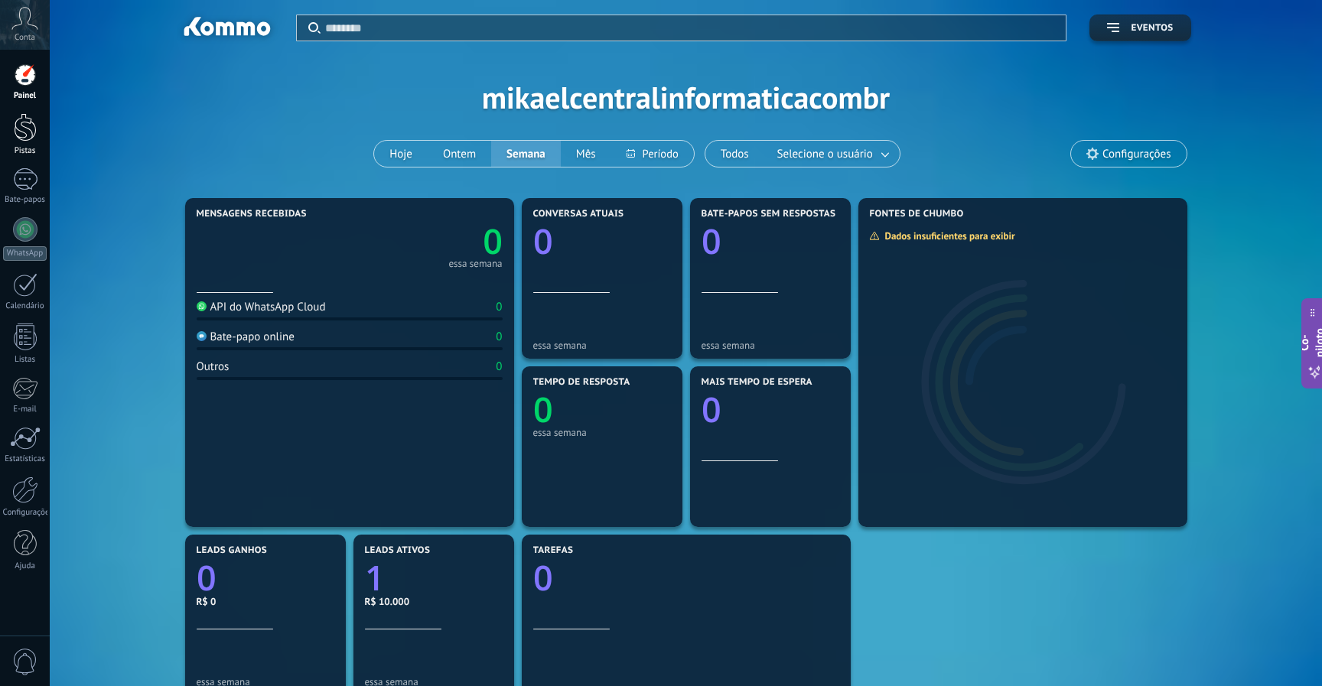
click at [23, 127] on div at bounding box center [25, 127] width 23 height 28
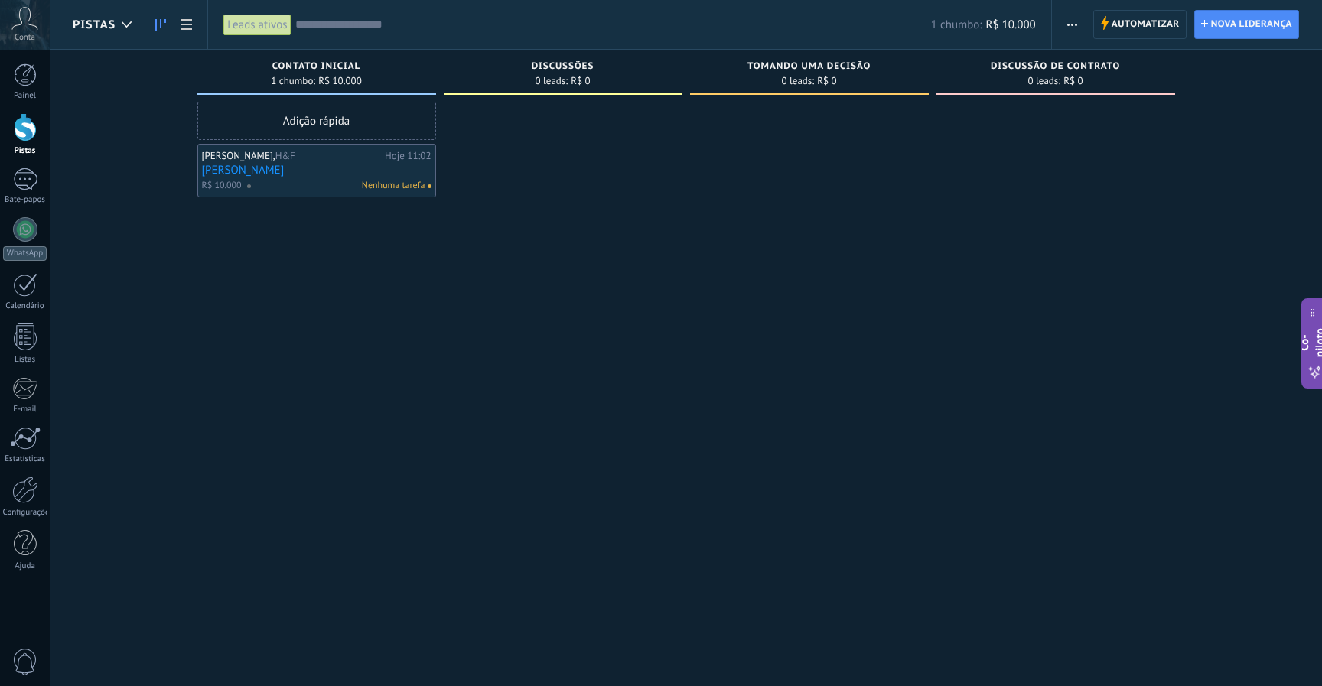
click at [265, 180] on div "Nenhuma tarefa" at bounding box center [335, 186] width 179 height 14
click at [300, 166] on link "[PERSON_NAME]" at bounding box center [316, 170] width 229 height 13
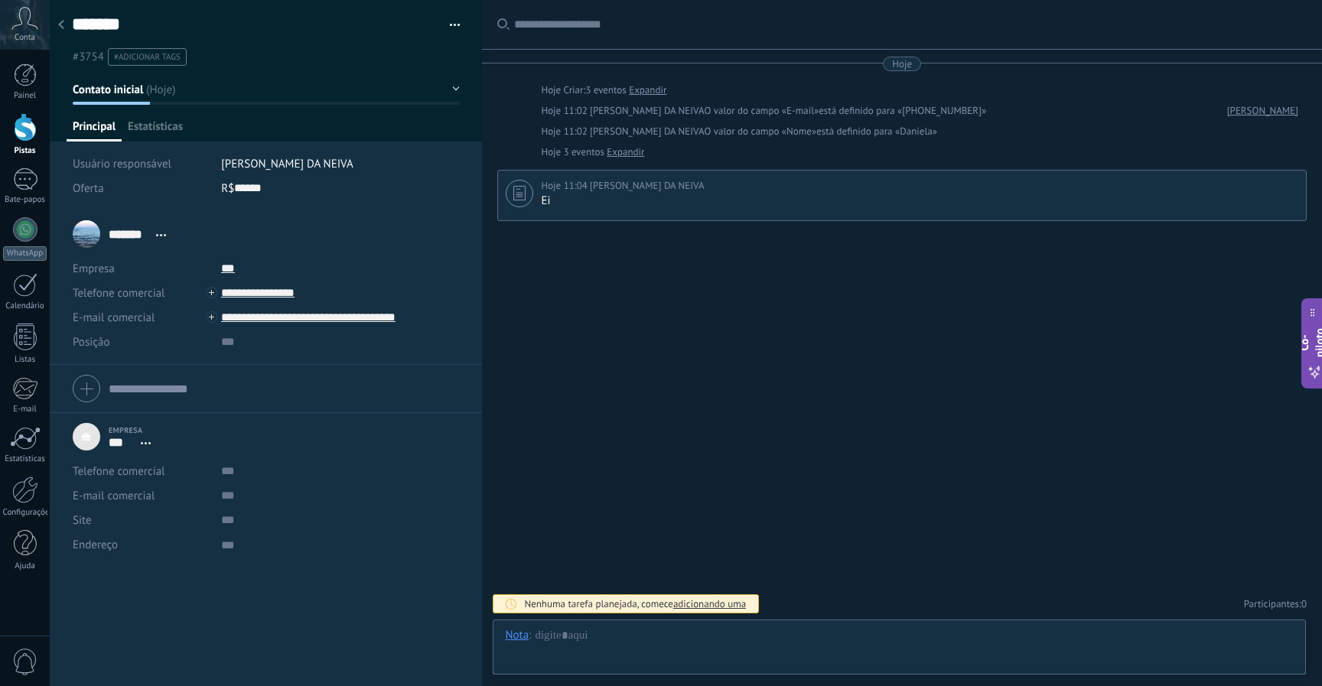
scroll to position [15, 0]
click at [441, 83] on button "Contato inicial" at bounding box center [266, 90] width 387 height 28
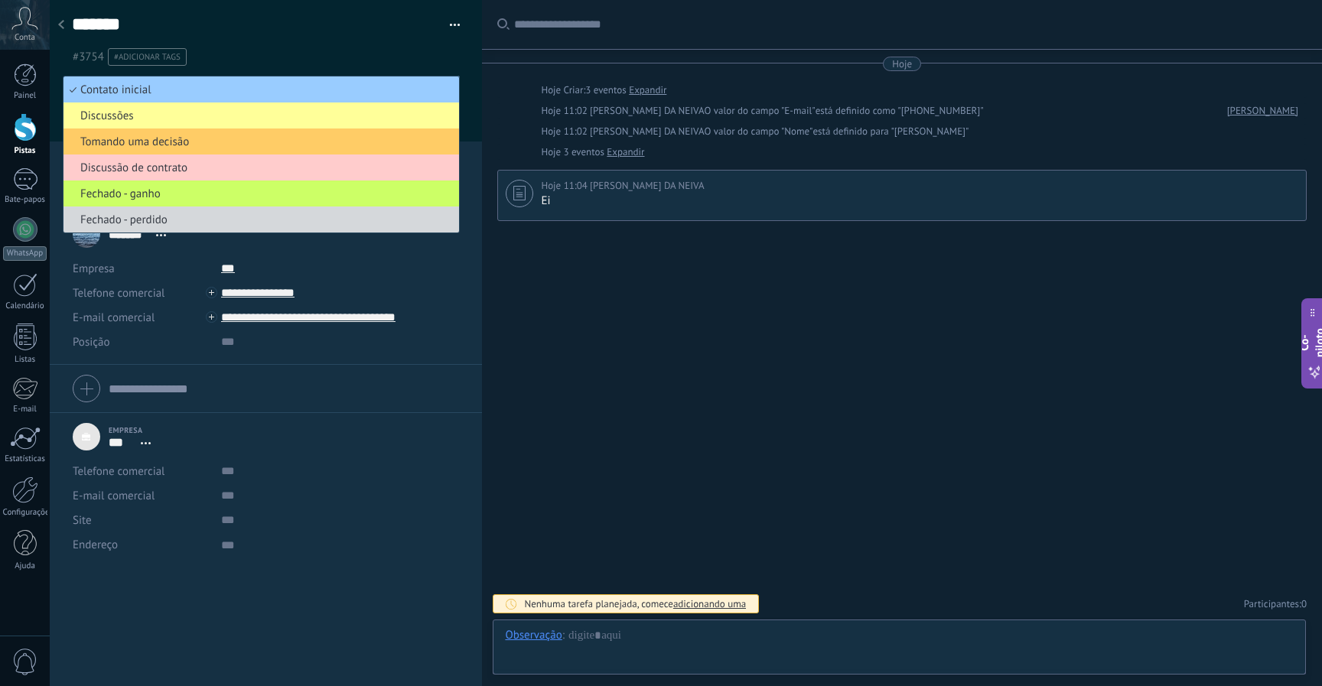
click at [291, 48] on ul "#3754 #adicionar tags" at bounding box center [262, 57] width 385 height 21
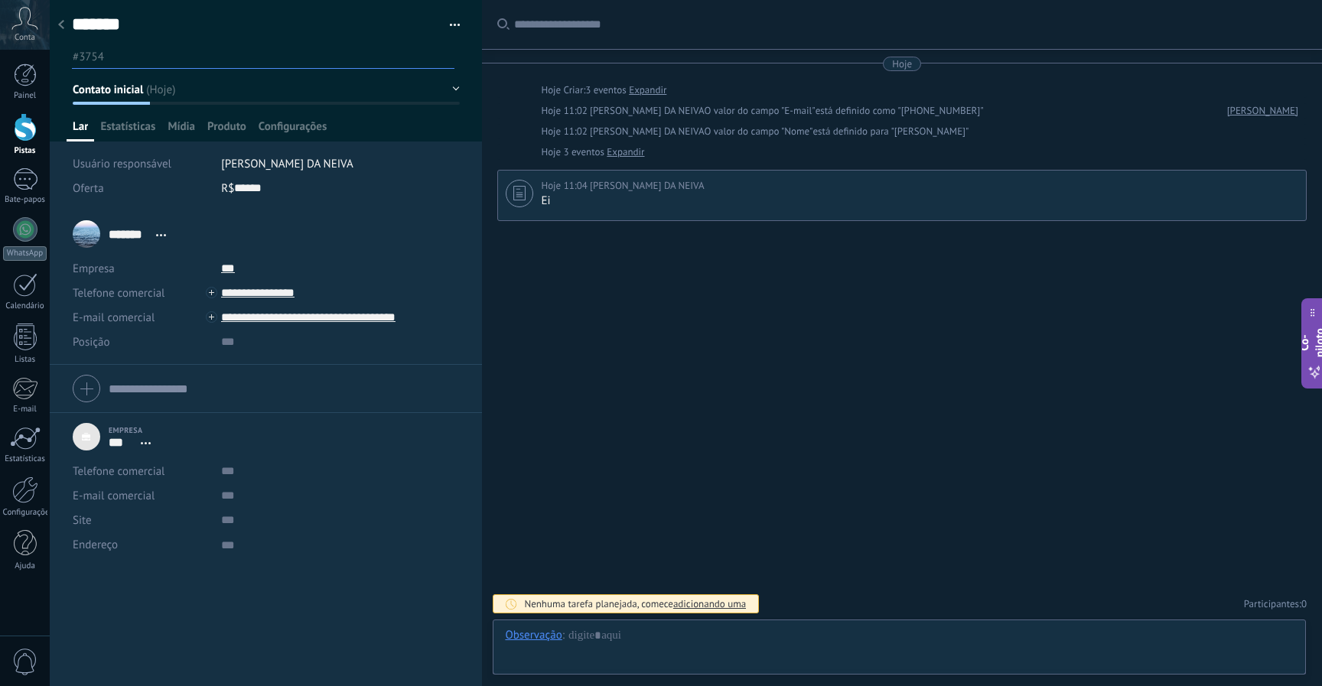
click at [448, 24] on button "button" at bounding box center [449, 25] width 22 height 23
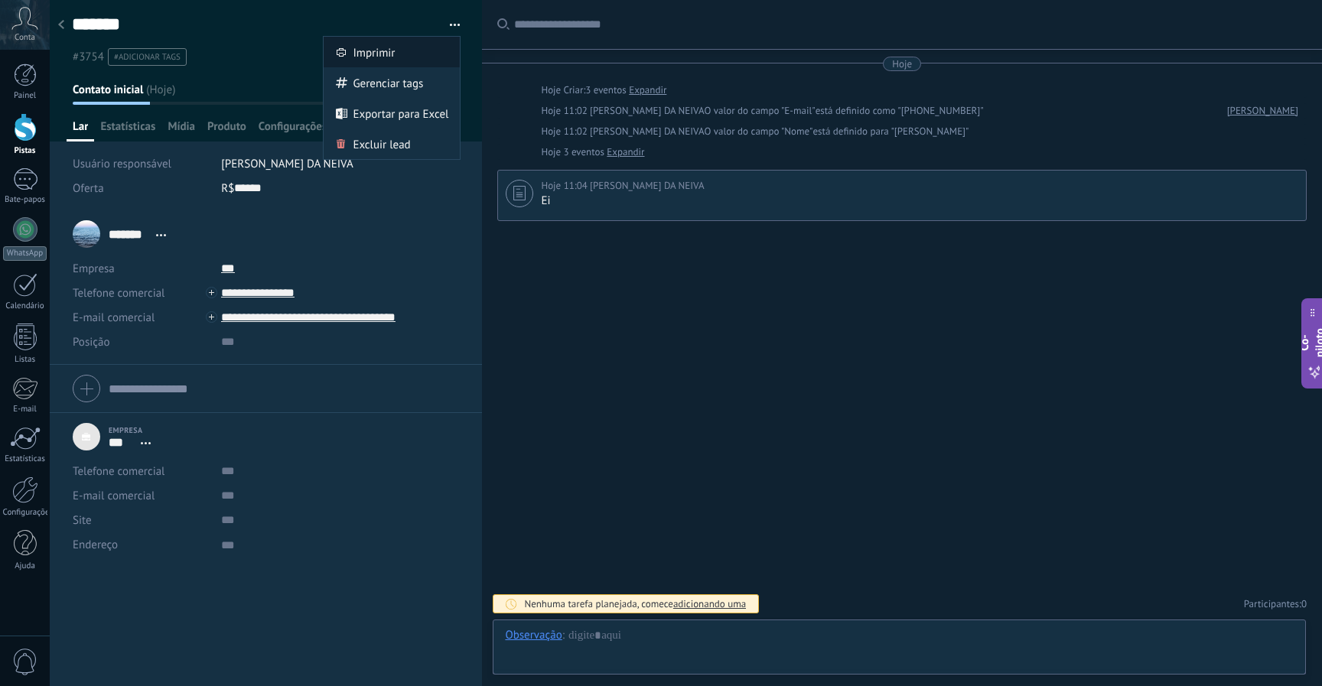
click at [421, 49] on div "Imprimir" at bounding box center [392, 52] width 136 height 31
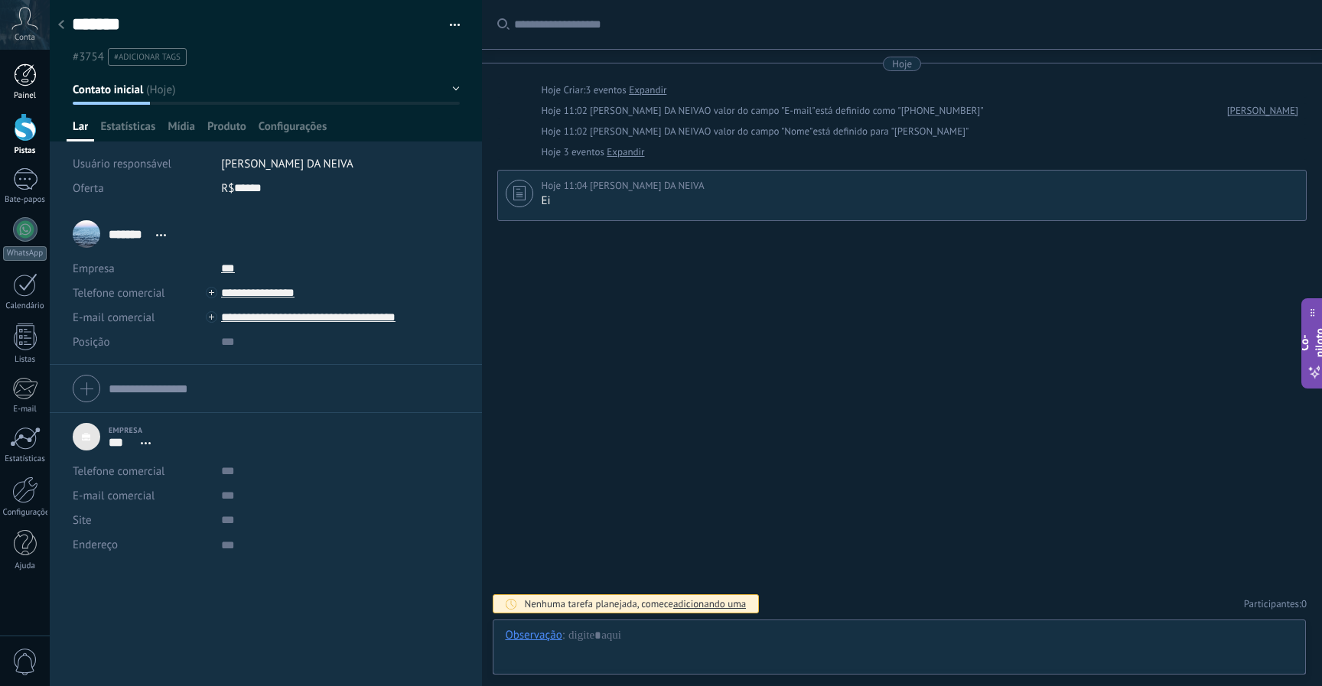
click at [24, 80] on div at bounding box center [25, 74] width 23 height 23
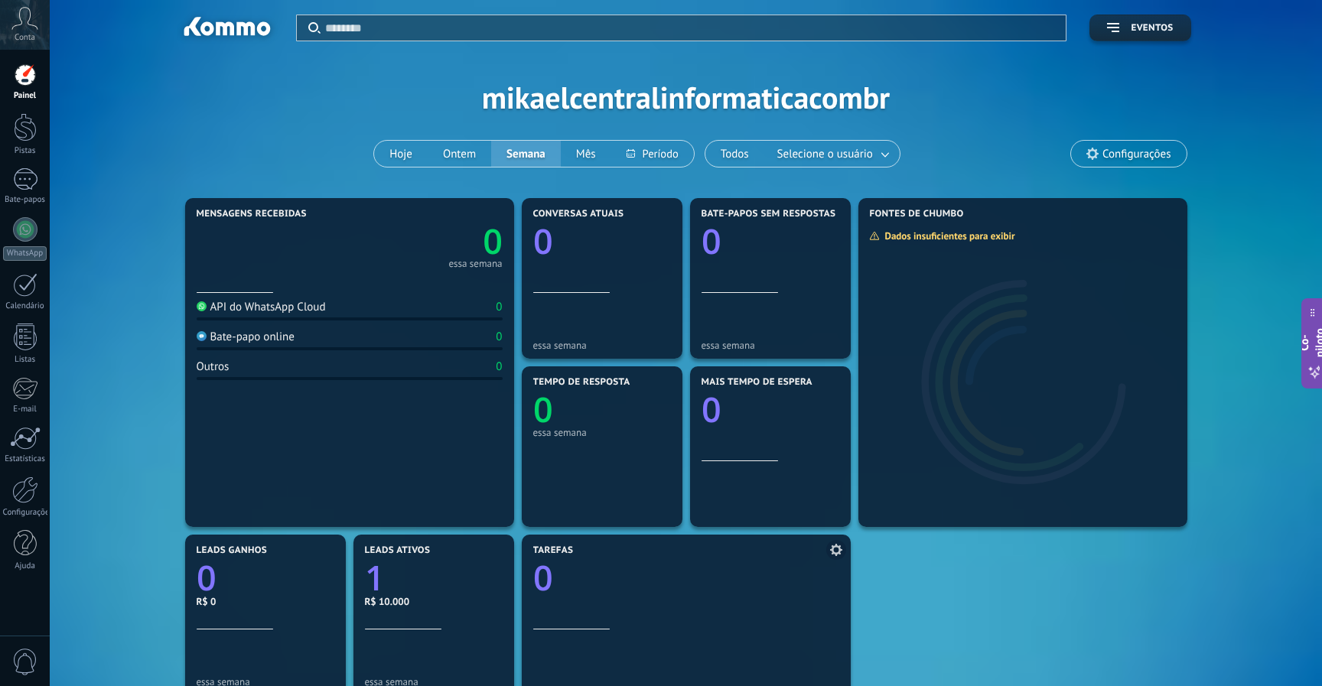
scroll to position [187, 0]
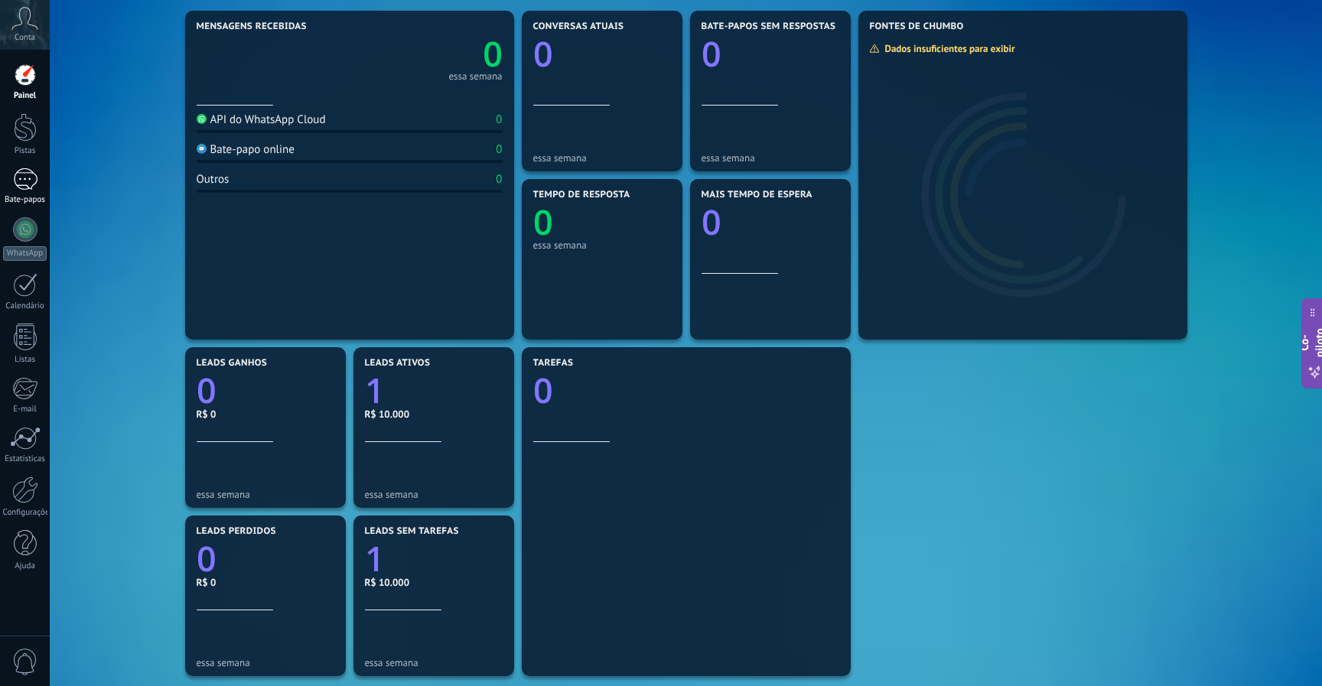
click at [27, 174] on div at bounding box center [25, 179] width 24 height 22
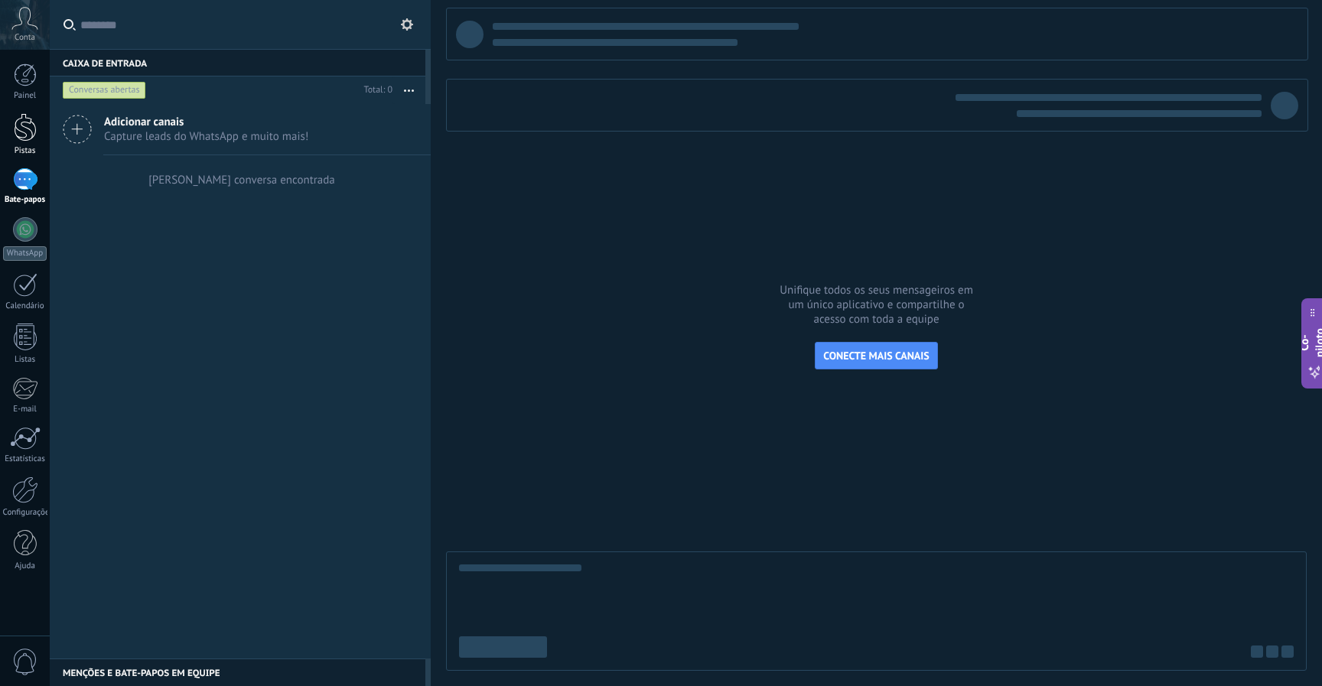
click at [15, 129] on div at bounding box center [25, 127] width 23 height 28
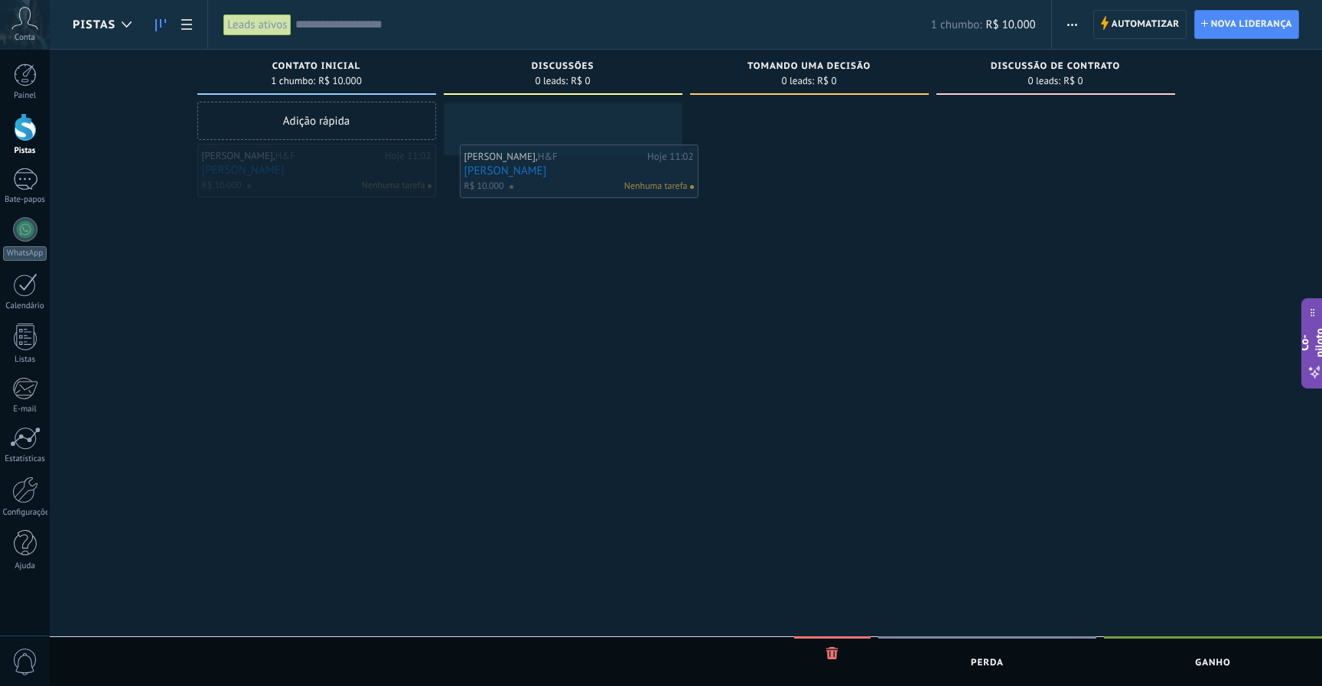
drag, startPoint x: 321, startPoint y: 156, endPoint x: 594, endPoint y: 157, distance: 273.1
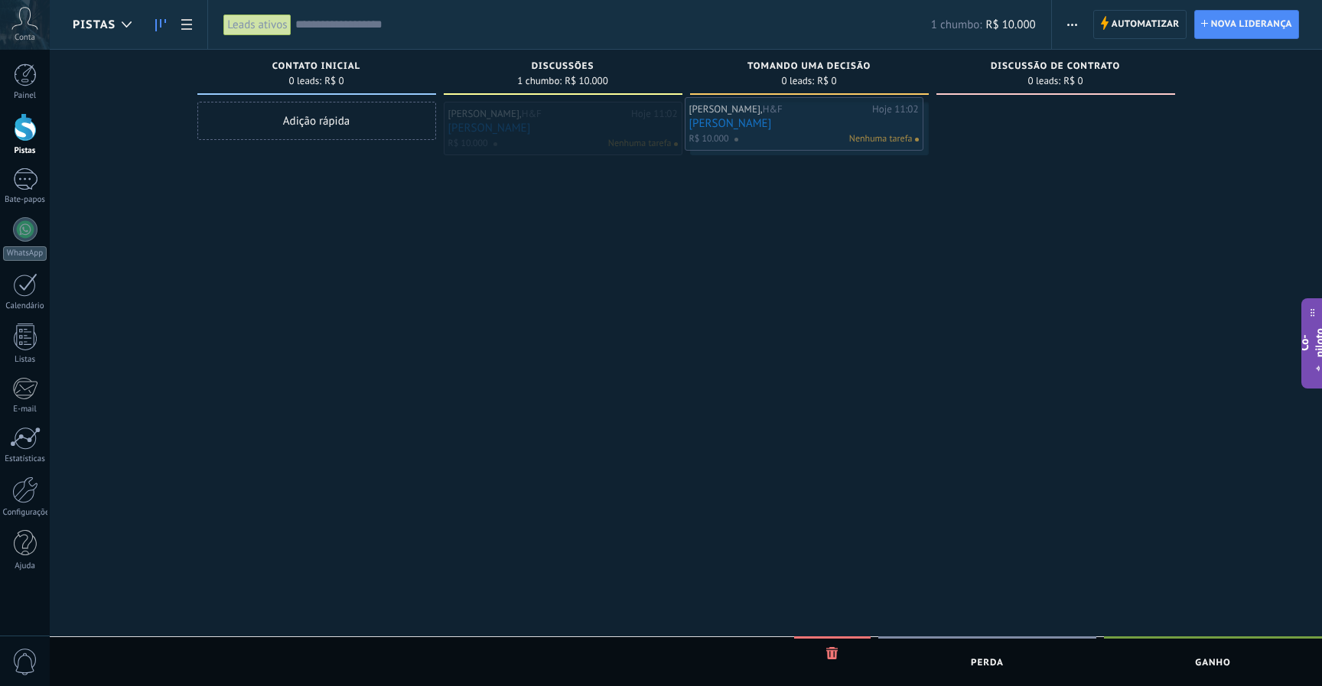
drag, startPoint x: 571, startPoint y: 134, endPoint x: 818, endPoint y: 129, distance: 247.1
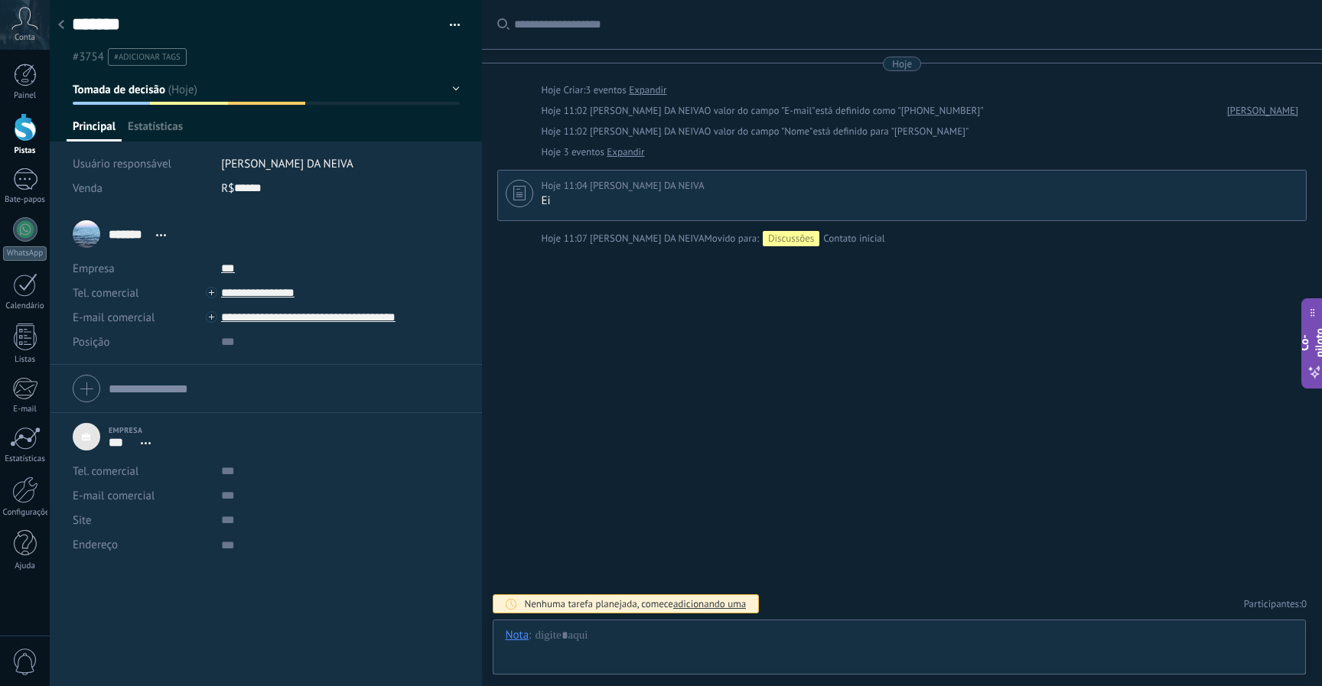
scroll to position [15, 0]
click at [64, 26] on div at bounding box center [60, 26] width 21 height 30
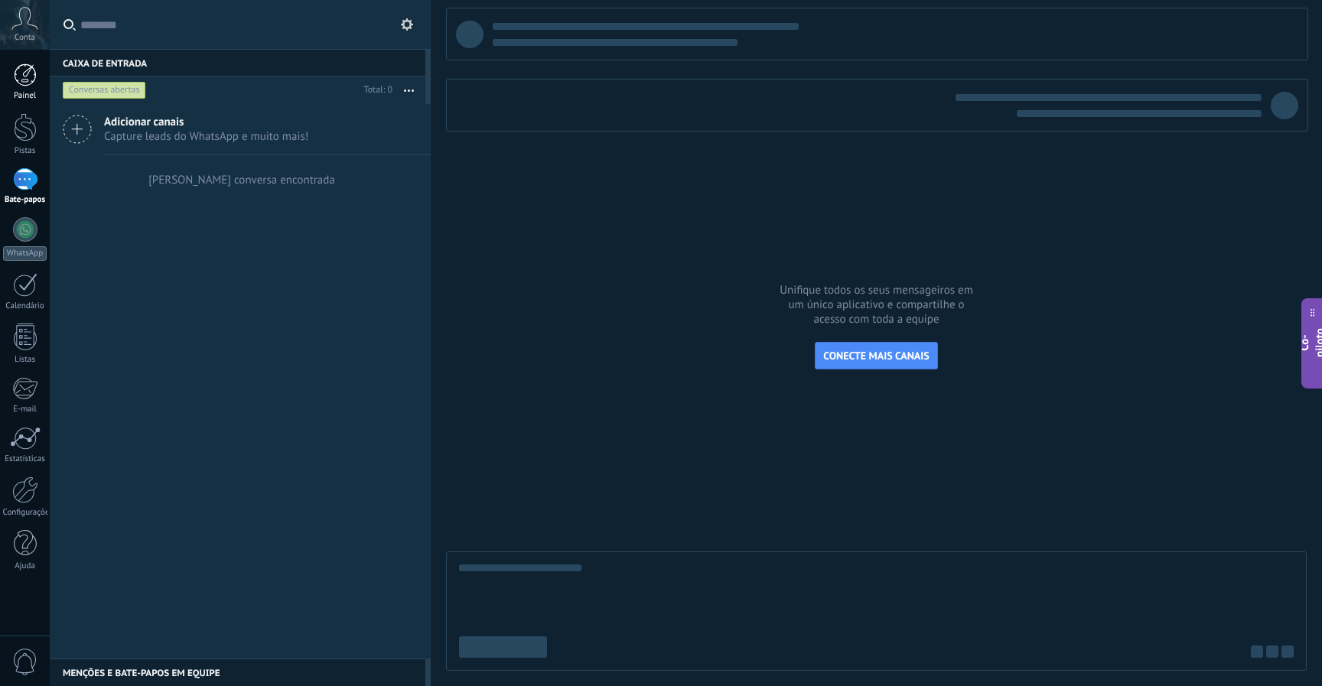
click at [34, 81] on div at bounding box center [25, 74] width 23 height 23
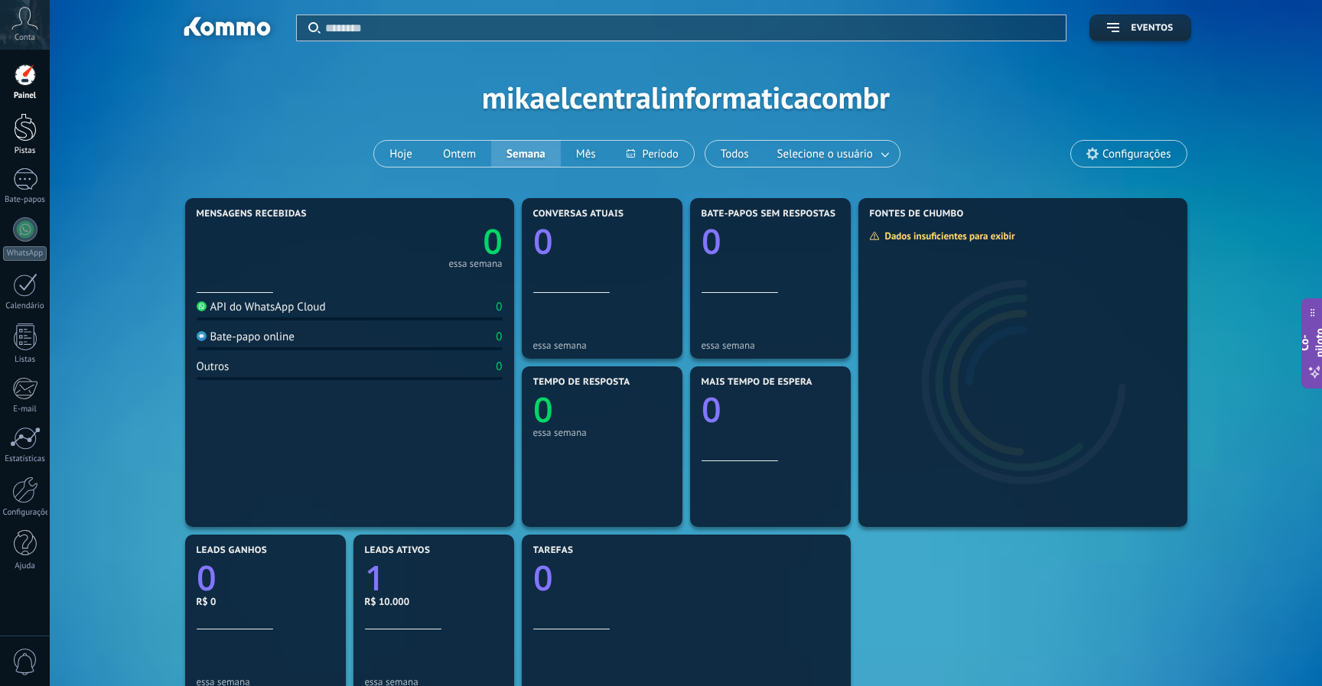
click at [9, 132] on link "Pistas" at bounding box center [25, 134] width 50 height 43
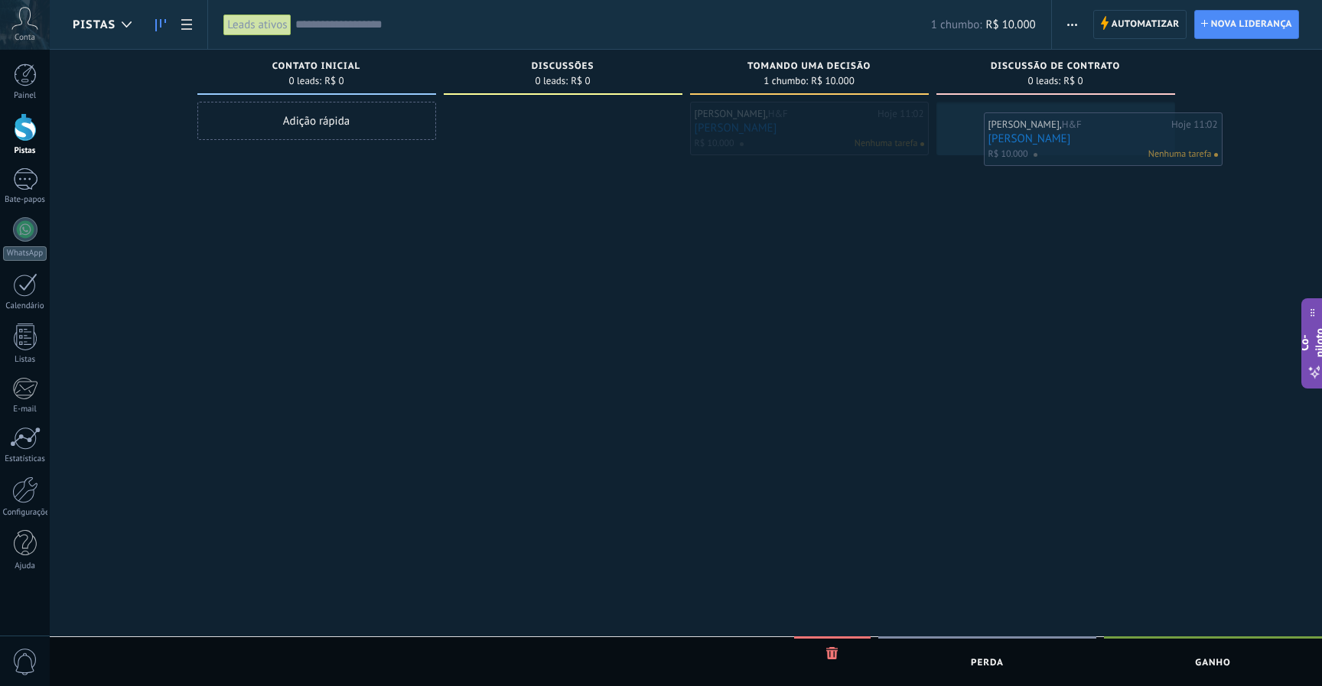
drag, startPoint x: 794, startPoint y: 122, endPoint x: 1081, endPoint y: 129, distance: 286.9
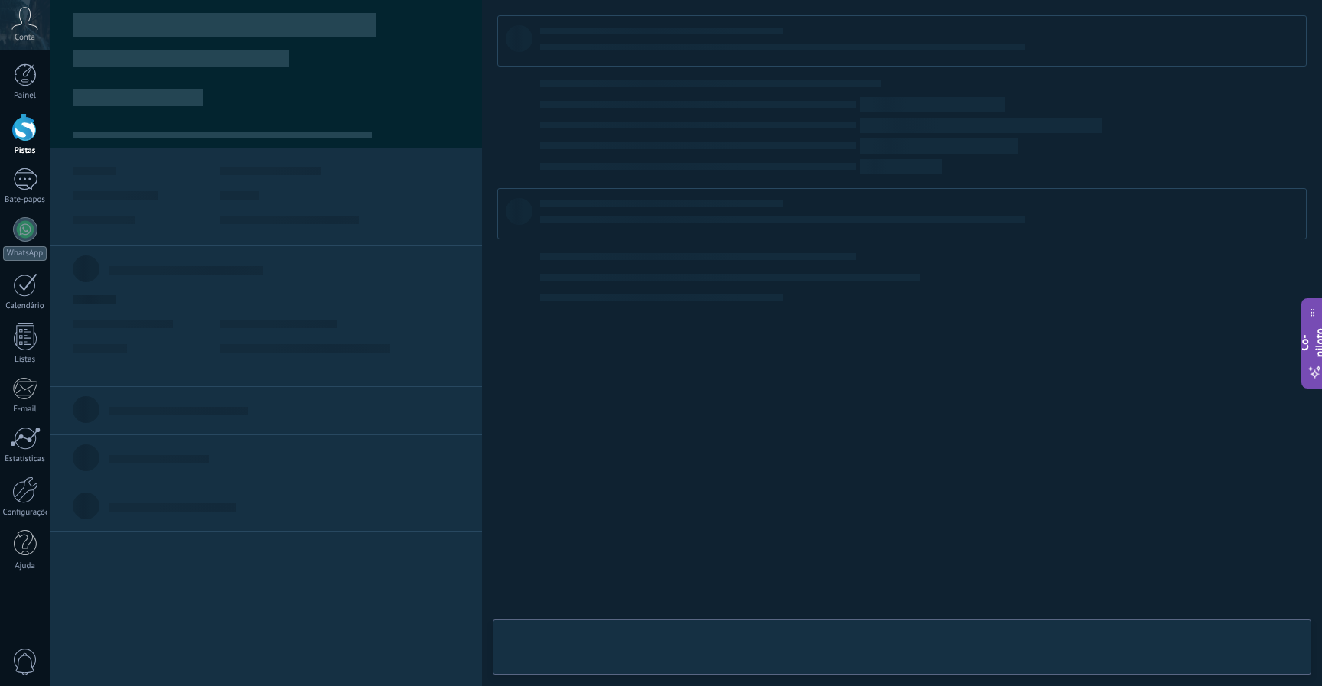
type textarea "***"
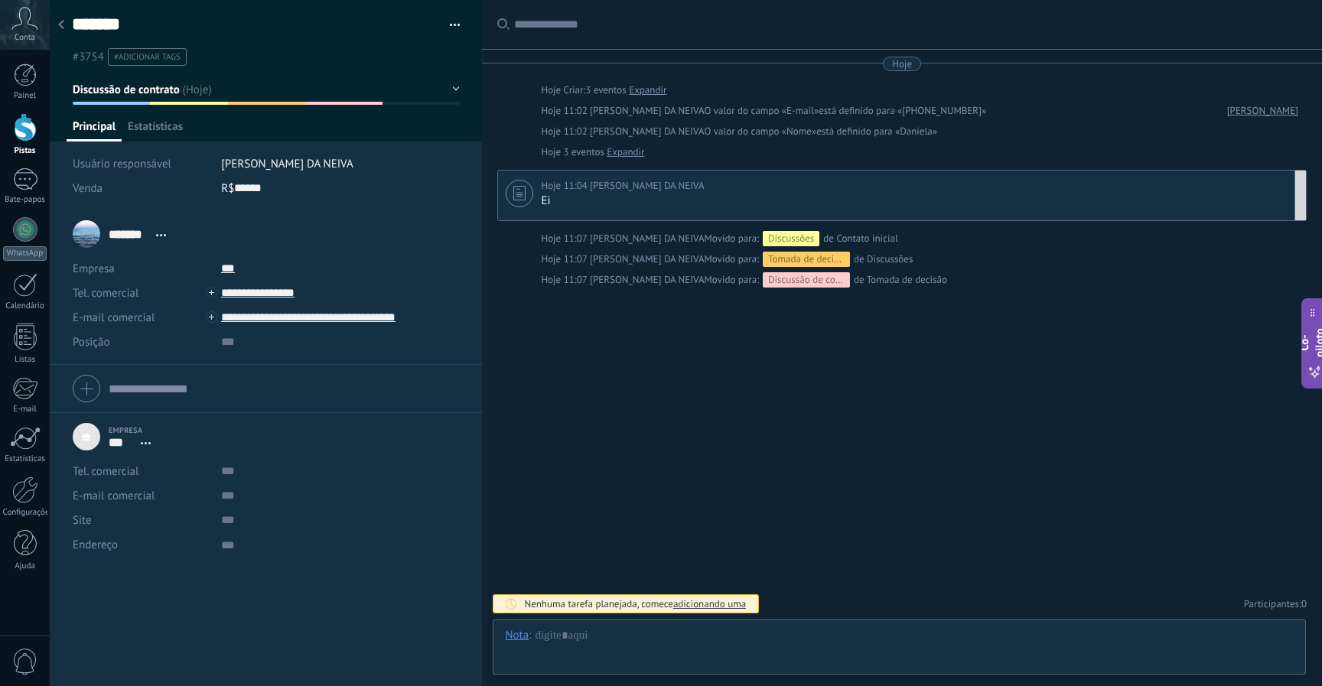
scroll to position [15, 0]
click at [24, 76] on div at bounding box center [25, 74] width 23 height 23
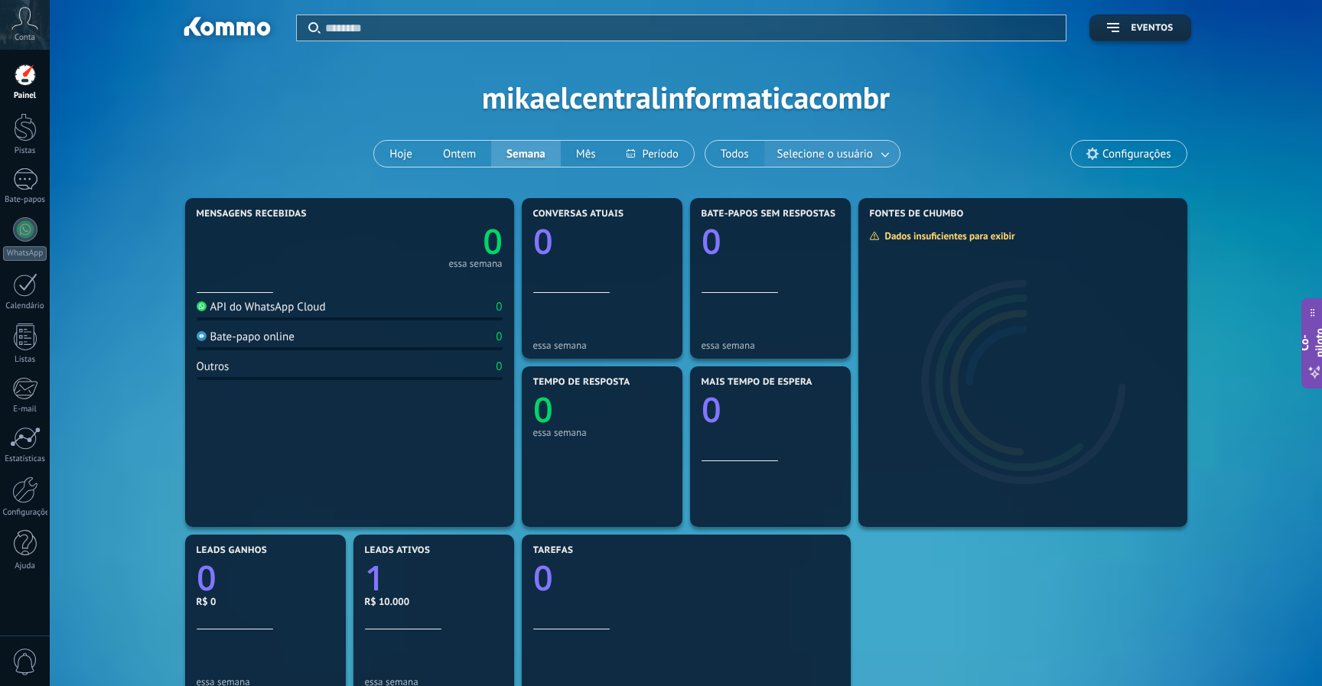
click at [824, 162] on span "Selecione o usuário" at bounding box center [825, 154] width 102 height 21
click at [860, 147] on font "Selecione o usuário" at bounding box center [825, 154] width 96 height 15
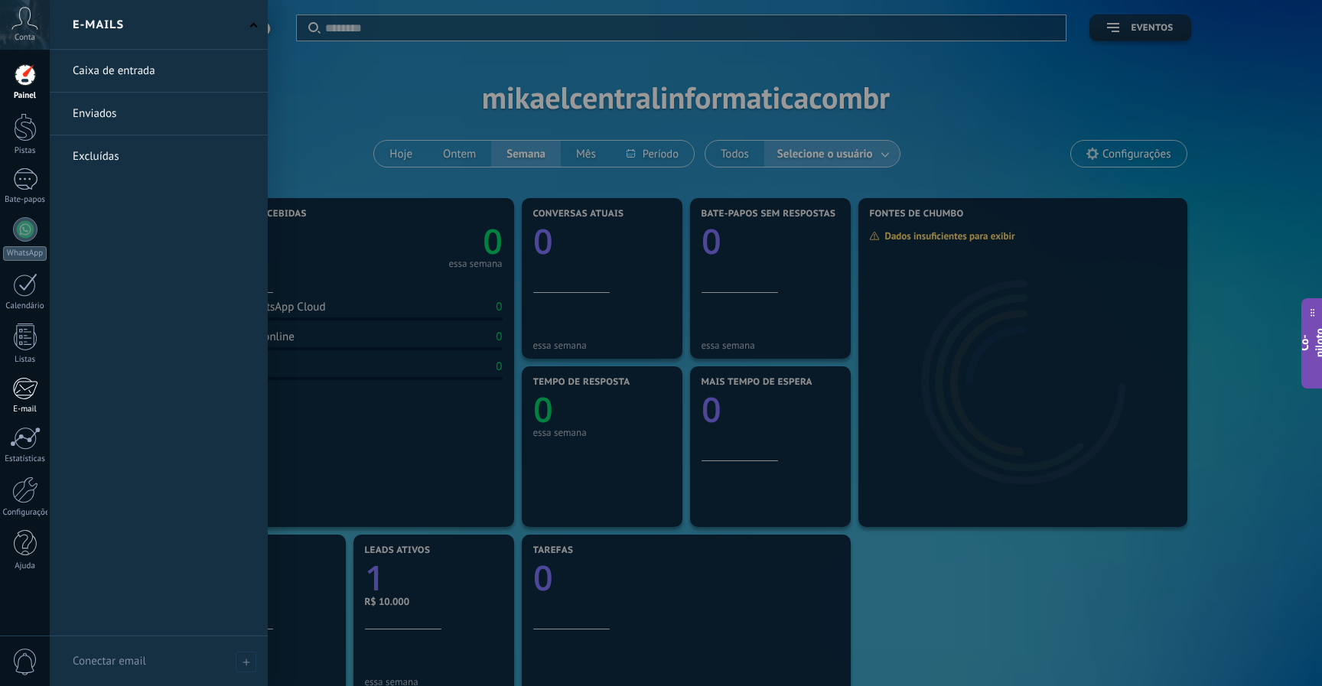
click at [39, 393] on link "E-mail" at bounding box center [25, 395] width 50 height 37
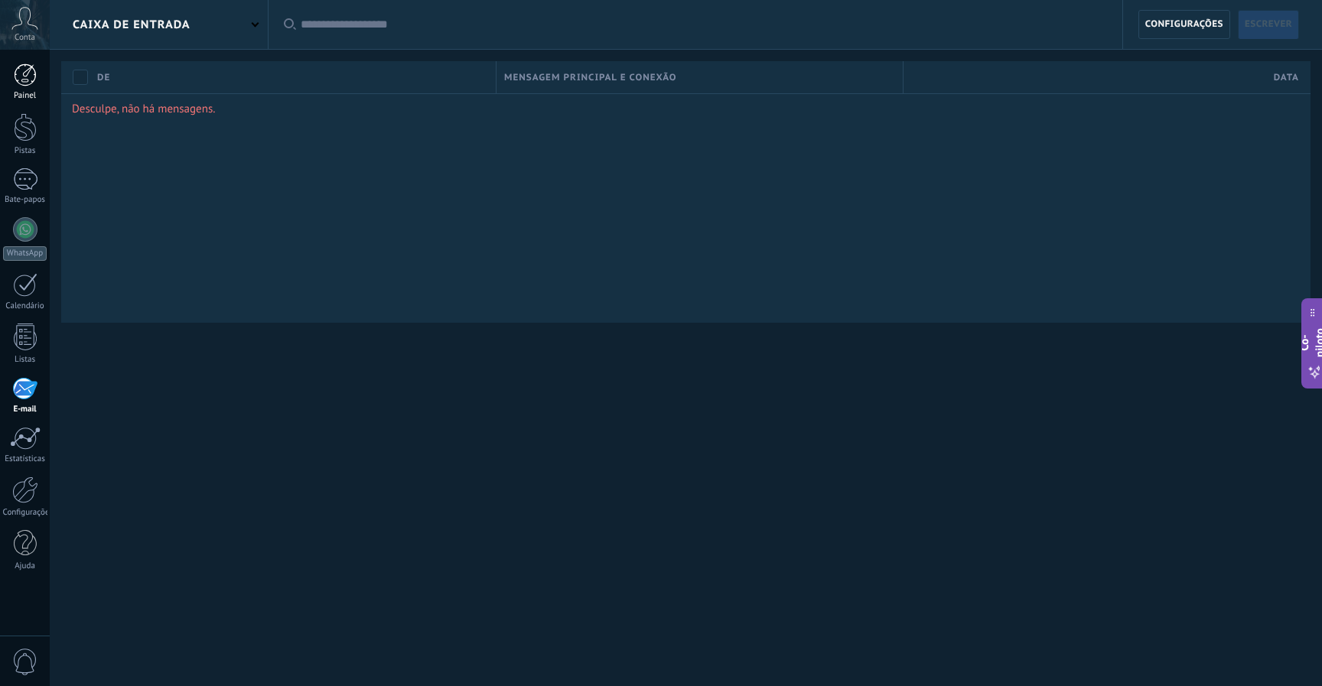
click at [37, 77] on link "Painel" at bounding box center [25, 81] width 50 height 37
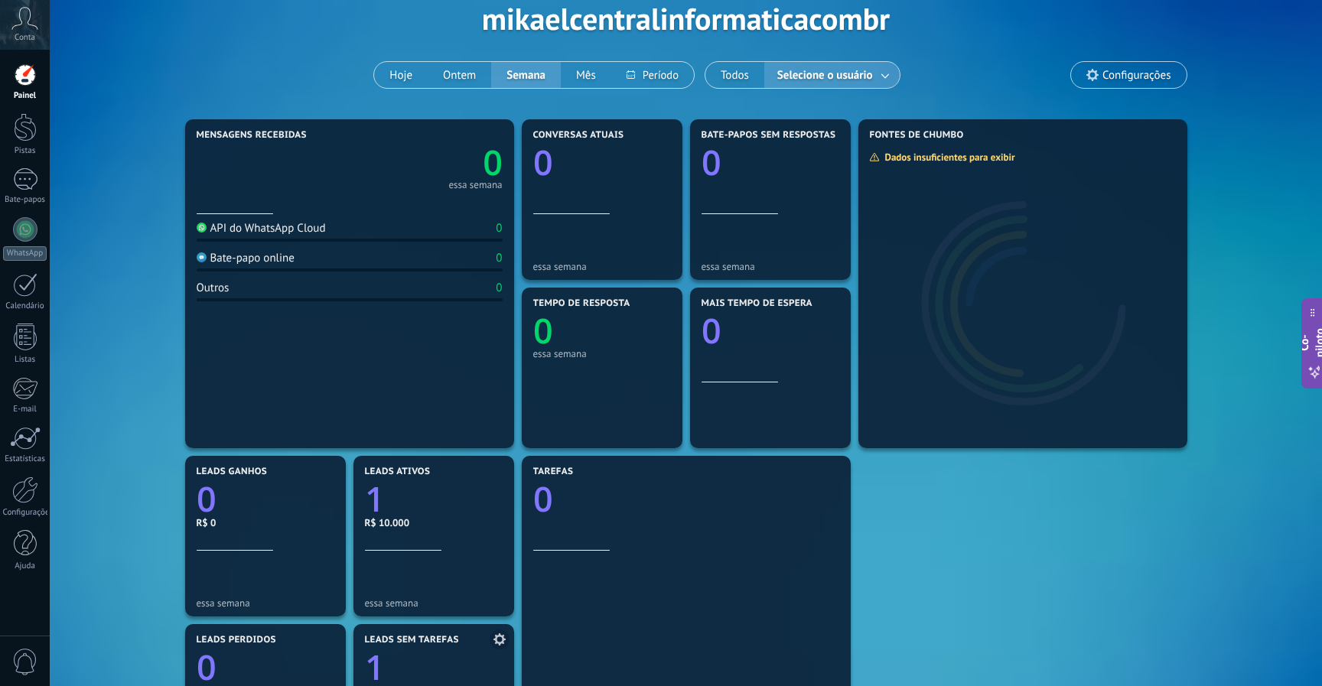
scroll to position [73, 0]
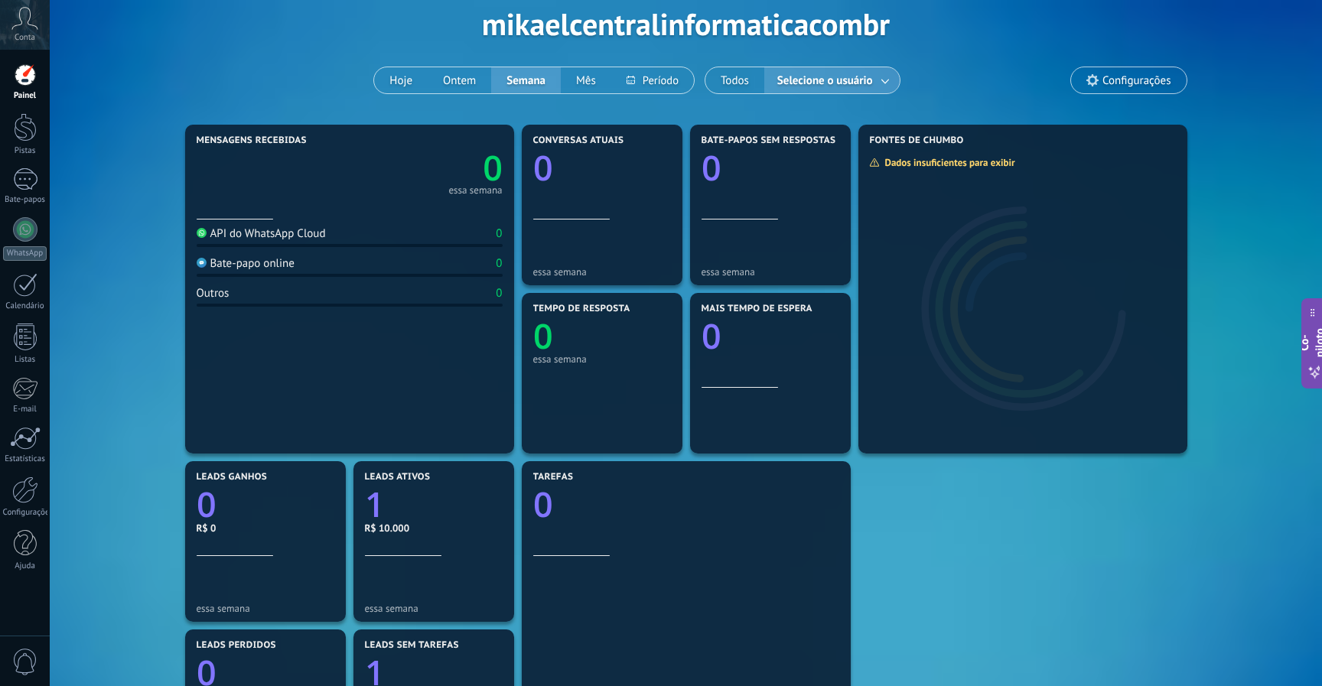
click at [1113, 73] on font "Configurações" at bounding box center [1136, 80] width 68 height 15
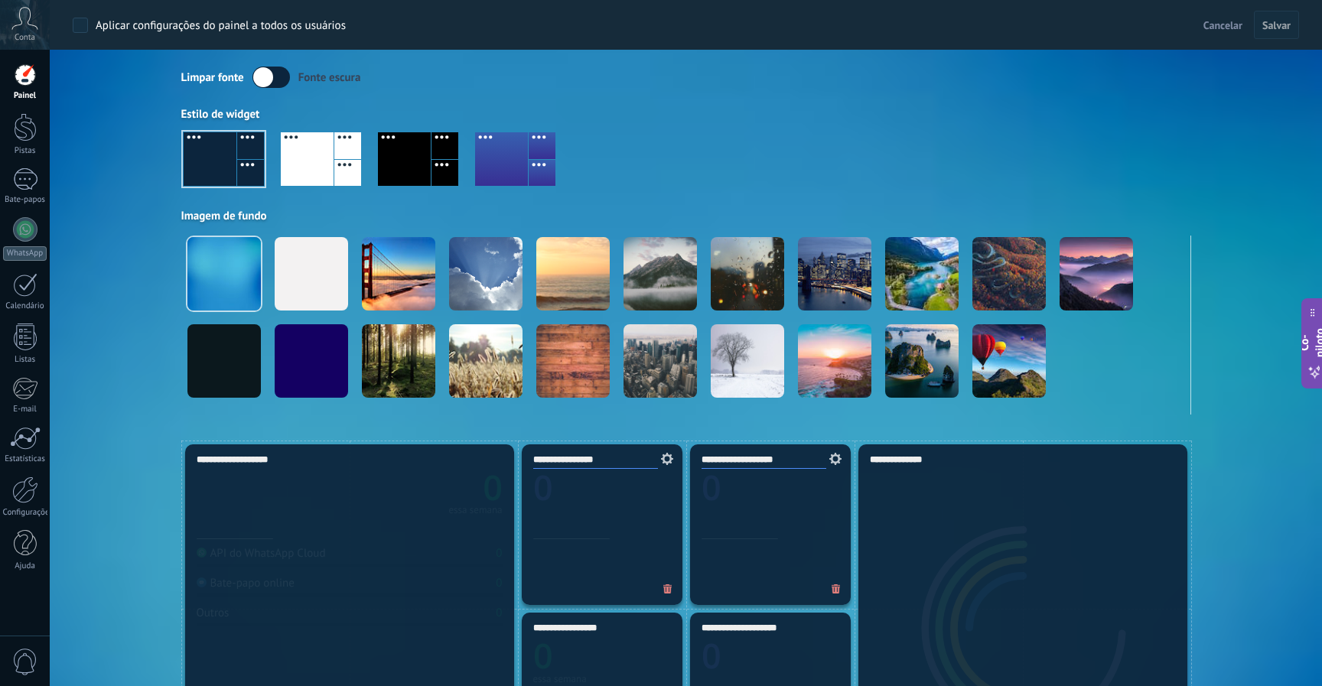
click at [411, 156] on div at bounding box center [404, 159] width 53 height 54
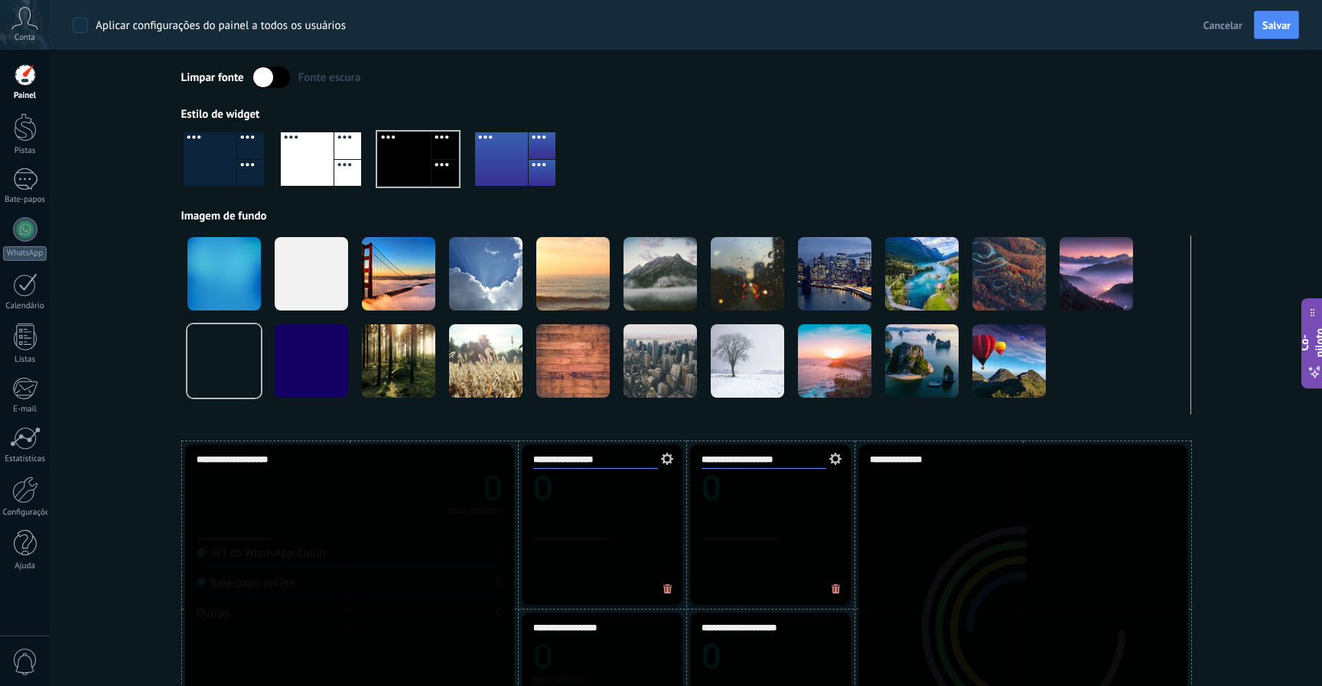
click at [816, 145] on div at bounding box center [686, 165] width 1010 height 87
click at [1283, 23] on font "Salvar" at bounding box center [1276, 25] width 28 height 14
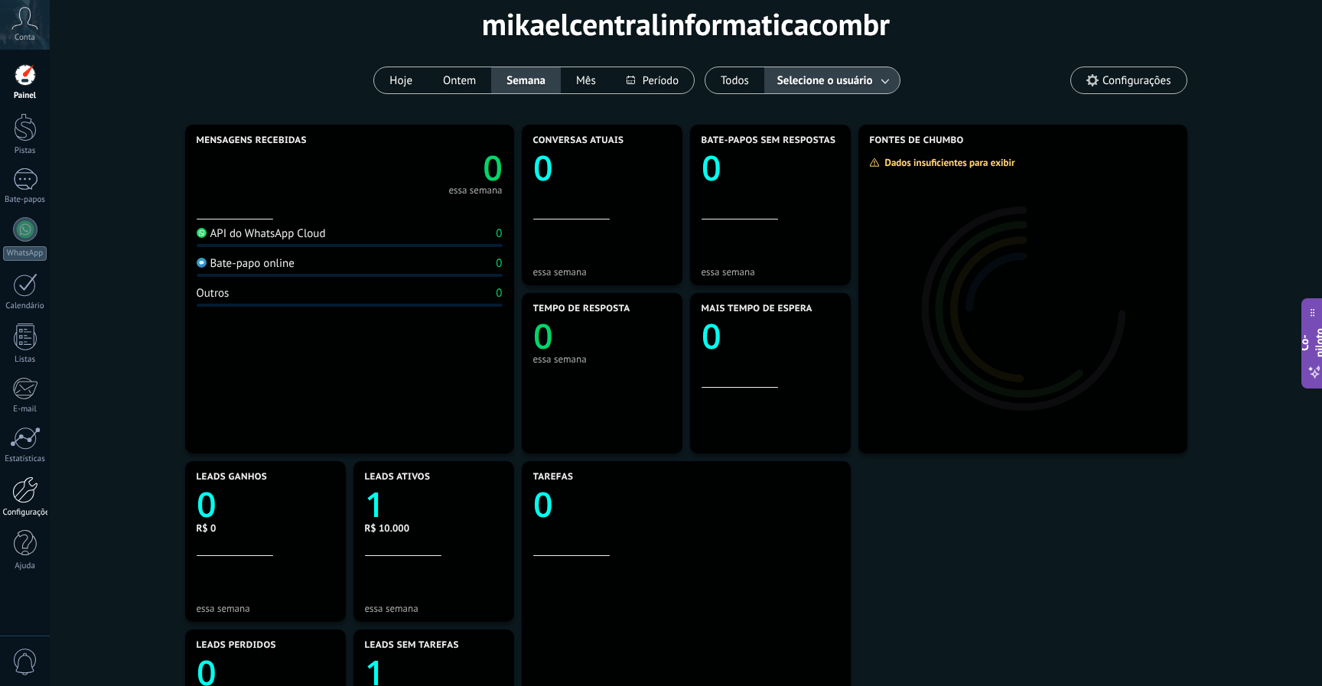
click at [22, 486] on div at bounding box center [25, 490] width 26 height 27
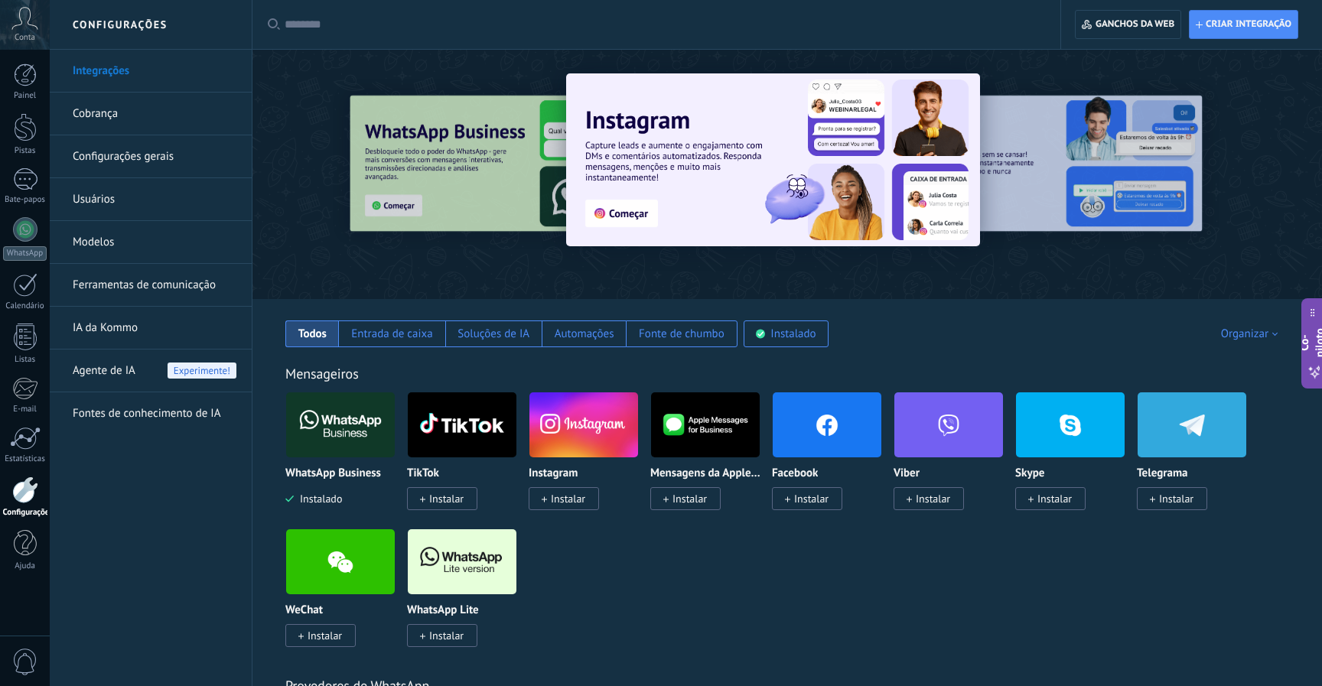
click at [936, 360] on div "Mensageiros WhatsApp Business Instalado TikTok Instalar Instagram Instalar Mens…" at bounding box center [787, 490] width 1039 height 312
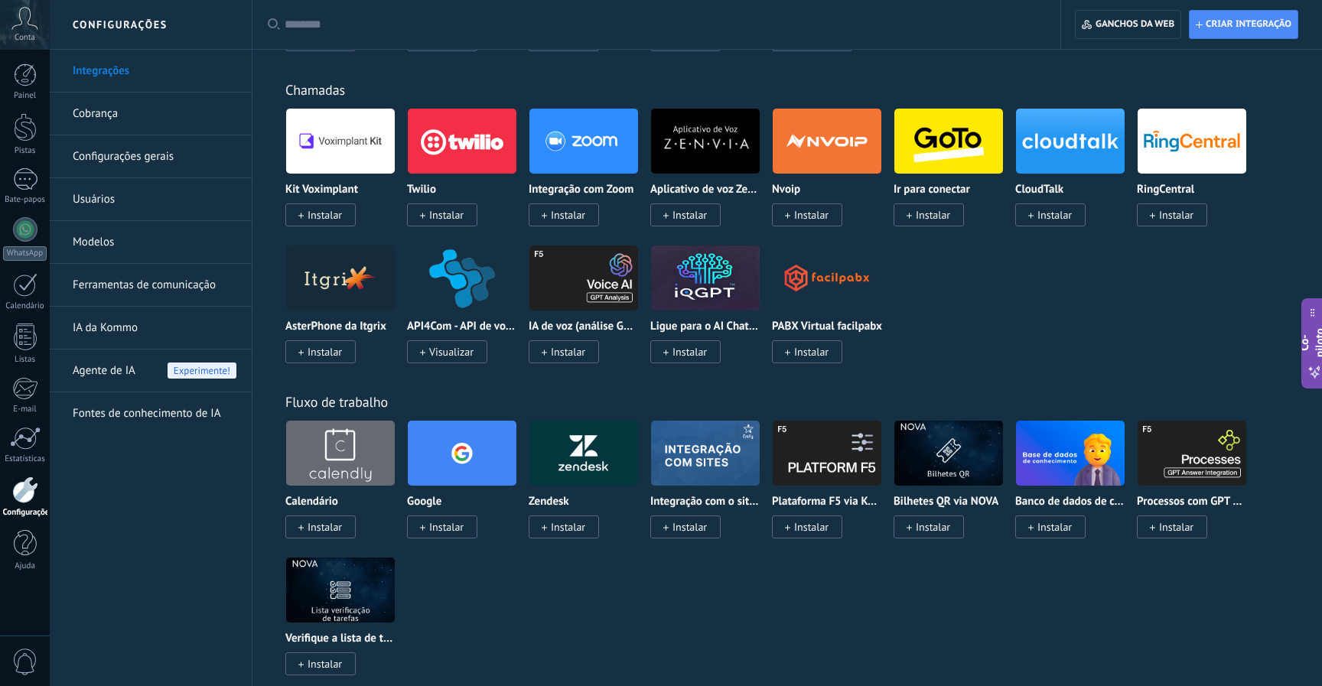
scroll to position [1530, 0]
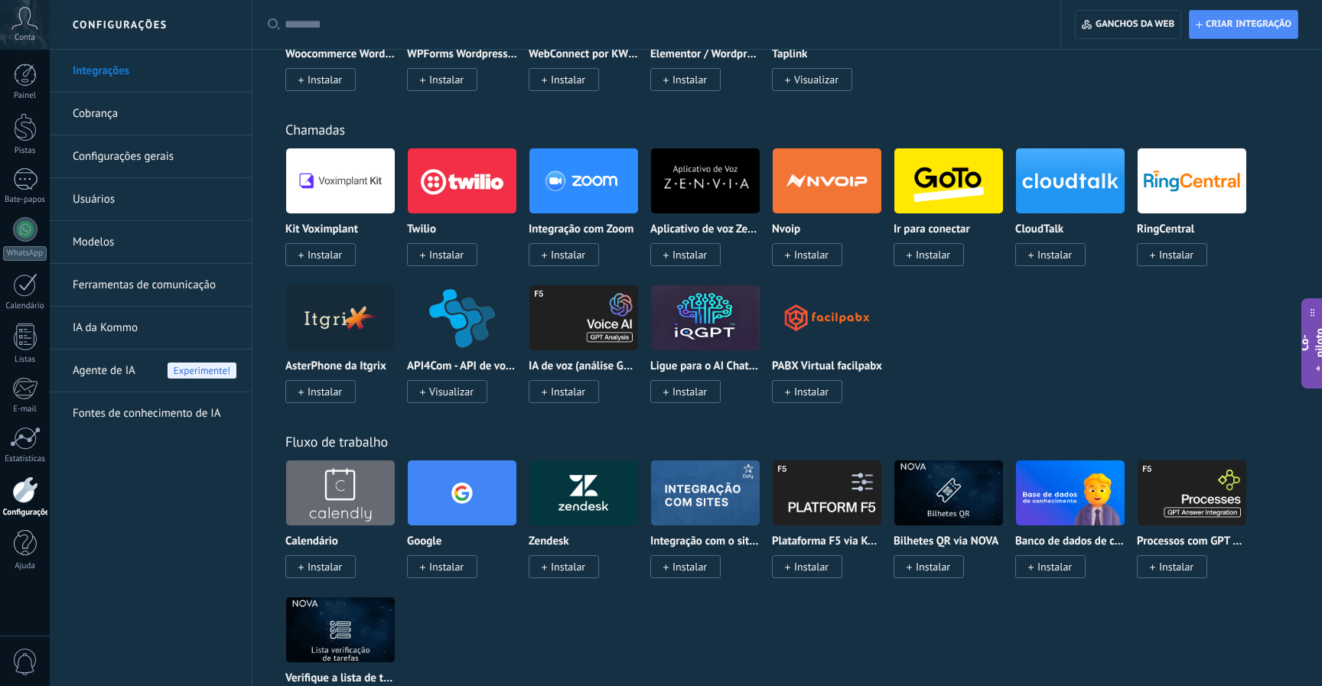
click at [381, 32] on div at bounding box center [662, 24] width 754 height 49
click at [381, 21] on input "text" at bounding box center [662, 25] width 754 height 16
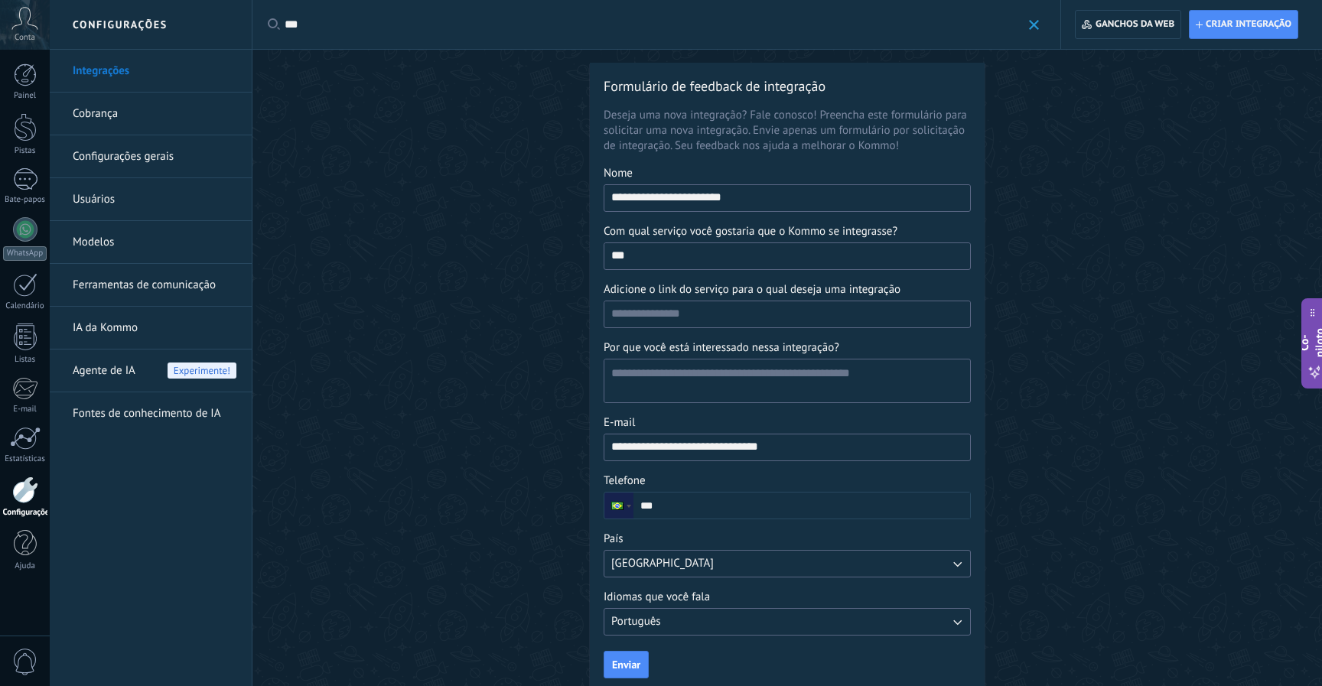
scroll to position [47, 0]
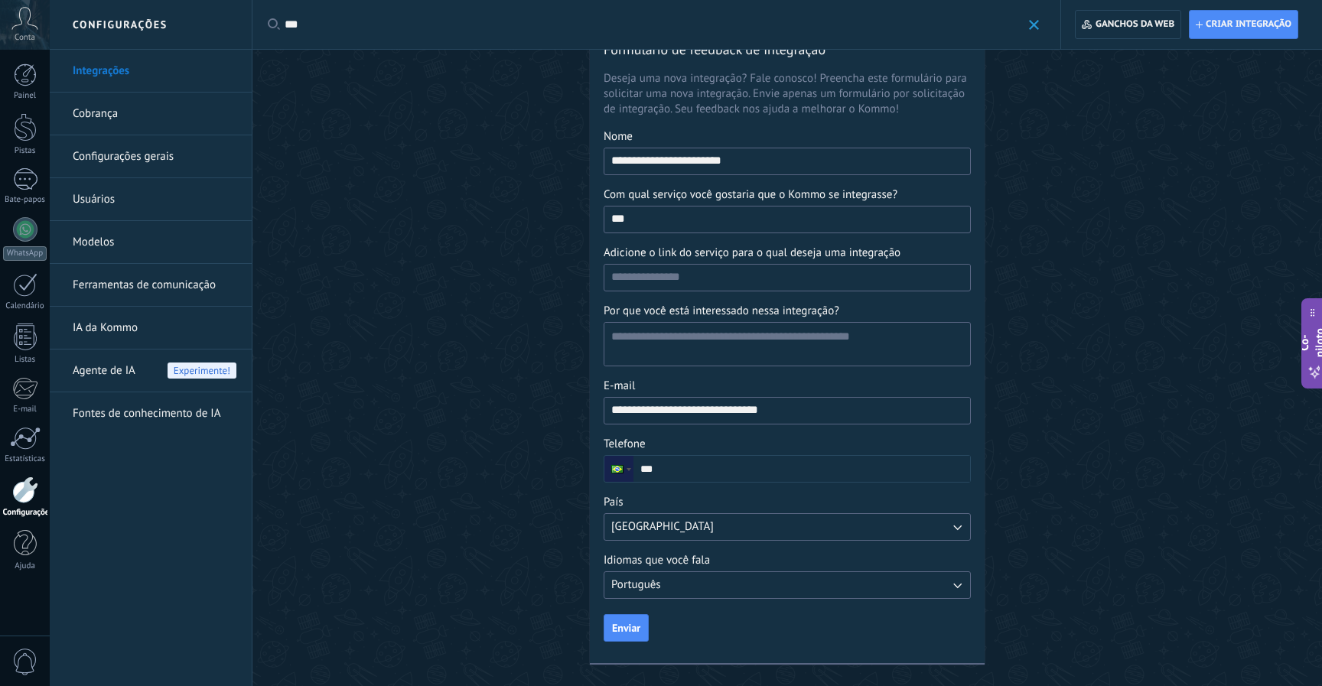
type input "***"
click at [34, 31] on div "Conta" at bounding box center [25, 25] width 50 height 50
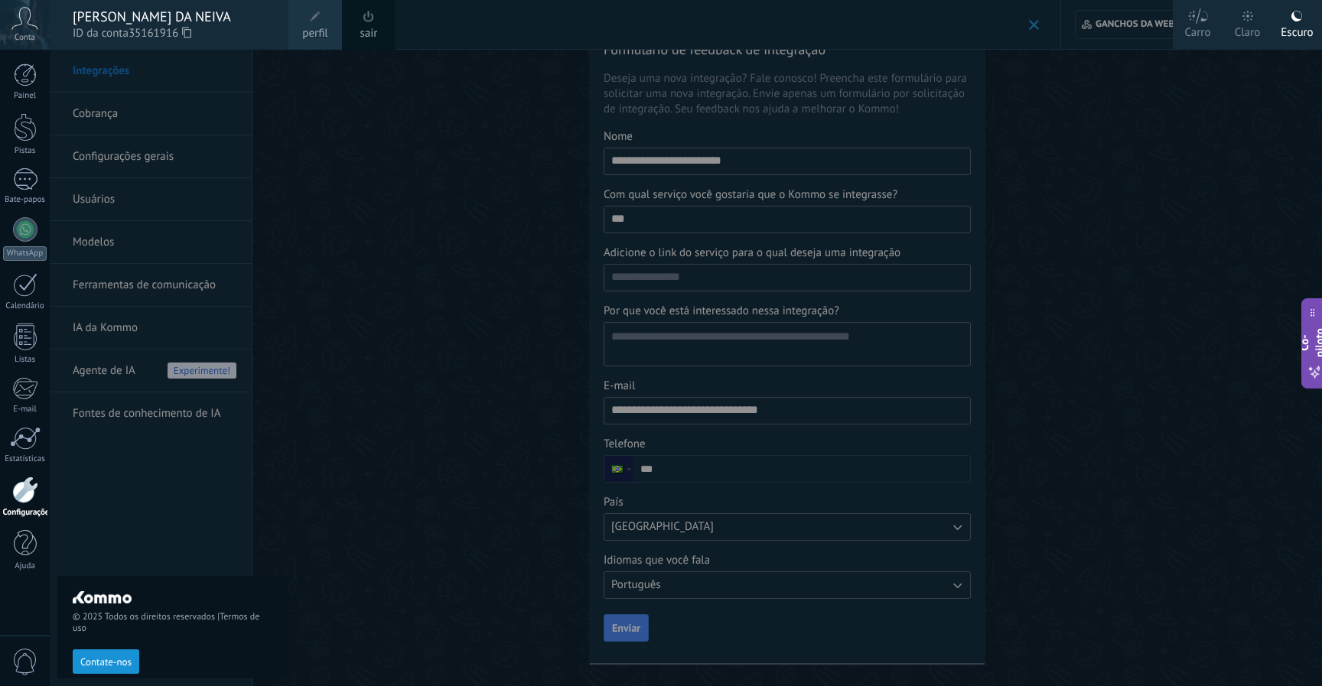
click at [350, 154] on div at bounding box center [711, 343] width 1322 height 686
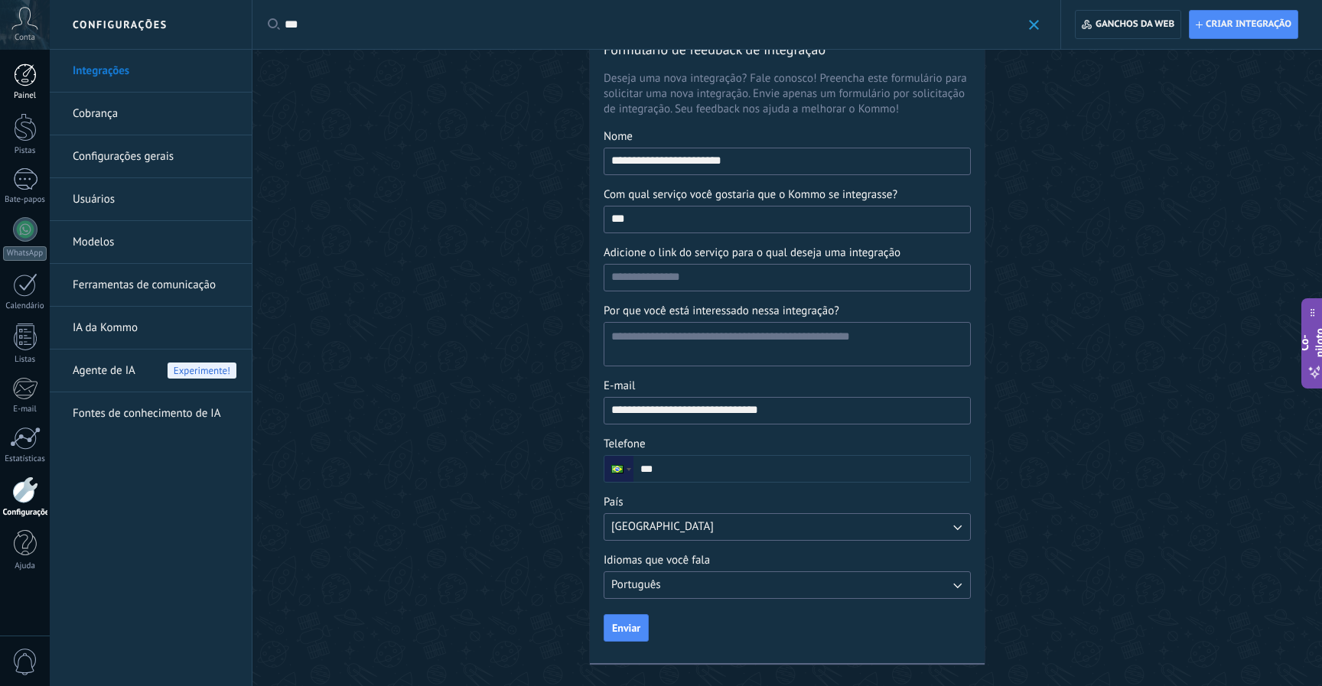
click at [21, 77] on div at bounding box center [25, 74] width 23 height 23
